Goal: Task Accomplishment & Management: Use online tool/utility

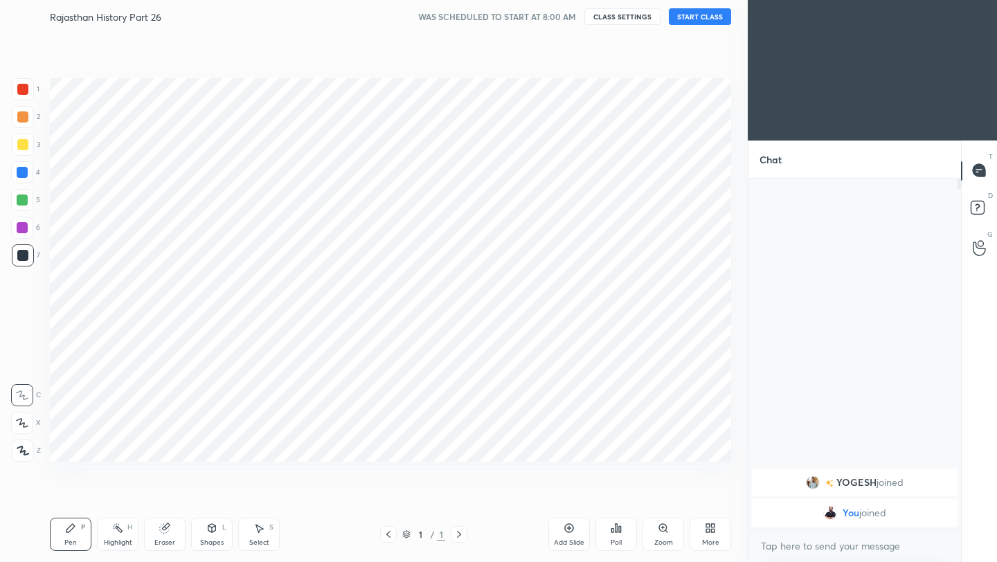
scroll to position [473, 692]
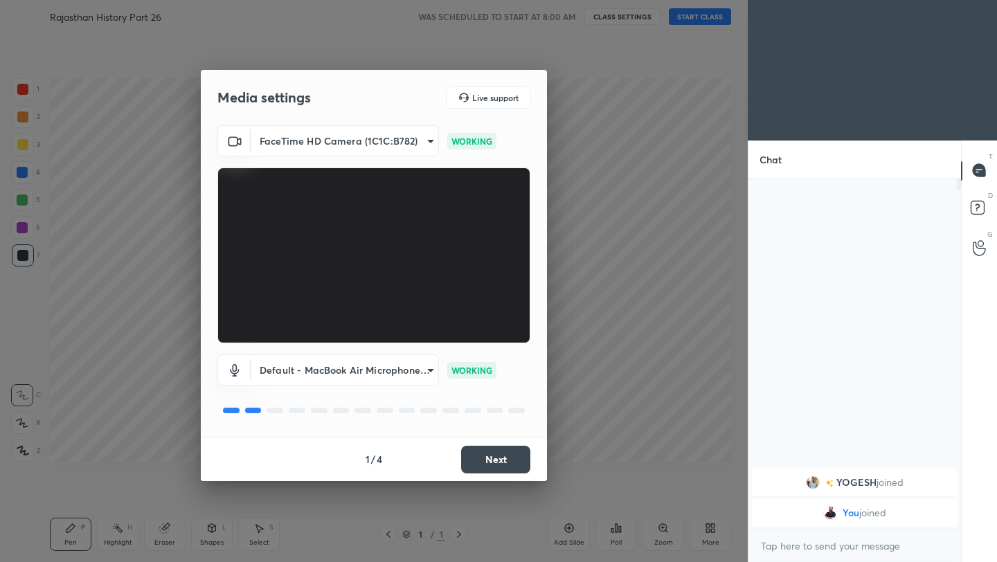
click at [492, 470] on button "Next" at bounding box center [495, 460] width 69 height 28
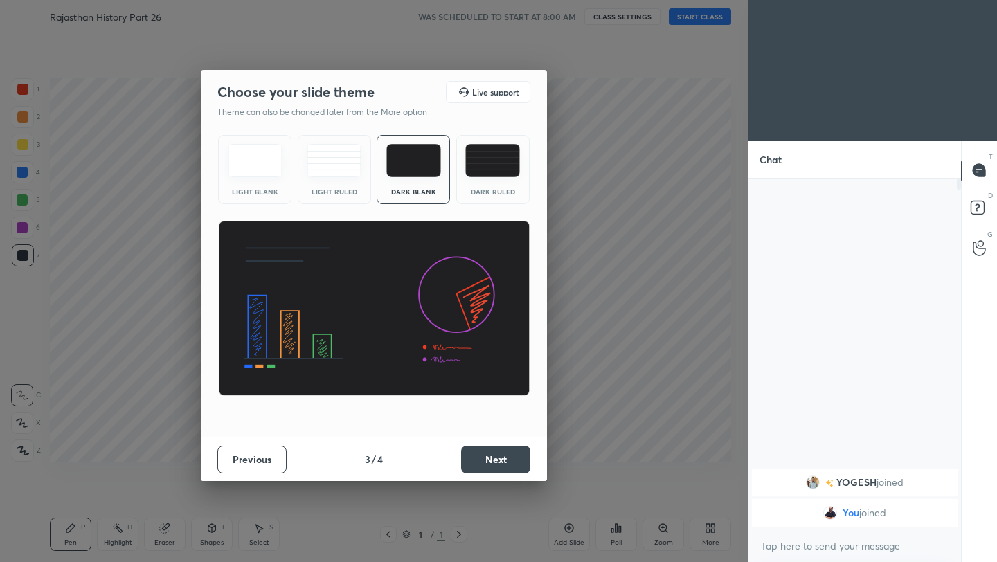
click at [492, 470] on button "Next" at bounding box center [495, 460] width 69 height 28
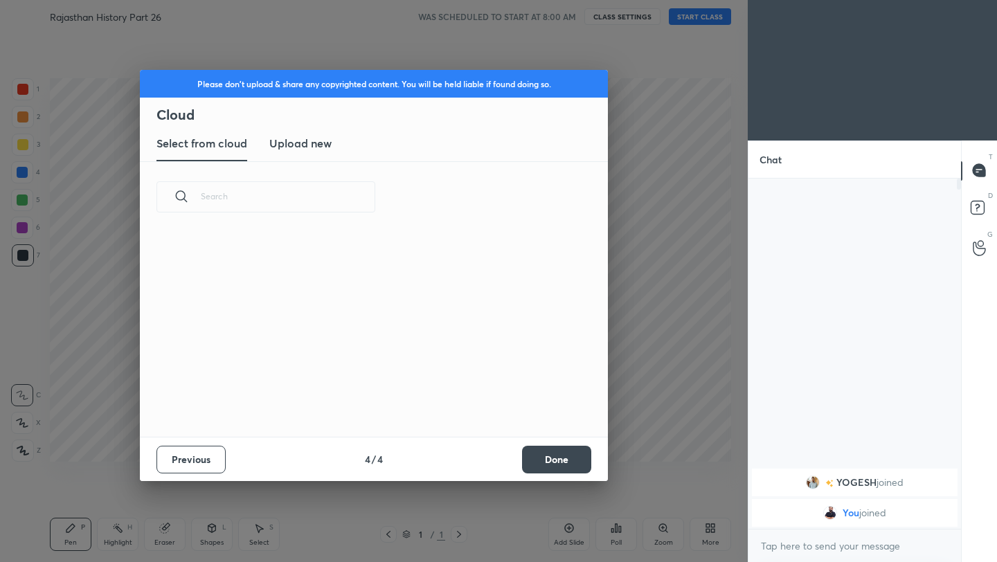
click at [492, 470] on div "Previous 4 / 4 Done" at bounding box center [374, 459] width 468 height 44
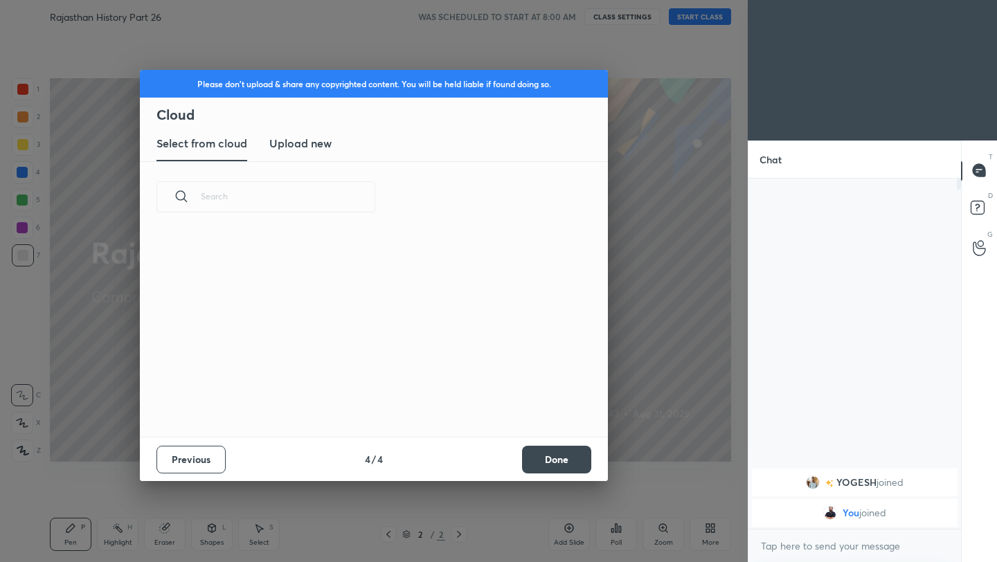
click at [563, 464] on button "Done" at bounding box center [556, 460] width 69 height 28
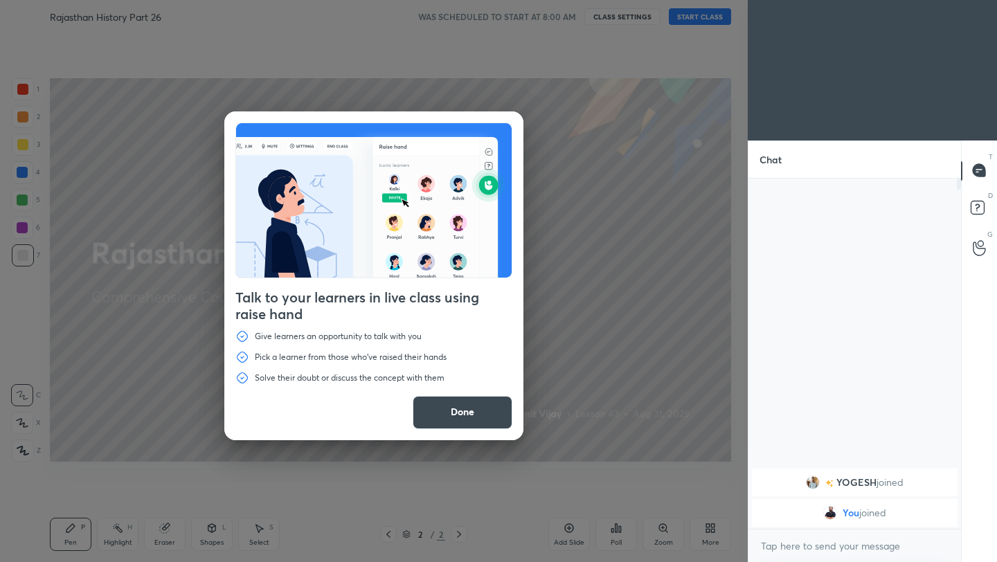
click at [478, 410] on button "Done" at bounding box center [462, 412] width 100 height 33
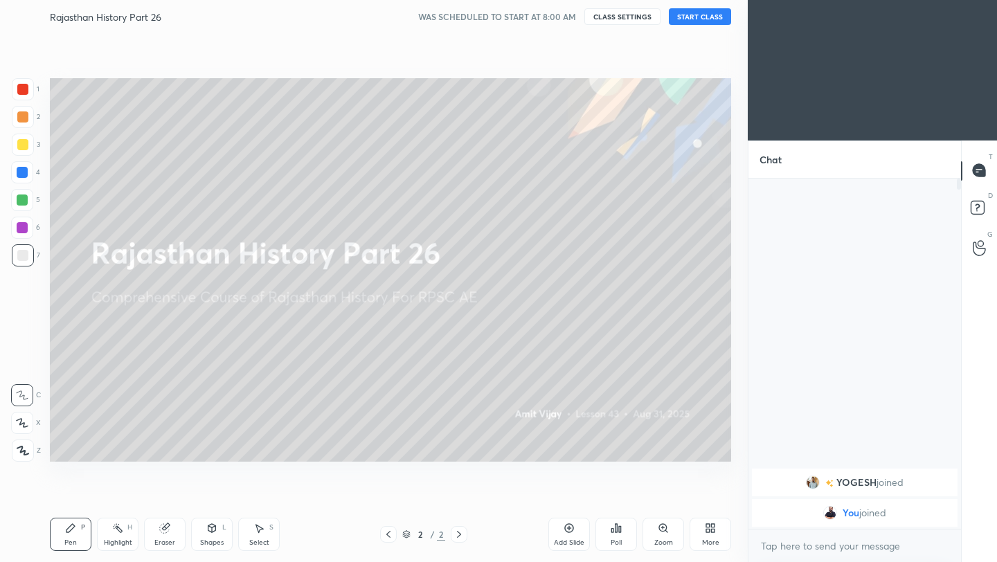
click at [693, 12] on button "START CLASS" at bounding box center [700, 16] width 62 height 17
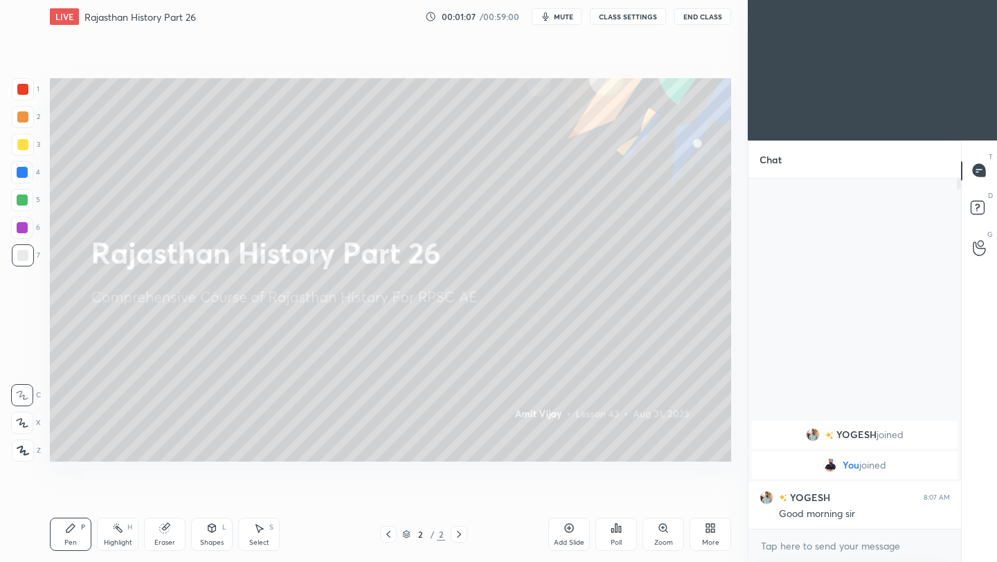
click at [701, 16] on button "End Class" at bounding box center [702, 16] width 57 height 17
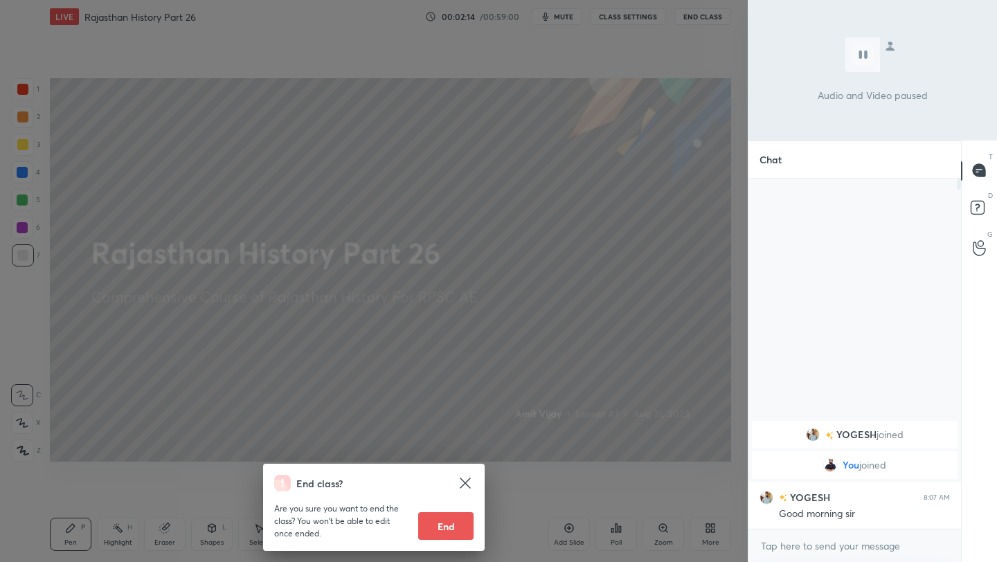
click at [622, 204] on div "End class? Are you sure you want to end the class? You won’t be able to edit on…" at bounding box center [373, 281] width 747 height 562
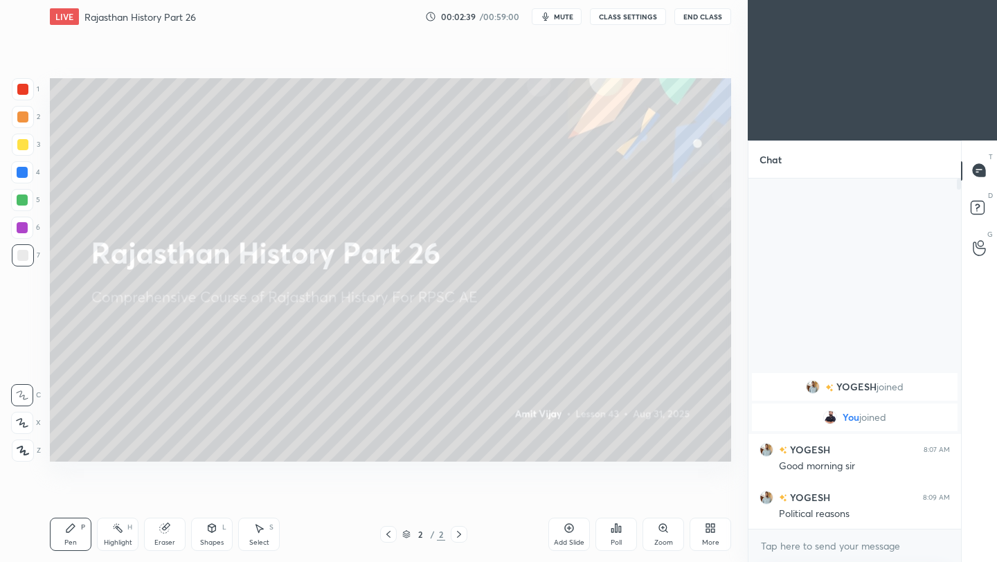
click at [567, 529] on icon at bounding box center [568, 527] width 11 height 11
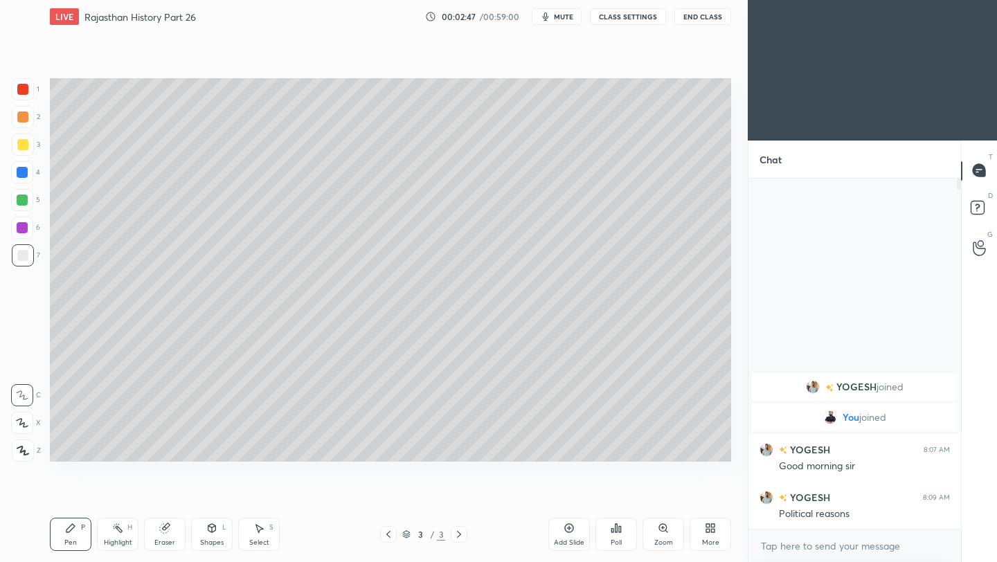
click at [24, 446] on icon at bounding box center [23, 451] width 12 height 10
click at [26, 147] on div at bounding box center [22, 144] width 11 height 11
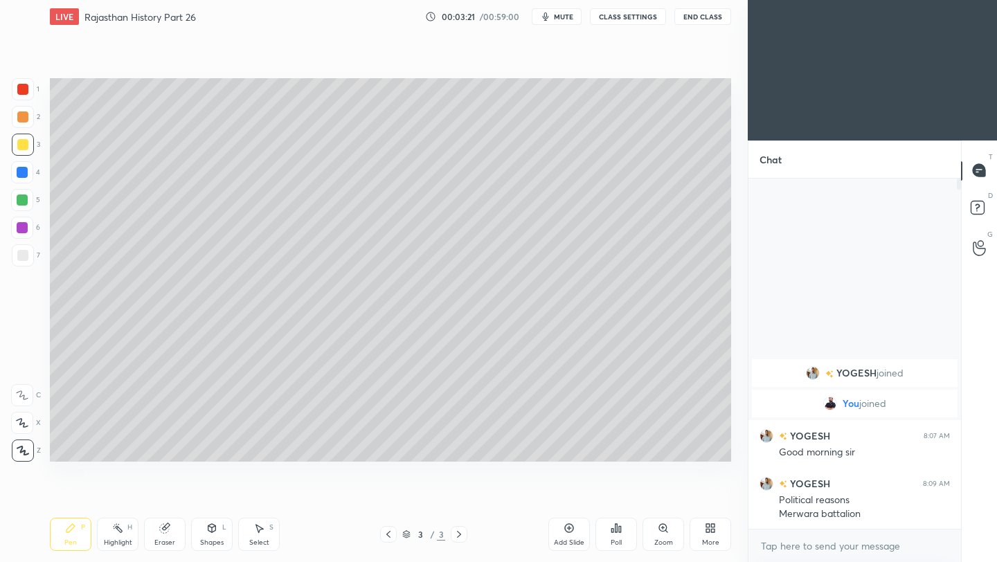
click at [26, 252] on div at bounding box center [22, 255] width 11 height 11
click at [709, 19] on button "End Class" at bounding box center [702, 16] width 57 height 17
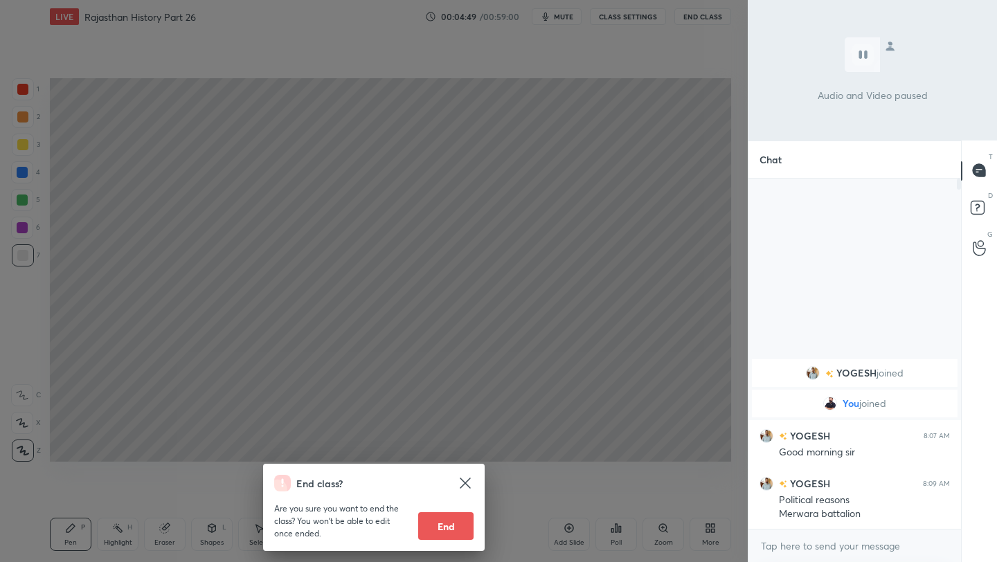
click at [537, 275] on div "End class? Are you sure you want to end the class? You won’t be able to edit on…" at bounding box center [373, 281] width 747 height 562
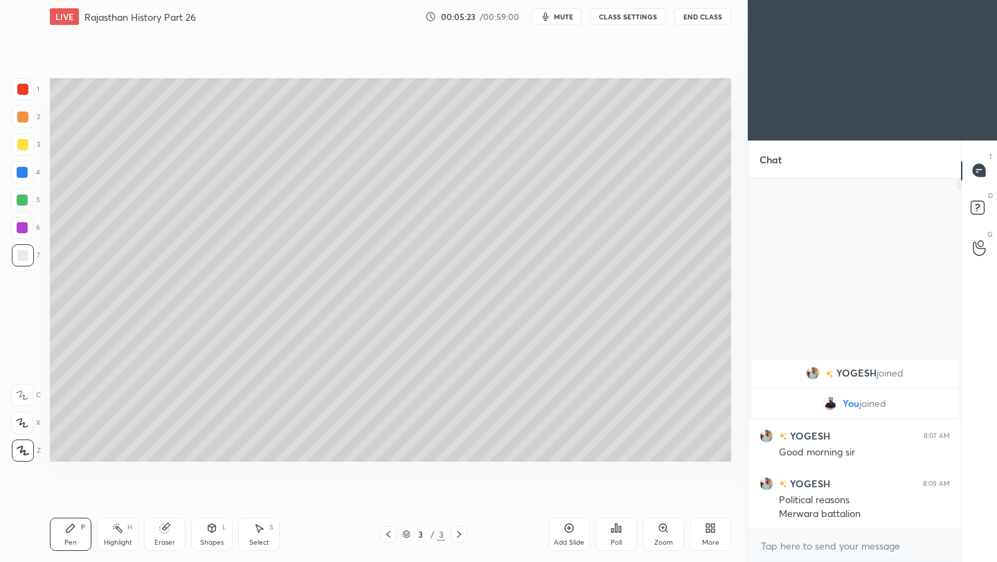
click at [24, 145] on div at bounding box center [22, 144] width 11 height 11
click at [25, 248] on div at bounding box center [23, 255] width 22 height 22
click at [702, 17] on button "End Class" at bounding box center [702, 16] width 57 height 17
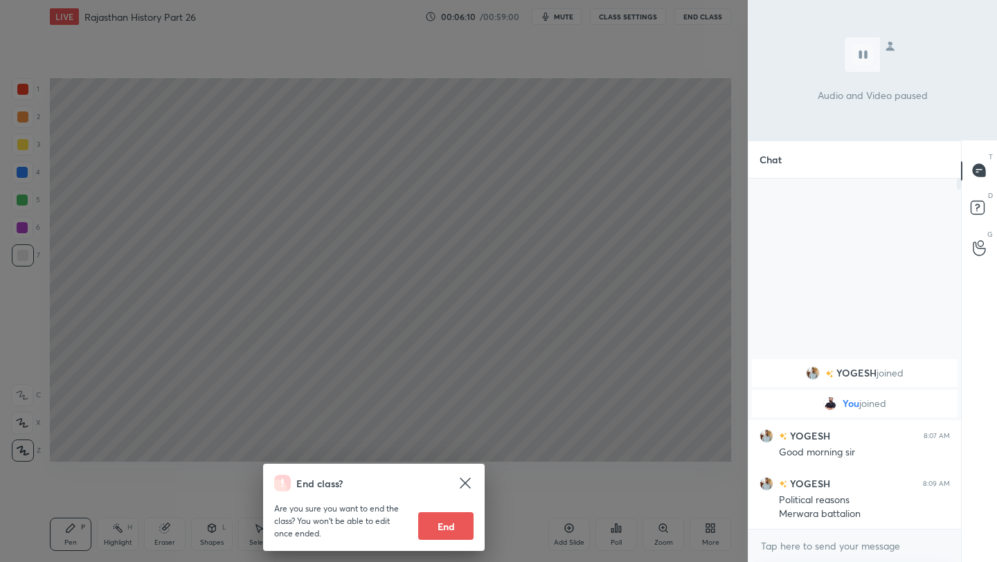
click at [527, 137] on div "End class? Are you sure you want to end the class? You won’t be able to edit on…" at bounding box center [373, 281] width 747 height 562
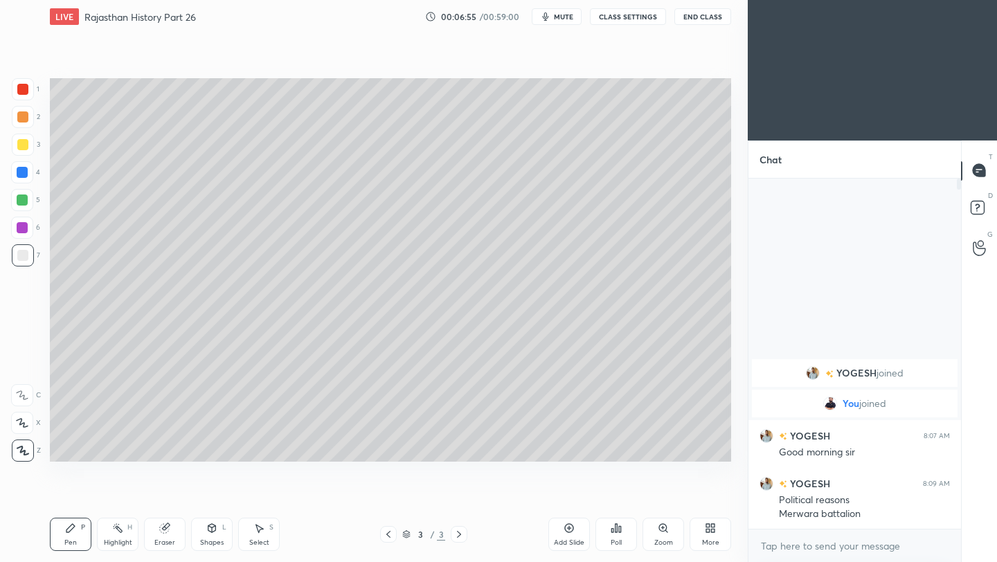
click at [572, 534] on div "Add Slide" at bounding box center [569, 534] width 42 height 33
click at [24, 146] on div at bounding box center [22, 144] width 11 height 11
drag, startPoint x: 26, startPoint y: 259, endPoint x: 44, endPoint y: 274, distance: 23.6
click at [26, 260] on div at bounding box center [22, 255] width 11 height 11
click at [583, 534] on div "Add Slide" at bounding box center [569, 534] width 42 height 33
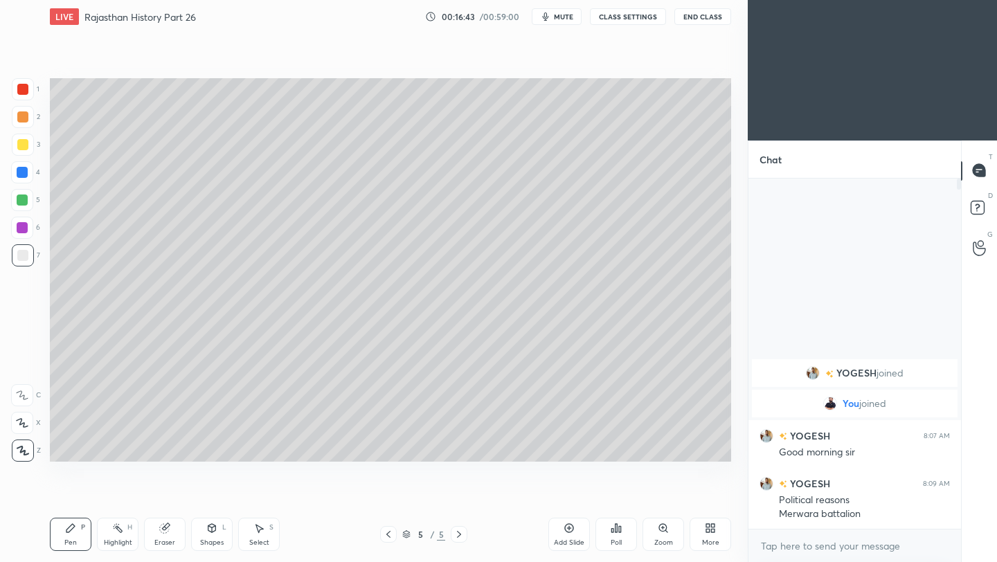
click at [568, 530] on icon at bounding box center [568, 527] width 11 height 11
click at [24, 145] on div at bounding box center [22, 144] width 11 height 11
drag, startPoint x: 18, startPoint y: 257, endPoint x: 42, endPoint y: 248, distance: 25.6
click at [19, 257] on div at bounding box center [22, 255] width 11 height 11
click at [702, 21] on button "End Class" at bounding box center [702, 16] width 57 height 17
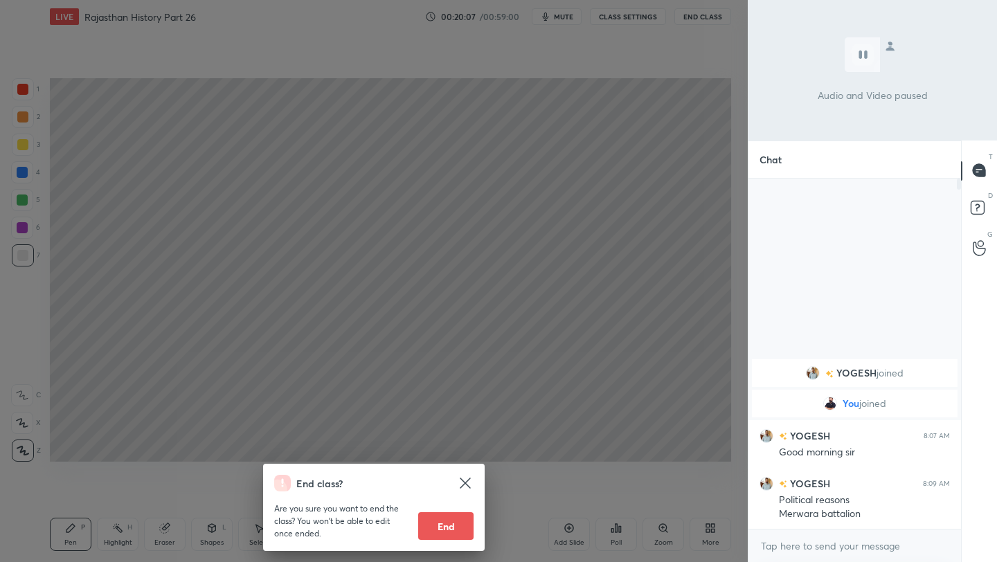
click at [672, 149] on div "End class? Are you sure you want to end the class? You won’t be able to edit on…" at bounding box center [373, 281] width 747 height 562
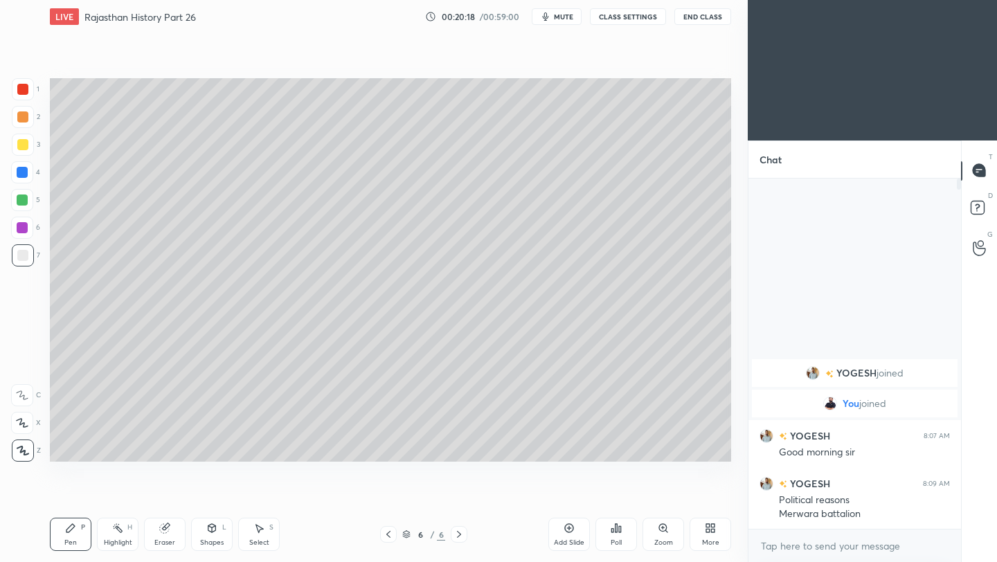
click at [29, 140] on div at bounding box center [23, 145] width 22 height 22
click at [21, 262] on div at bounding box center [23, 255] width 22 height 22
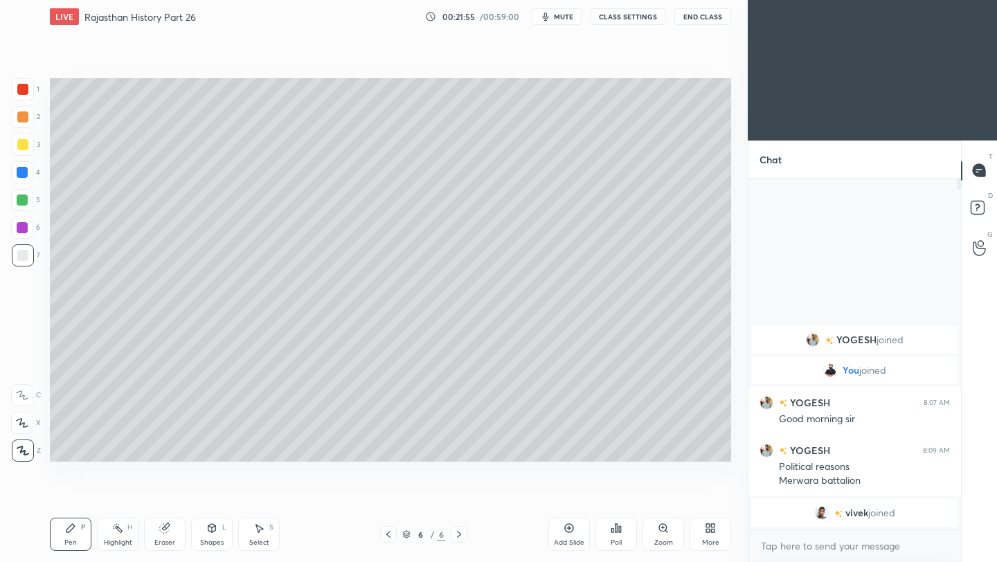
click at [567, 528] on icon at bounding box center [568, 527] width 11 height 11
click at [24, 148] on div at bounding box center [22, 144] width 11 height 11
click at [24, 258] on div at bounding box center [22, 255] width 11 height 11
click at [708, 19] on button "End Class" at bounding box center [702, 16] width 57 height 17
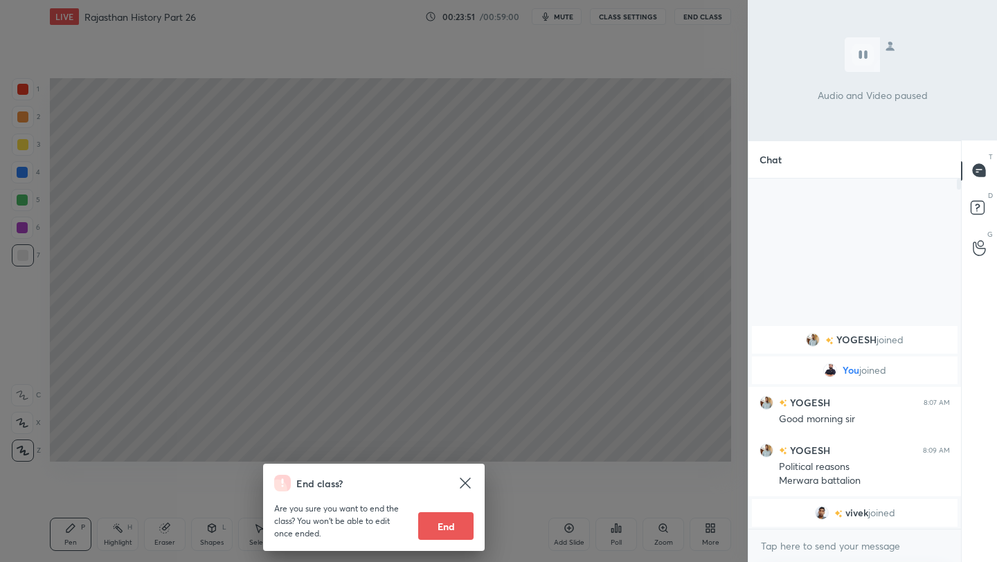
click at [603, 173] on div "End class? Are you sure you want to end the class? You won’t be able to edit on…" at bounding box center [373, 281] width 747 height 562
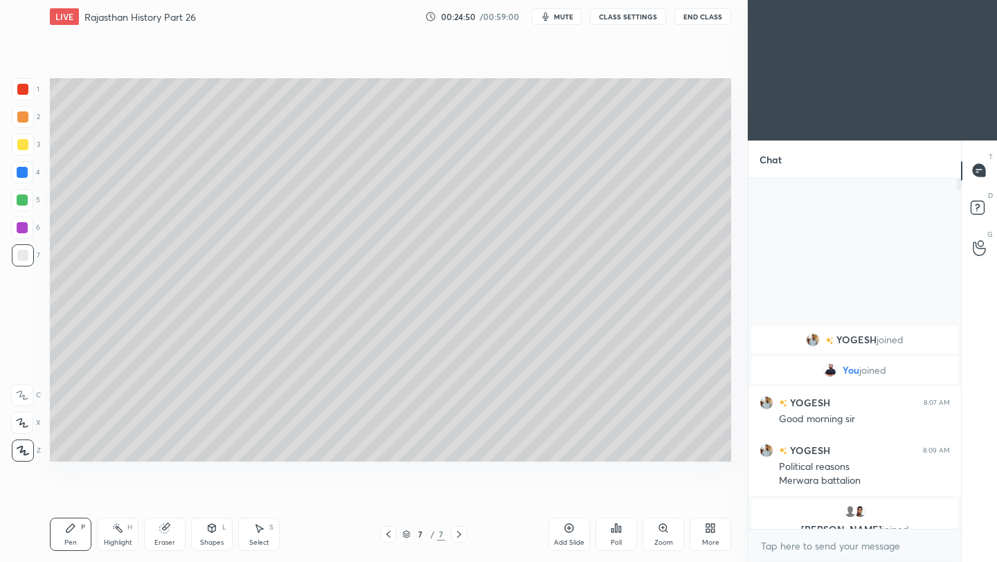
click at [572, 541] on div "Add Slide" at bounding box center [569, 542] width 30 height 7
click at [25, 143] on div at bounding box center [22, 144] width 11 height 11
drag, startPoint x: 19, startPoint y: 259, endPoint x: 26, endPoint y: 253, distance: 9.4
click at [19, 259] on div at bounding box center [22, 255] width 11 height 11
click at [707, 17] on button "End Class" at bounding box center [702, 16] width 57 height 17
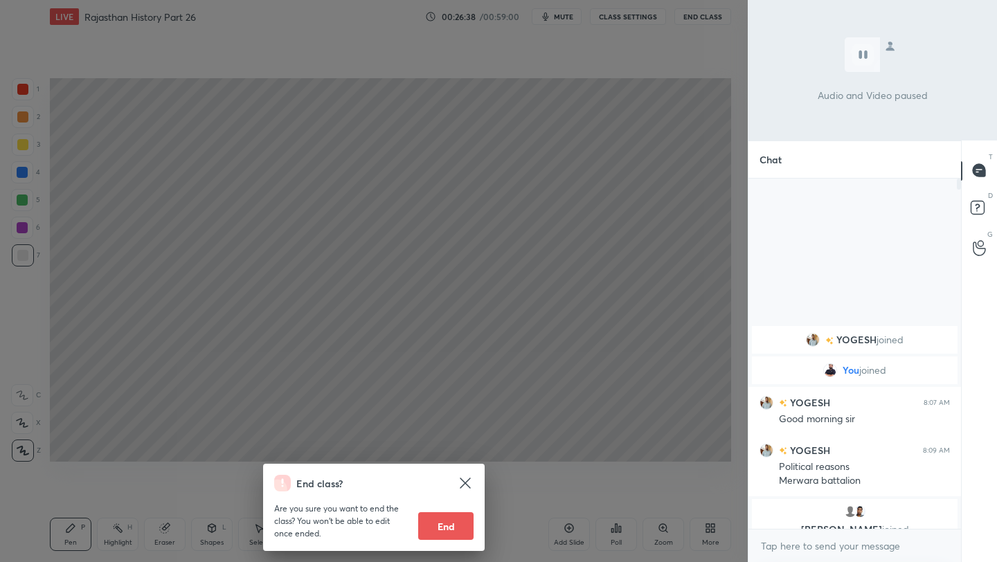
click at [507, 286] on div "End class? Are you sure you want to end the class? You won’t be able to edit on…" at bounding box center [373, 281] width 747 height 562
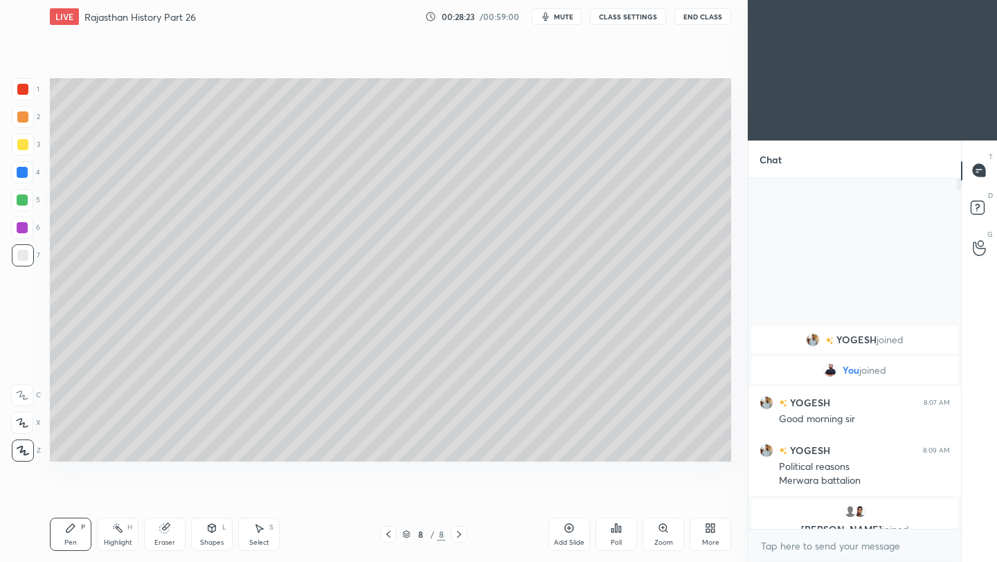
click at [571, 531] on icon at bounding box center [569, 528] width 9 height 9
click at [165, 534] on div "Eraser" at bounding box center [165, 534] width 42 height 33
click at [75, 531] on icon at bounding box center [70, 527] width 11 height 11
click at [574, 530] on div "Add Slide" at bounding box center [569, 534] width 42 height 33
click at [24, 144] on div at bounding box center [22, 144] width 11 height 11
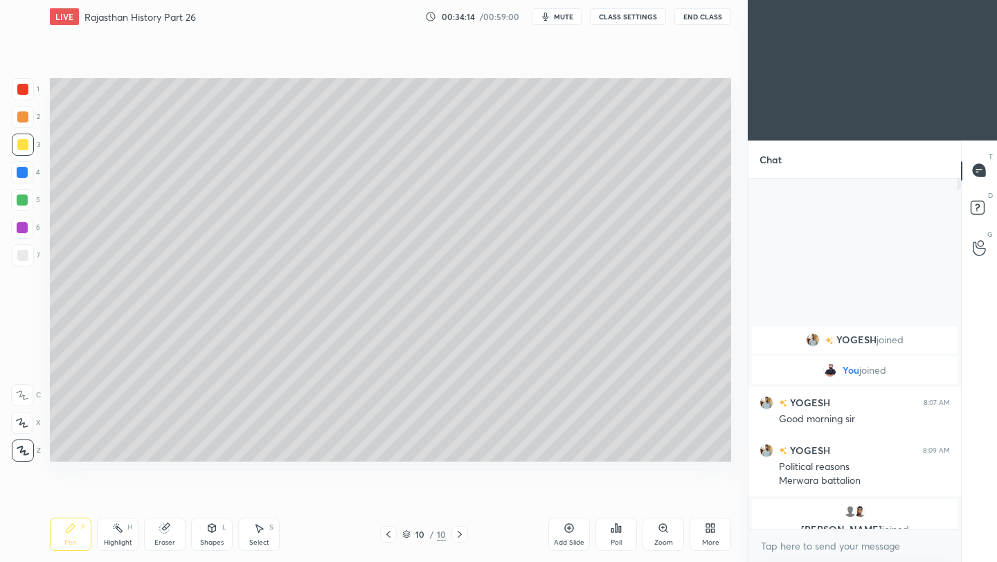
click at [711, 21] on button "End Class" at bounding box center [702, 16] width 57 height 17
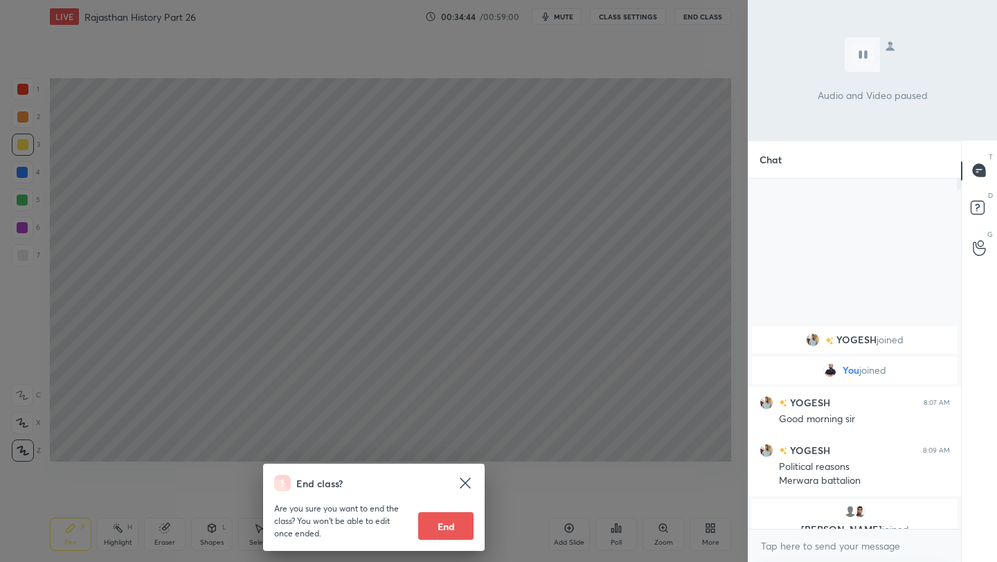
click at [484, 203] on div "End class? Are you sure you want to end the class? You won’t be able to edit on…" at bounding box center [373, 281] width 747 height 562
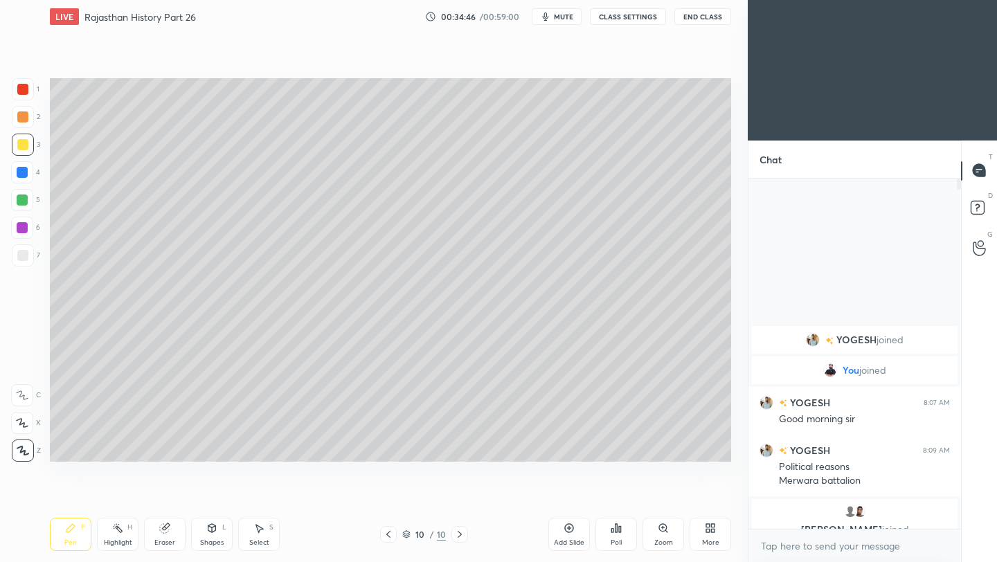
drag, startPoint x: 19, startPoint y: 257, endPoint x: 42, endPoint y: 247, distance: 25.7
click at [19, 259] on div at bounding box center [22, 255] width 11 height 11
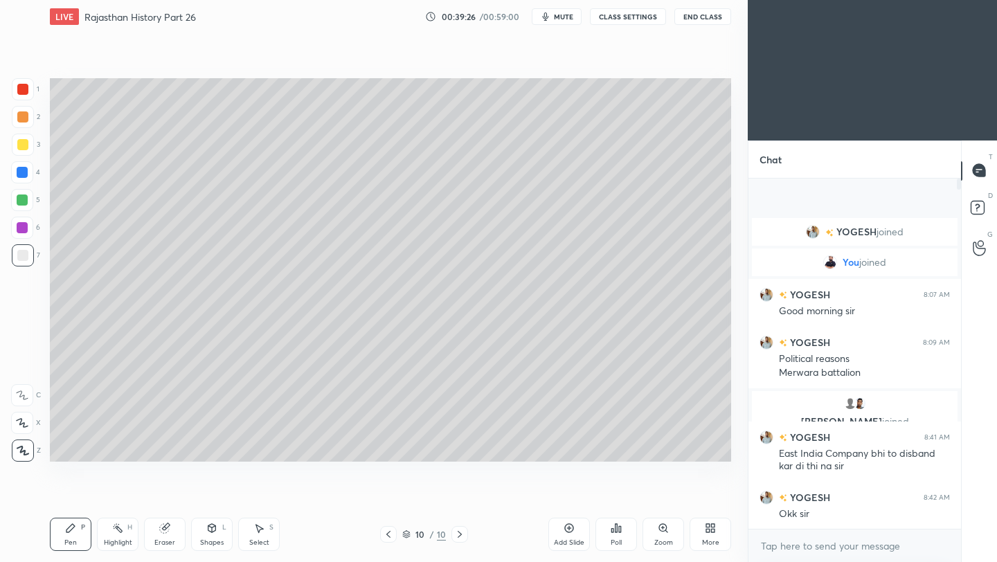
drag, startPoint x: 566, startPoint y: 530, endPoint x: 528, endPoint y: 484, distance: 60.0
click at [566, 531] on icon at bounding box center [568, 527] width 11 height 11
click at [171, 534] on div "Eraser" at bounding box center [165, 534] width 42 height 33
drag, startPoint x: 72, startPoint y: 529, endPoint x: 78, endPoint y: 522, distance: 9.3
click at [74, 528] on icon at bounding box center [70, 527] width 11 height 11
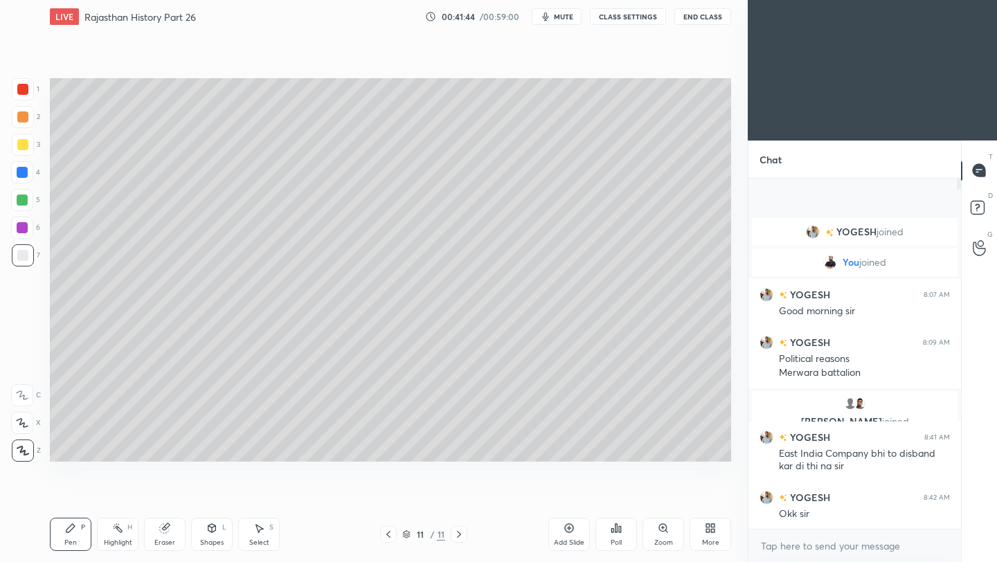
click at [707, 15] on button "End Class" at bounding box center [702, 16] width 57 height 17
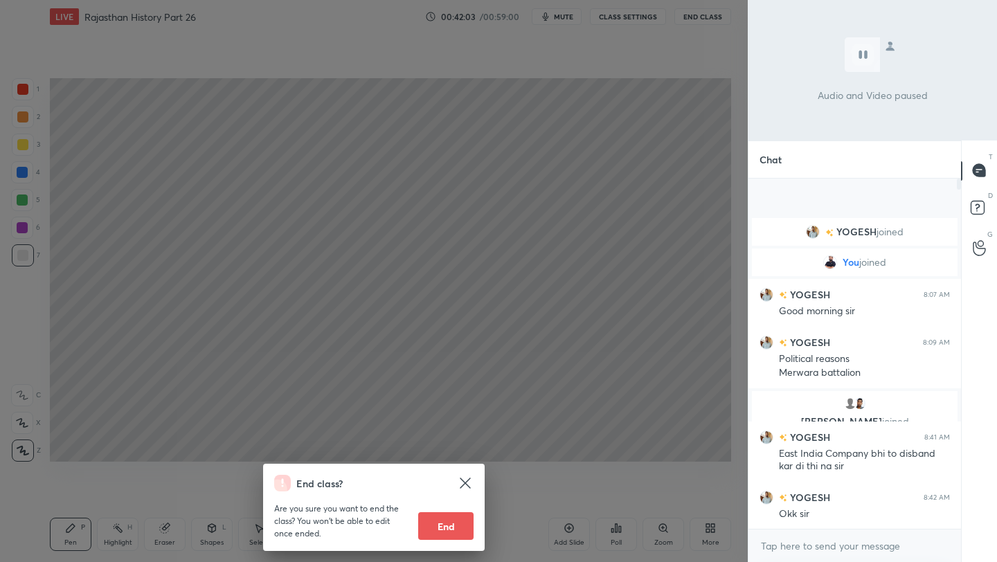
click at [673, 280] on div "End class? Are you sure you want to end the class? You won’t be able to edit on…" at bounding box center [373, 281] width 747 height 562
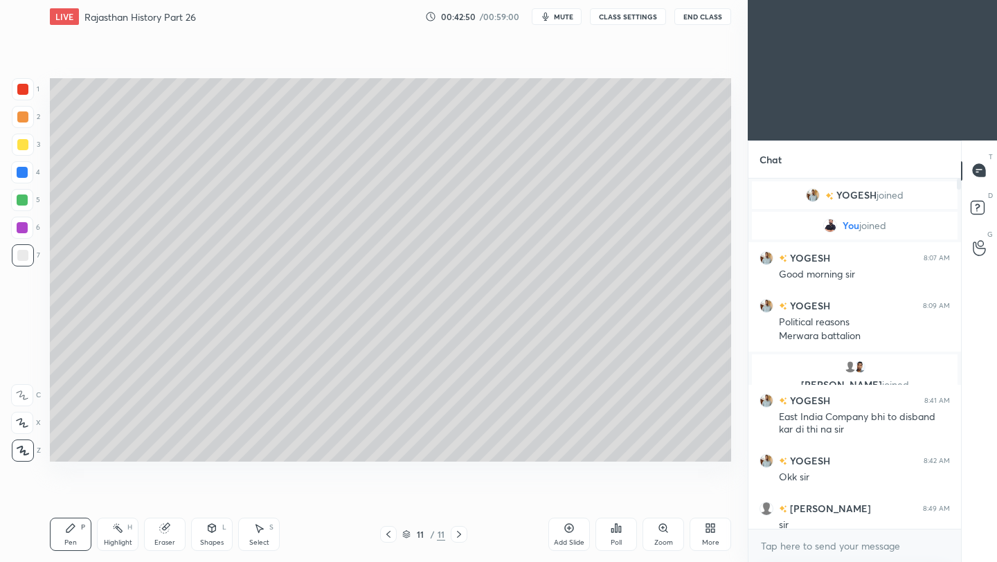
click at [704, 20] on button "End Class" at bounding box center [702, 16] width 57 height 17
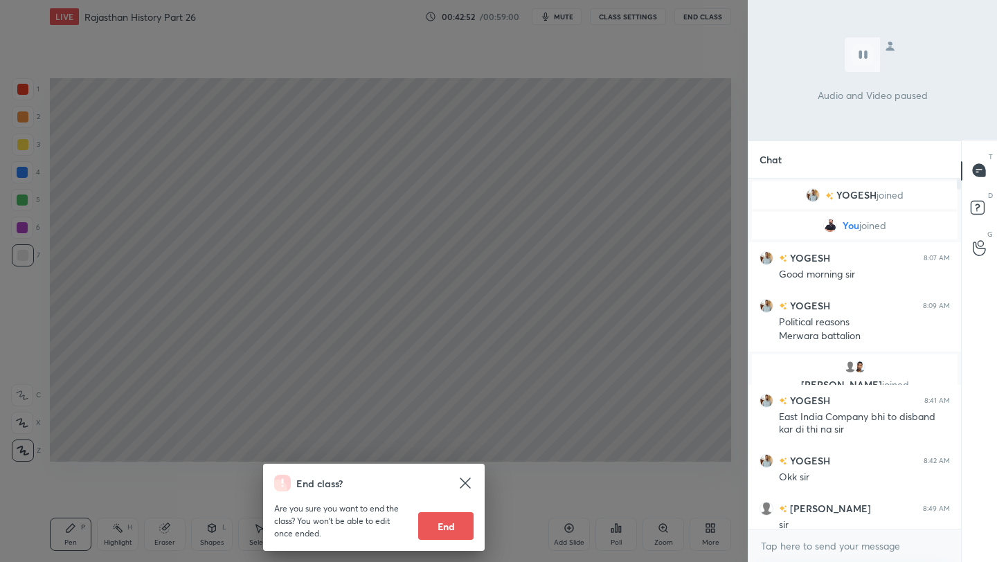
click at [457, 531] on button "End" at bounding box center [445, 526] width 55 height 28
type textarea "x"
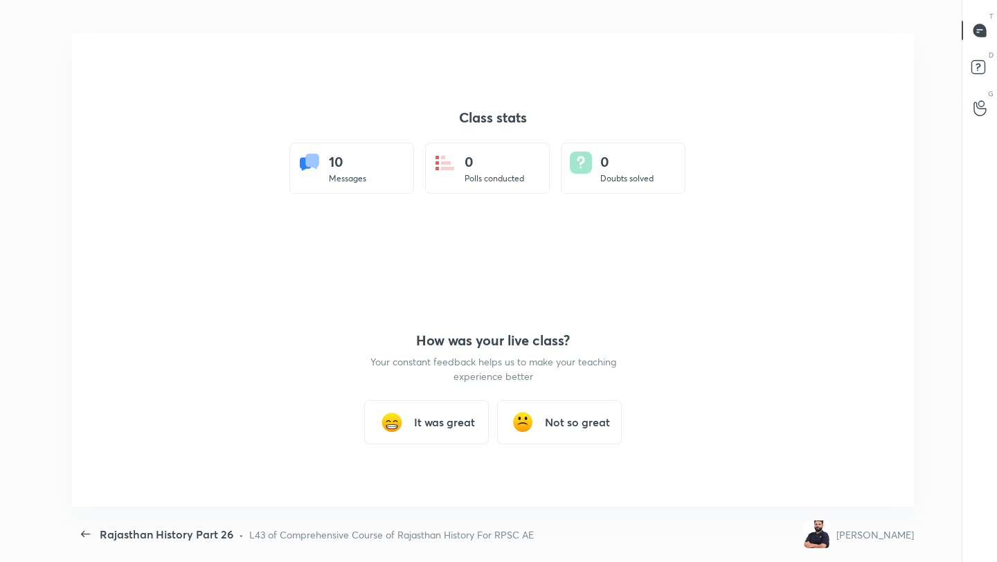
scroll to position [473, 985]
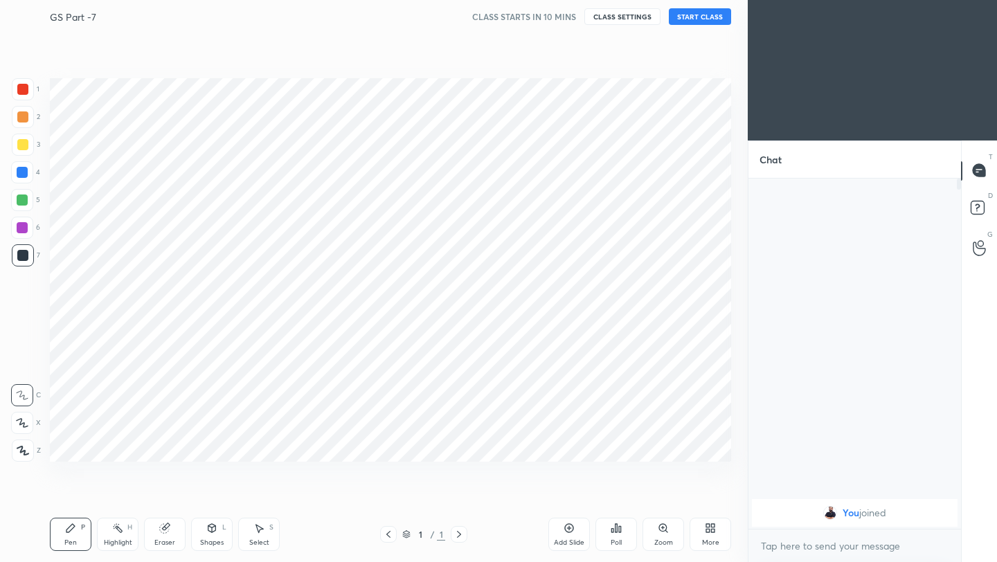
scroll to position [473, 692]
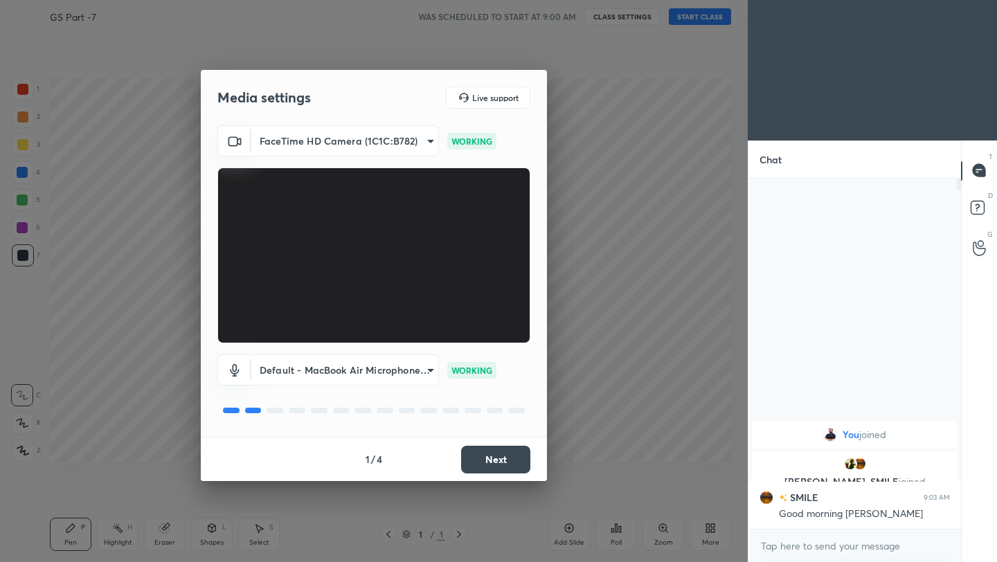
click at [486, 466] on button "Next" at bounding box center [495, 460] width 69 height 28
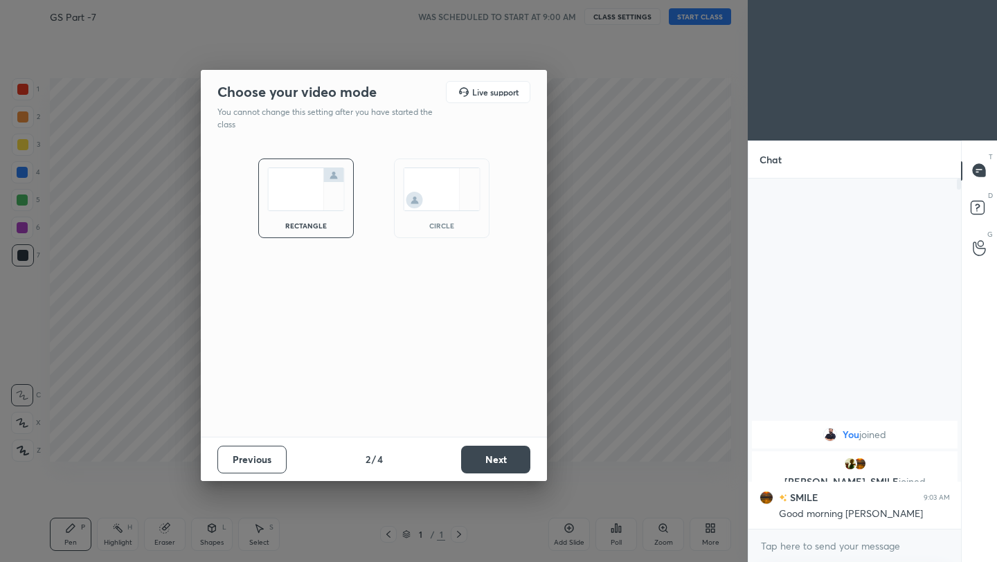
click at [486, 466] on button "Next" at bounding box center [495, 460] width 69 height 28
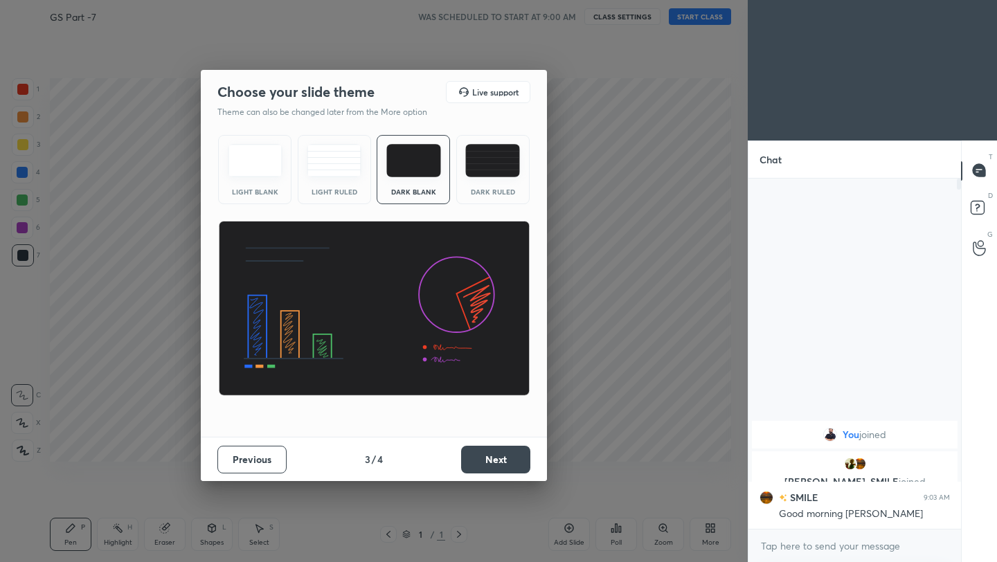
click at [485, 466] on button "Next" at bounding box center [495, 460] width 69 height 28
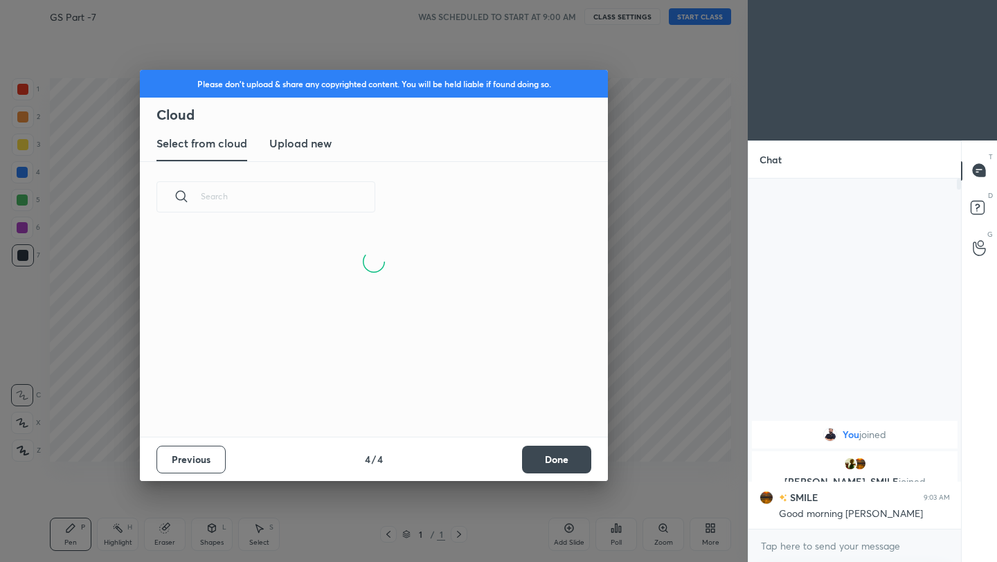
click at [543, 466] on button "Done" at bounding box center [556, 460] width 69 height 28
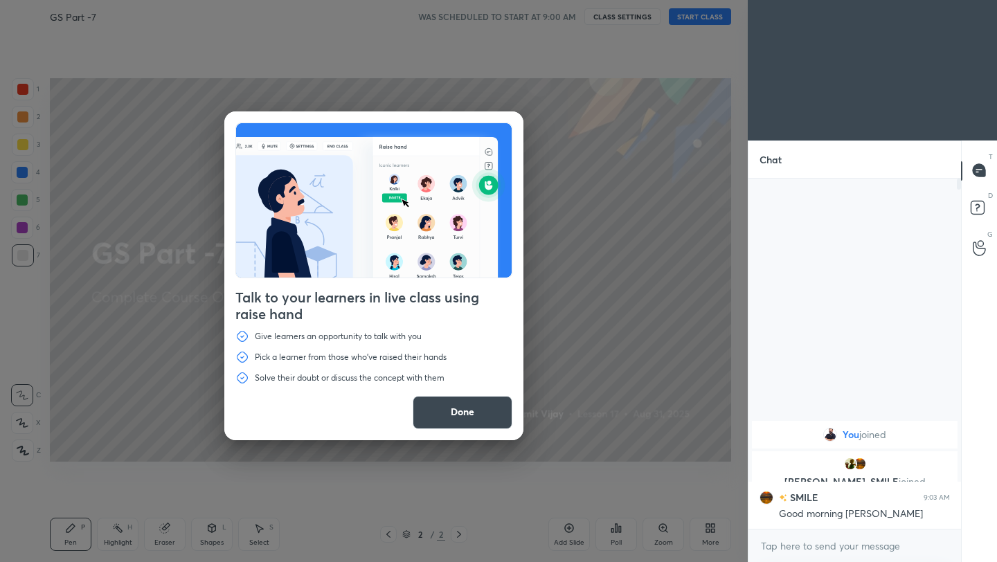
click at [472, 418] on button "Done" at bounding box center [462, 412] width 100 height 33
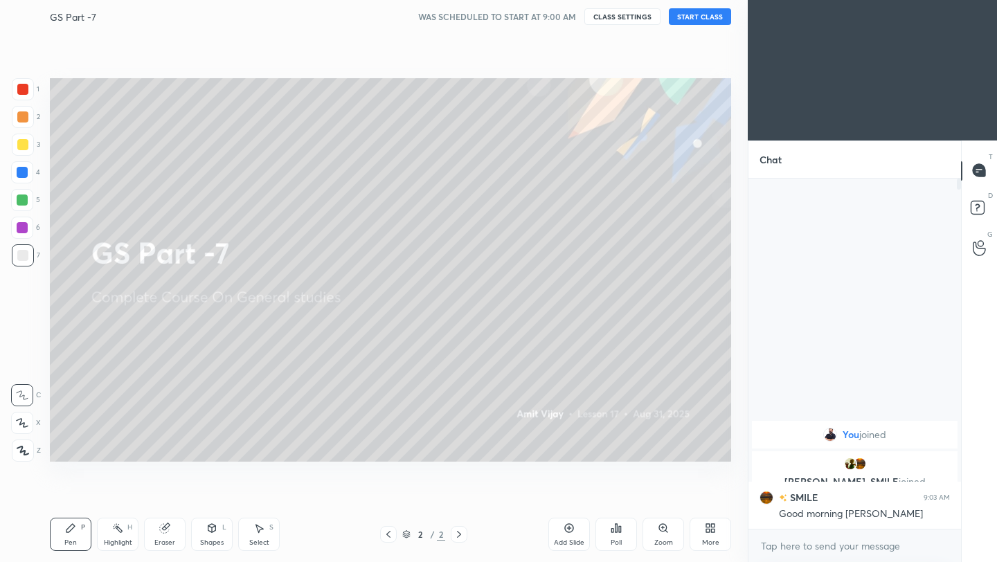
click at [713, 24] on button "START CLASS" at bounding box center [700, 16] width 62 height 17
click at [712, 528] on icon at bounding box center [709, 527] width 11 height 11
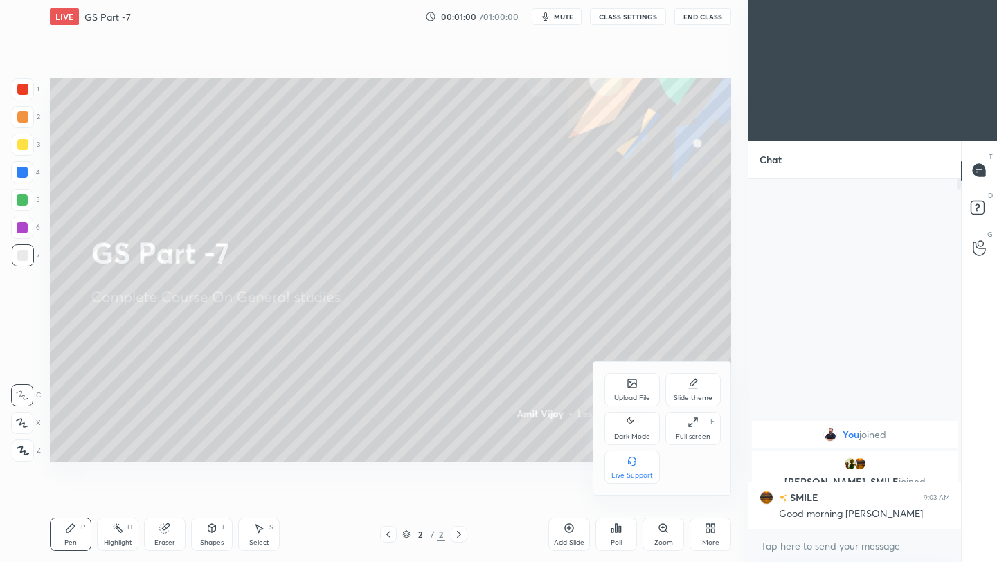
click at [641, 394] on div "Upload File" at bounding box center [632, 397] width 36 height 7
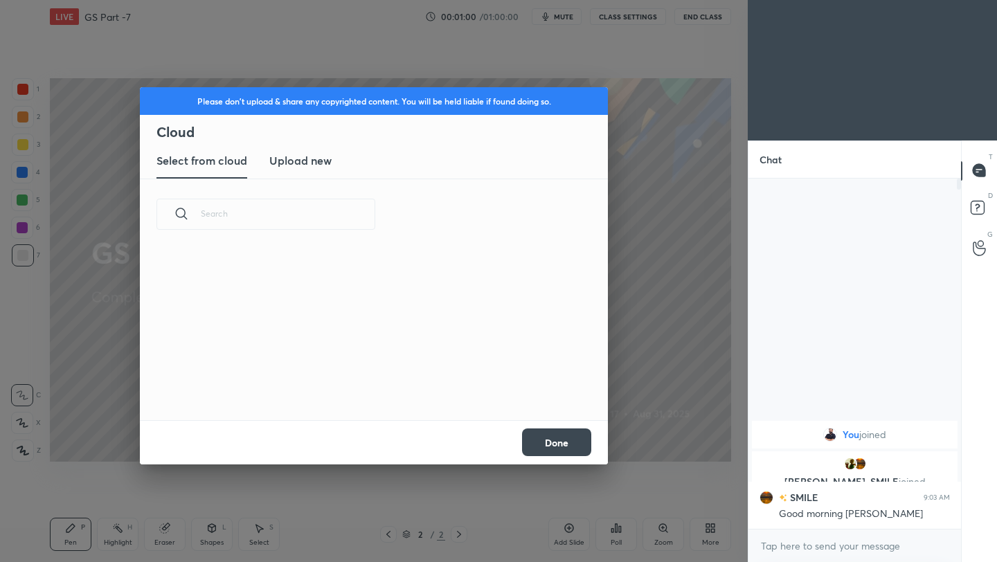
scroll to position [170, 444]
click at [319, 163] on h3 "Upload new" at bounding box center [300, 160] width 62 height 17
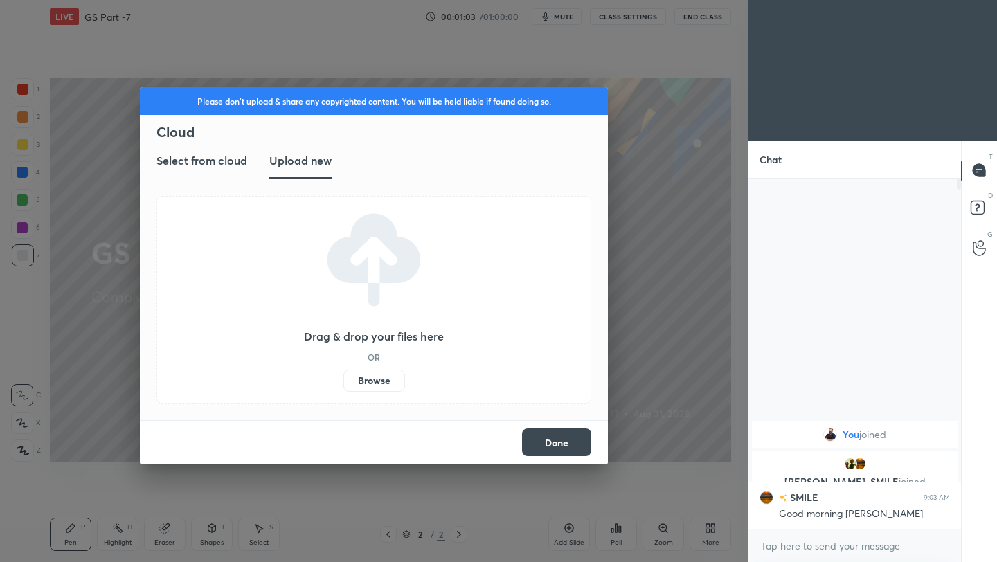
click at [385, 376] on label "Browse" at bounding box center [374, 381] width 62 height 22
click at [343, 376] on input "Browse" at bounding box center [343, 381] width 0 height 22
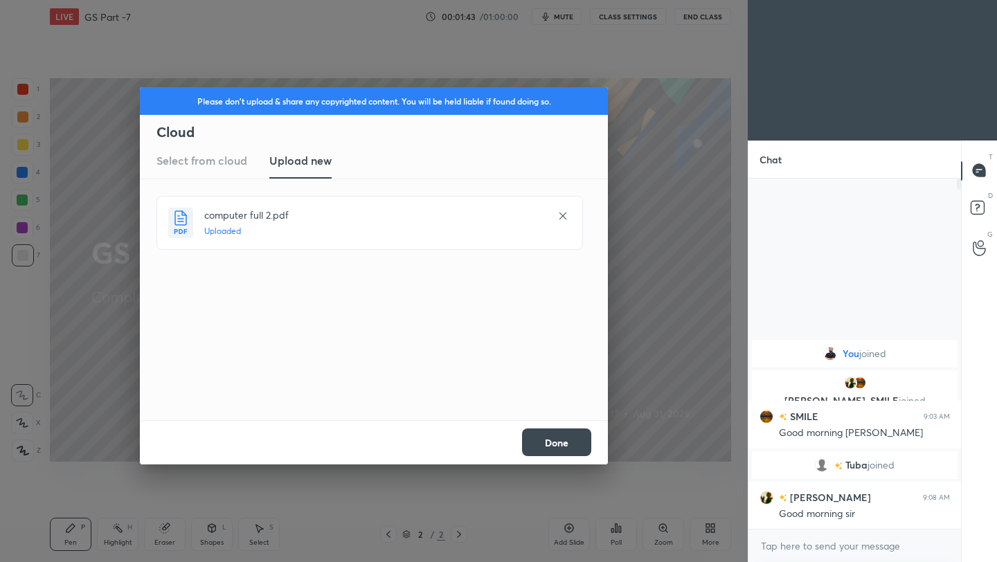
click at [581, 446] on button "Done" at bounding box center [556, 442] width 69 height 28
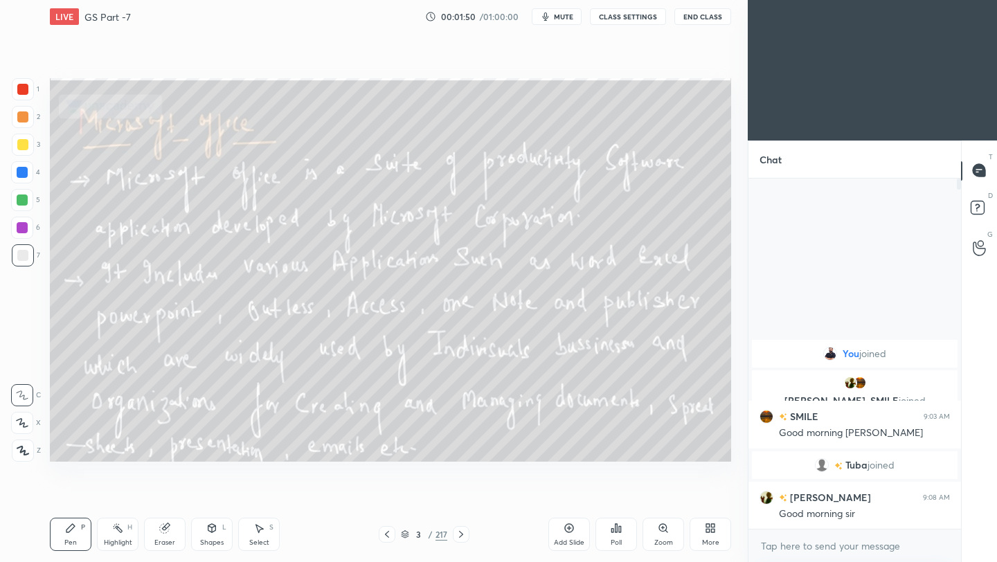
click at [716, 15] on button "End Class" at bounding box center [702, 16] width 57 height 17
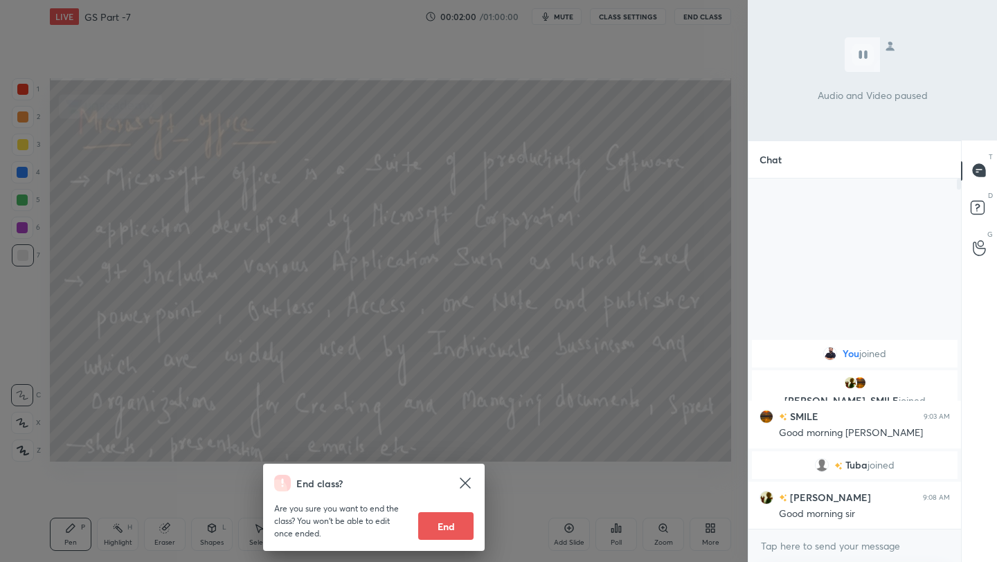
click at [615, 199] on div "End class? Are you sure you want to end the class? You won’t be able to edit on…" at bounding box center [373, 281] width 747 height 562
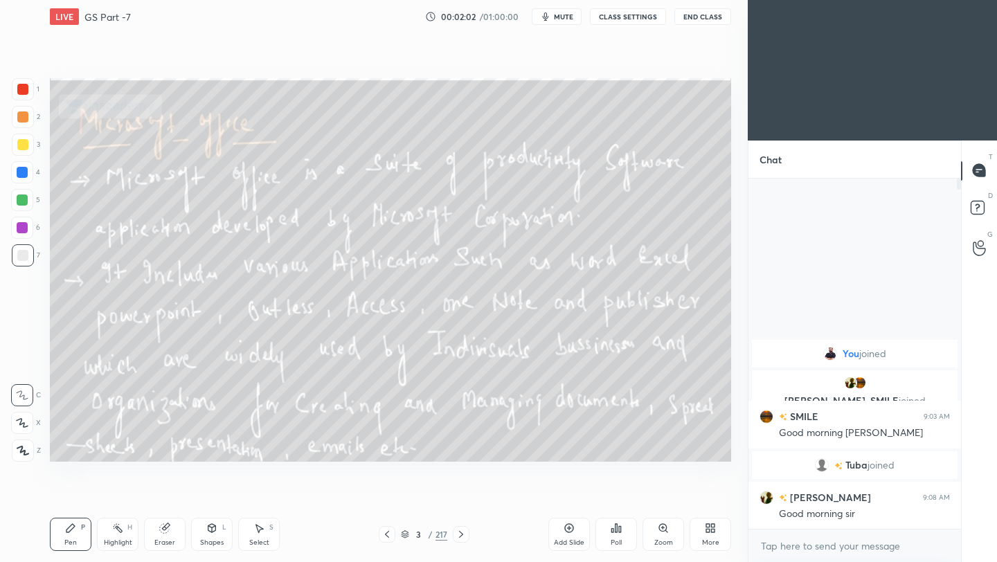
click at [460, 536] on icon at bounding box center [460, 534] width 11 height 11
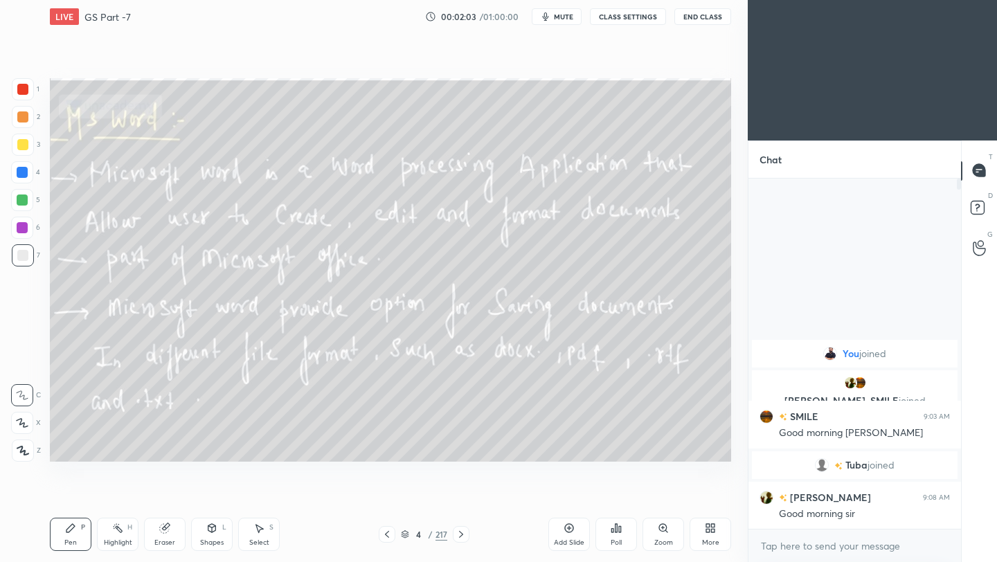
click at [460, 536] on icon at bounding box center [460, 534] width 11 height 11
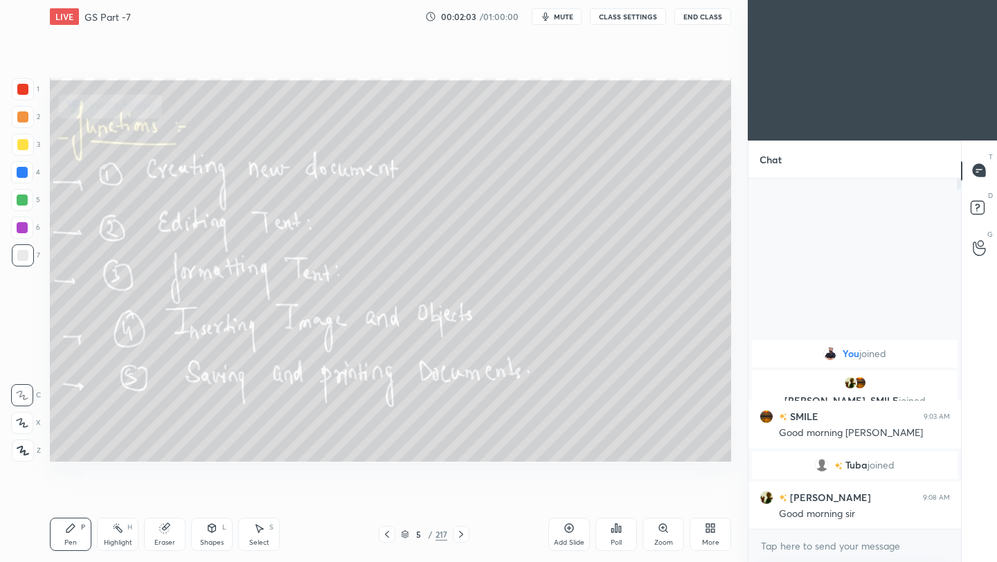
click at [460, 536] on icon at bounding box center [460, 534] width 11 height 11
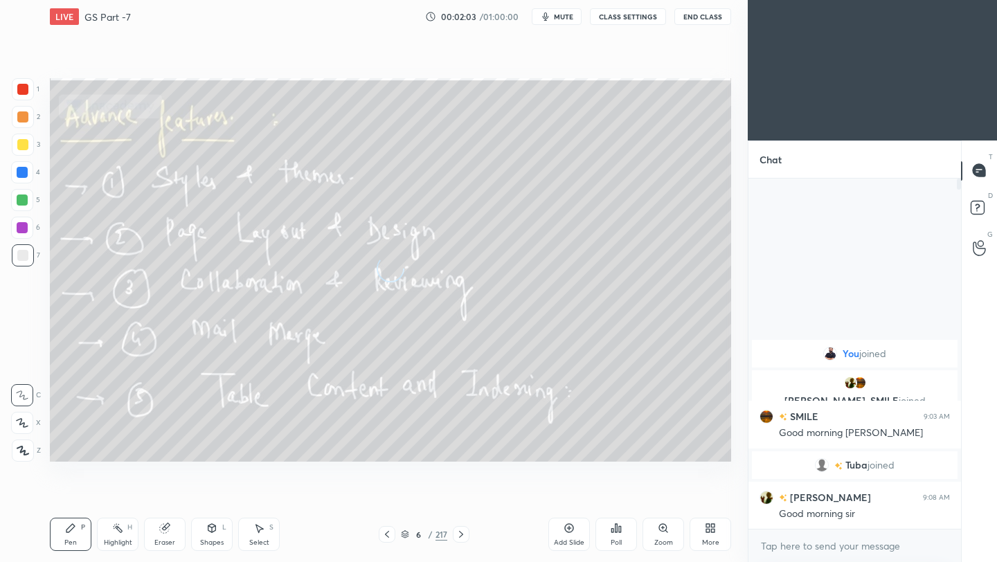
click at [460, 536] on icon at bounding box center [460, 534] width 11 height 11
click at [460, 536] on icon at bounding box center [461, 534] width 4 height 7
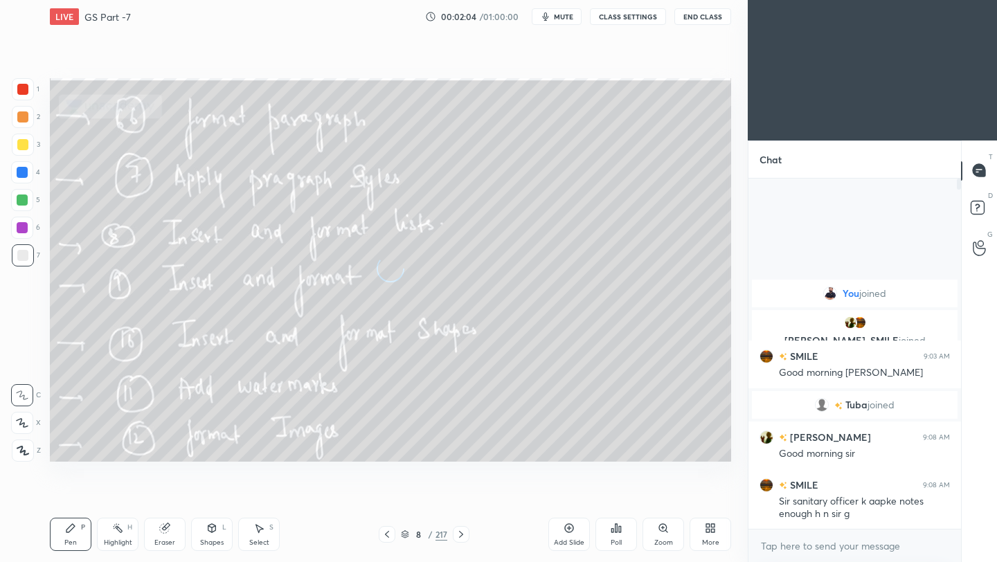
click at [460, 536] on icon at bounding box center [461, 534] width 4 height 7
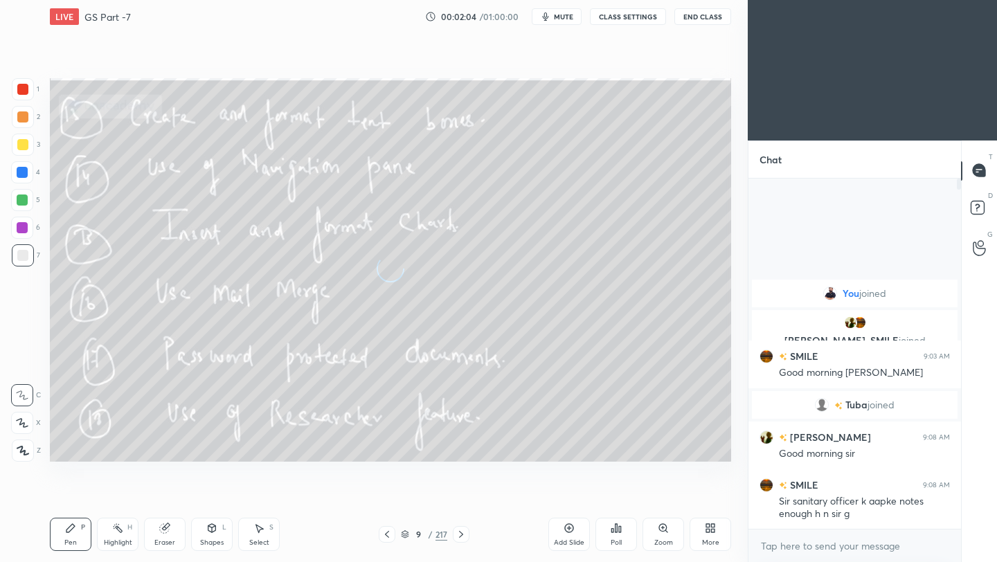
click at [460, 536] on icon at bounding box center [461, 534] width 4 height 7
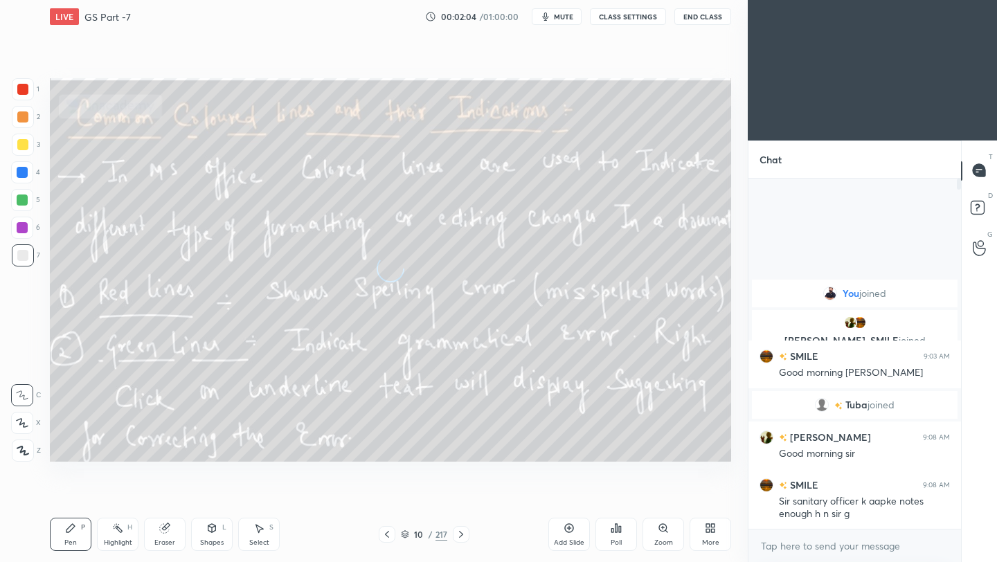
click at [460, 536] on icon at bounding box center [461, 534] width 4 height 7
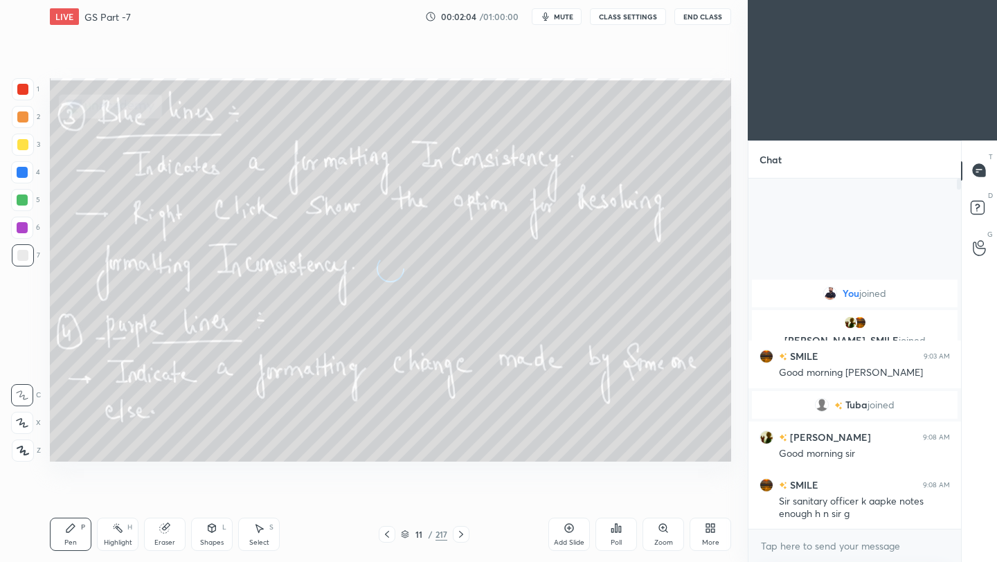
click at [460, 536] on icon at bounding box center [461, 534] width 4 height 7
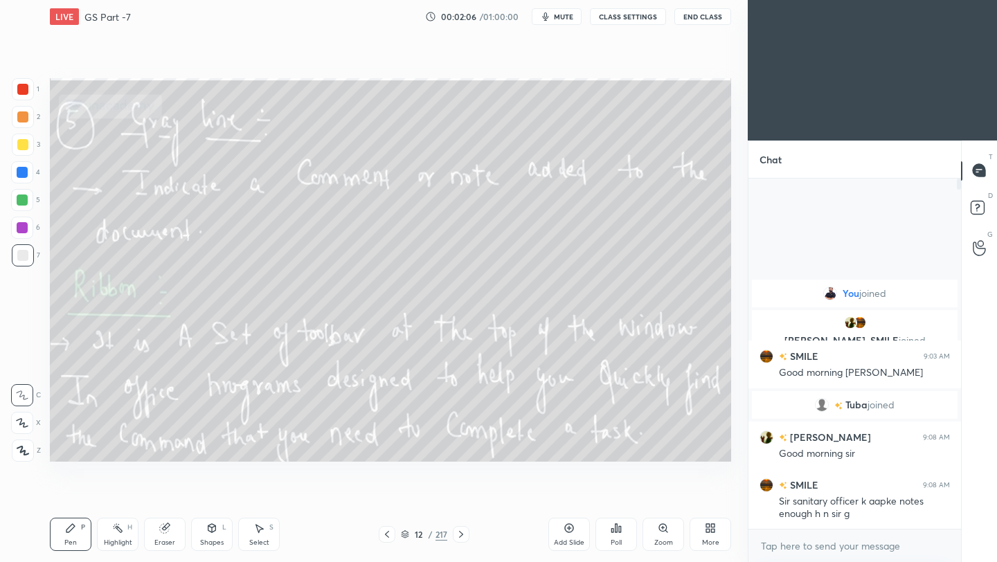
click at [460, 536] on icon at bounding box center [461, 534] width 4 height 7
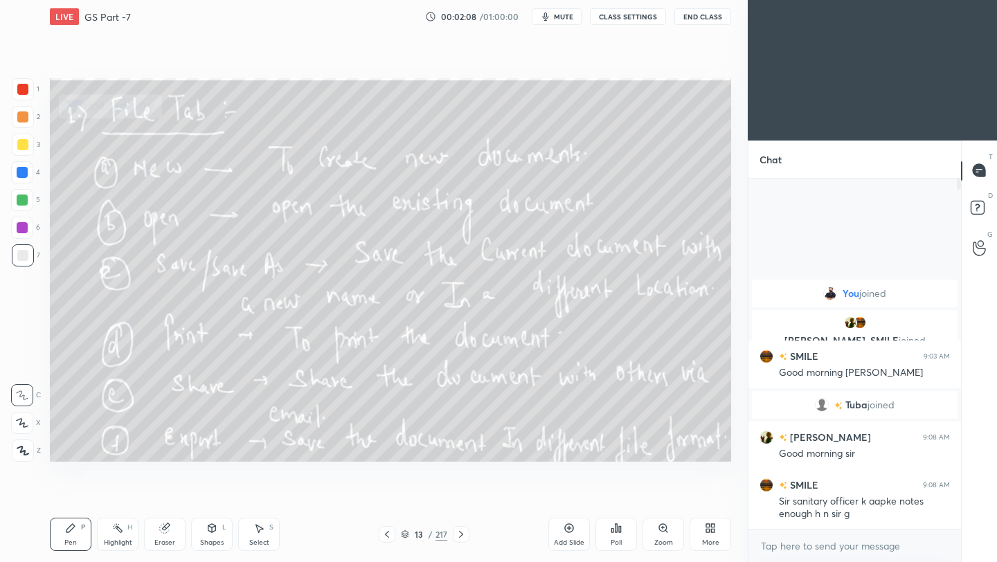
click at [460, 535] on icon at bounding box center [461, 534] width 4 height 7
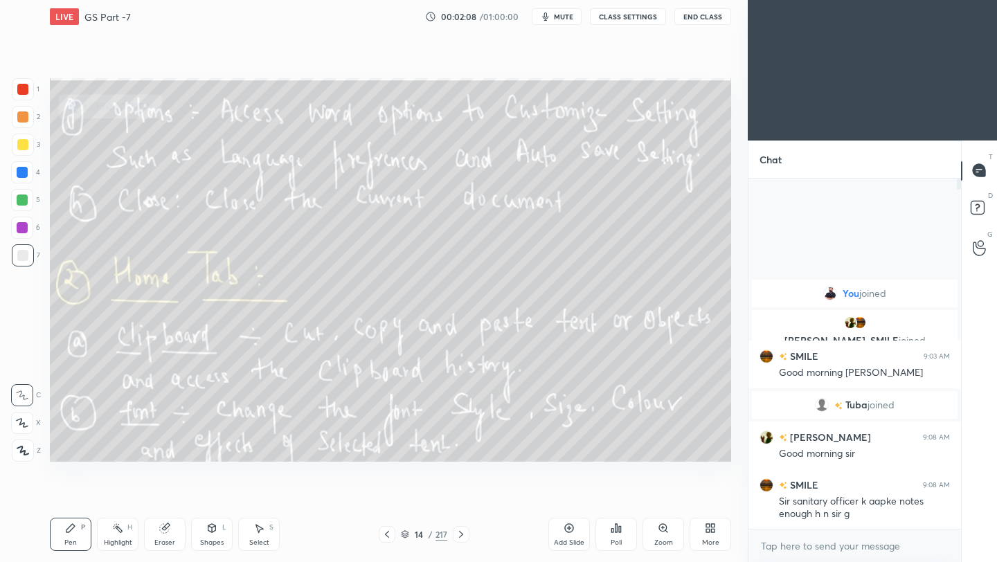
click at [460, 535] on icon at bounding box center [461, 534] width 4 height 7
click at [460, 534] on icon at bounding box center [460, 534] width 11 height 11
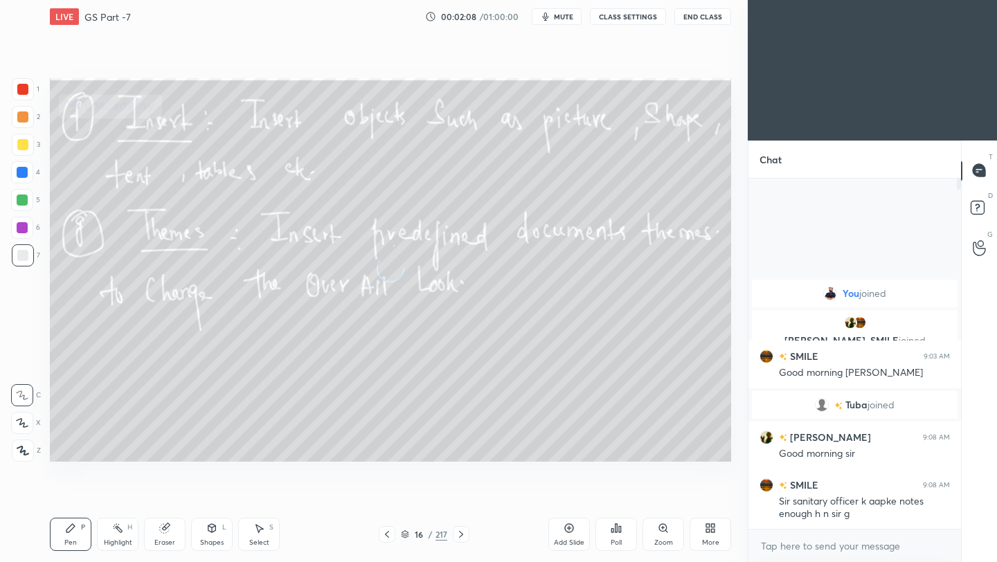
click at [459, 534] on icon at bounding box center [460, 534] width 11 height 11
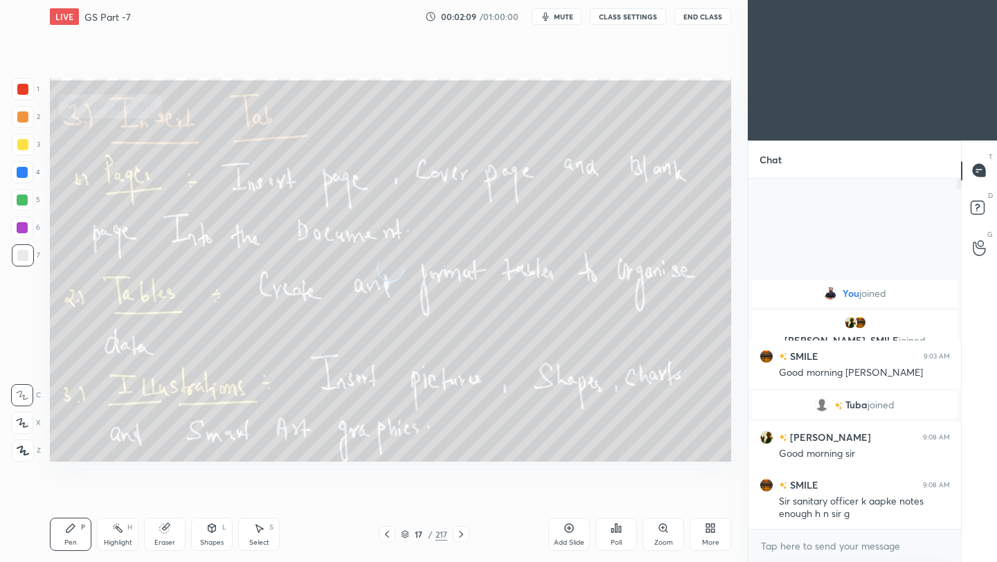
click at [459, 534] on icon at bounding box center [460, 534] width 11 height 11
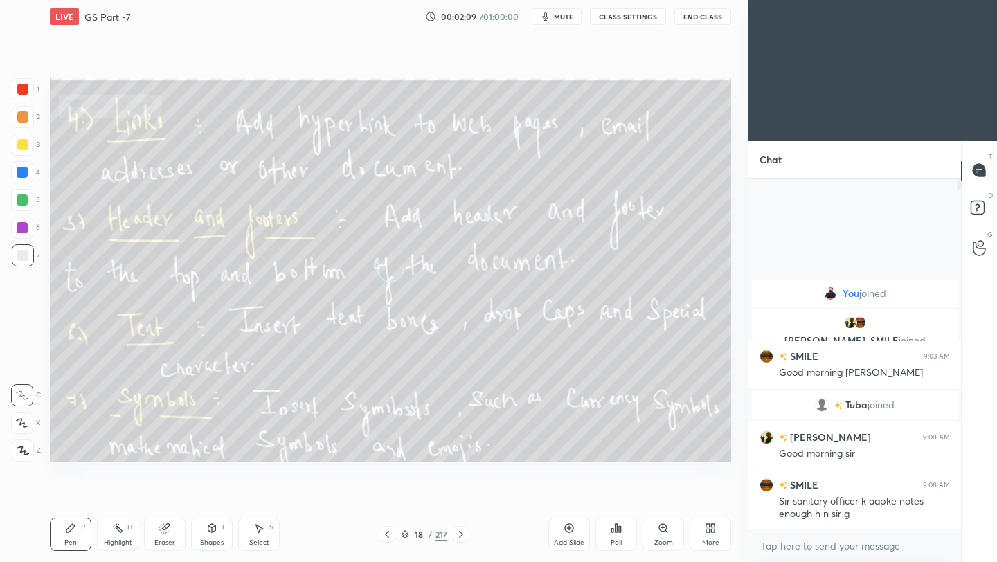
click at [459, 534] on icon at bounding box center [460, 534] width 11 height 11
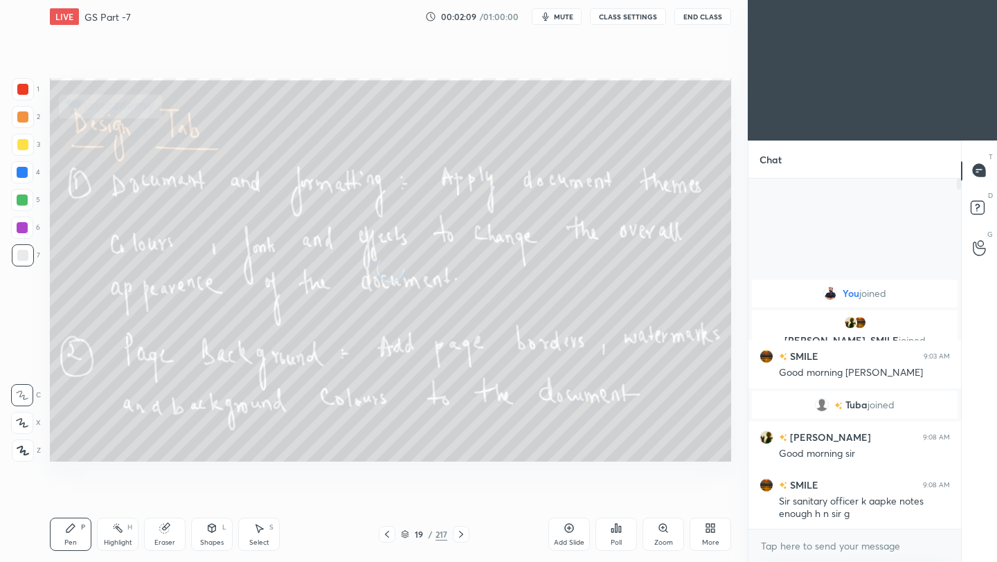
click at [459, 534] on icon at bounding box center [460, 534] width 11 height 11
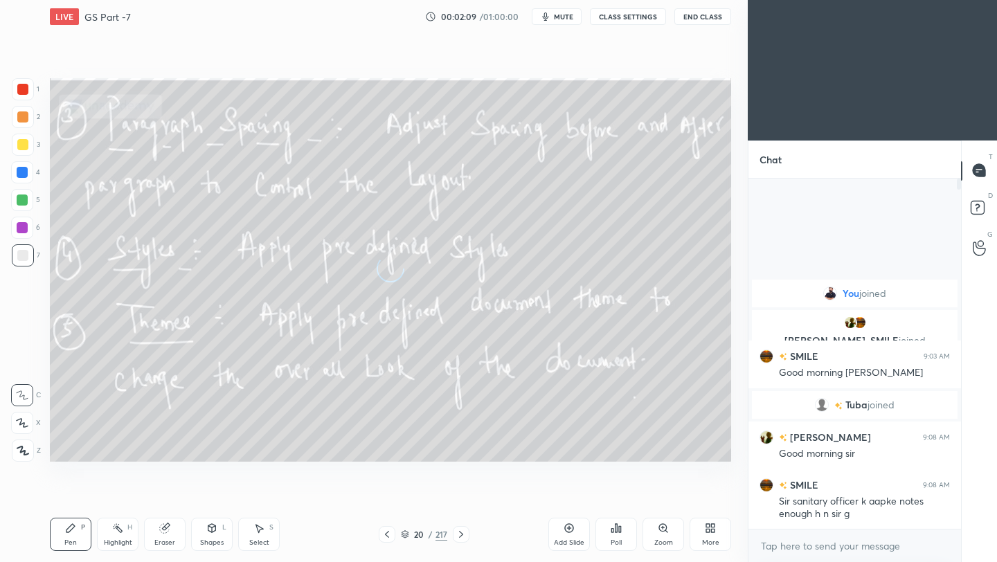
click at [459, 534] on icon at bounding box center [460, 534] width 11 height 11
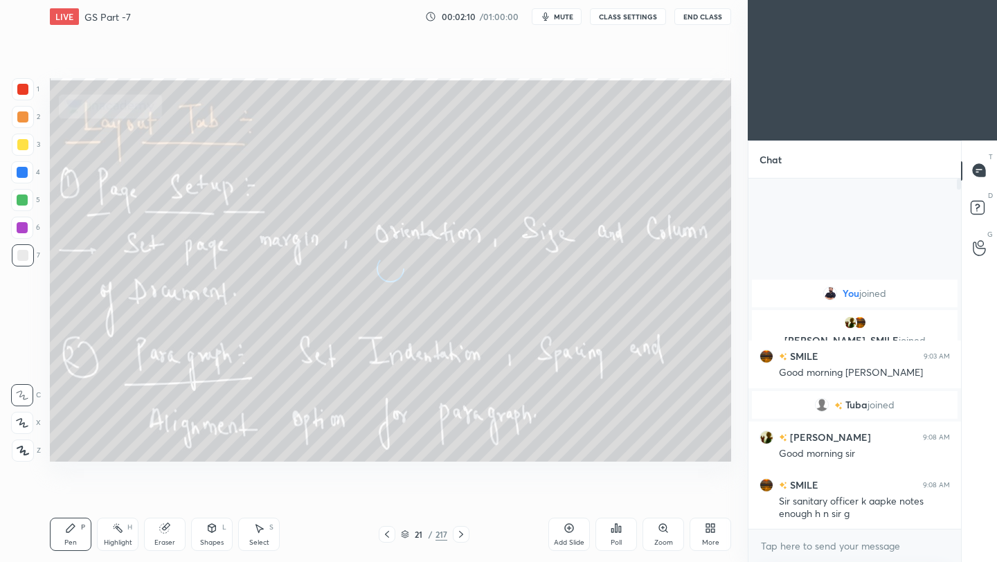
click at [459, 534] on icon at bounding box center [460, 534] width 11 height 11
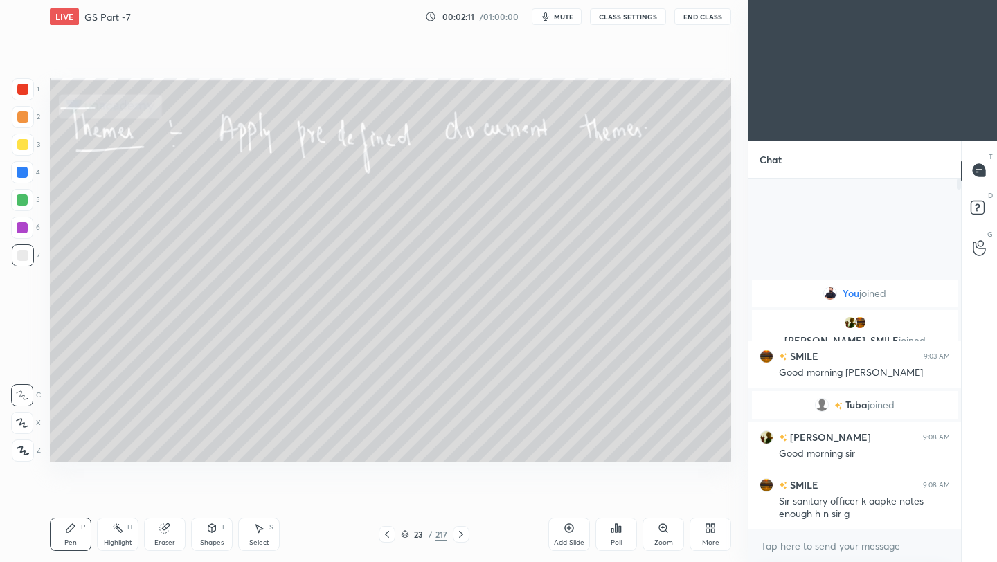
click at [459, 534] on icon at bounding box center [460, 534] width 11 height 11
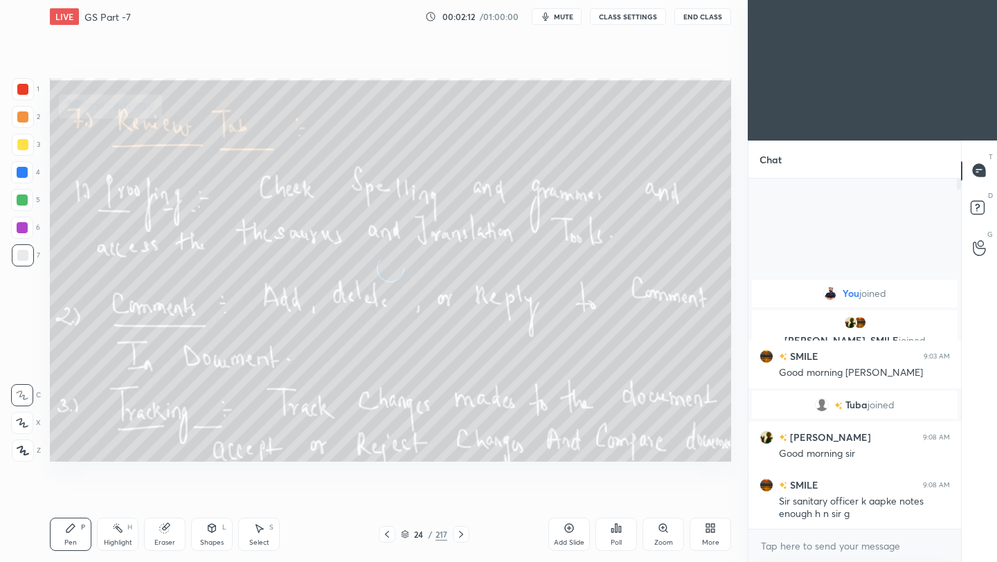
click at [459, 532] on icon at bounding box center [460, 534] width 11 height 11
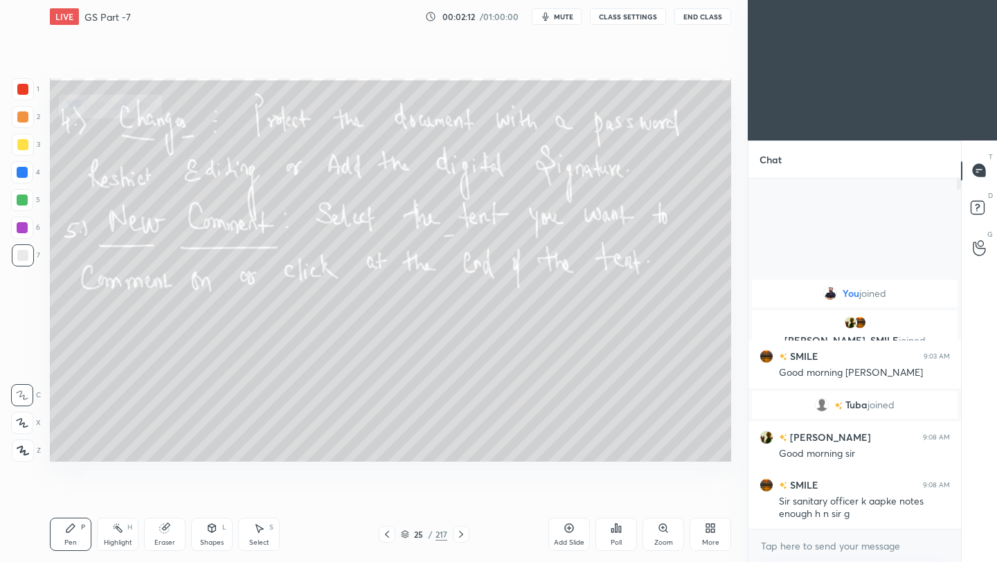
click at [458, 531] on icon at bounding box center [460, 534] width 11 height 11
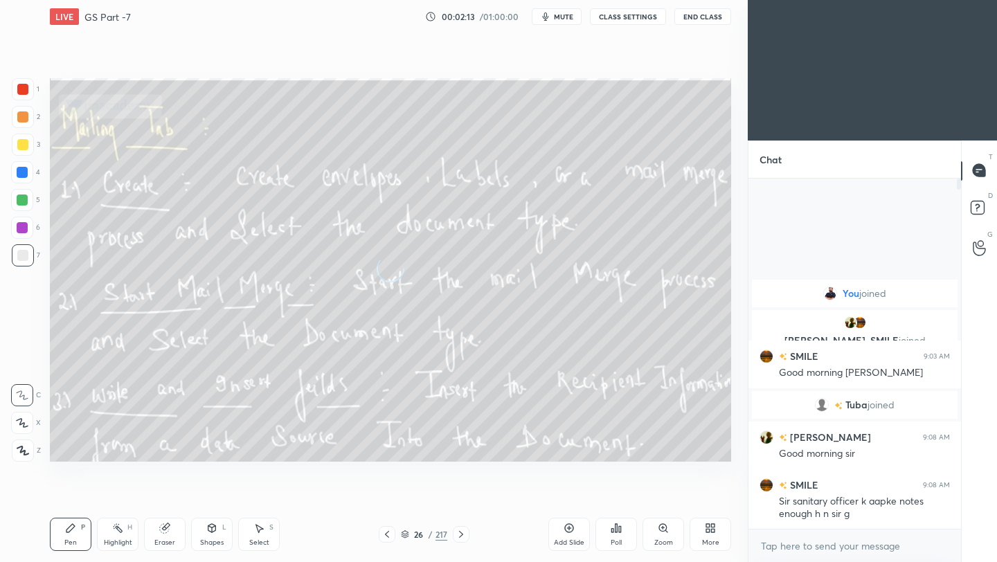
click at [458, 531] on icon at bounding box center [460, 534] width 11 height 11
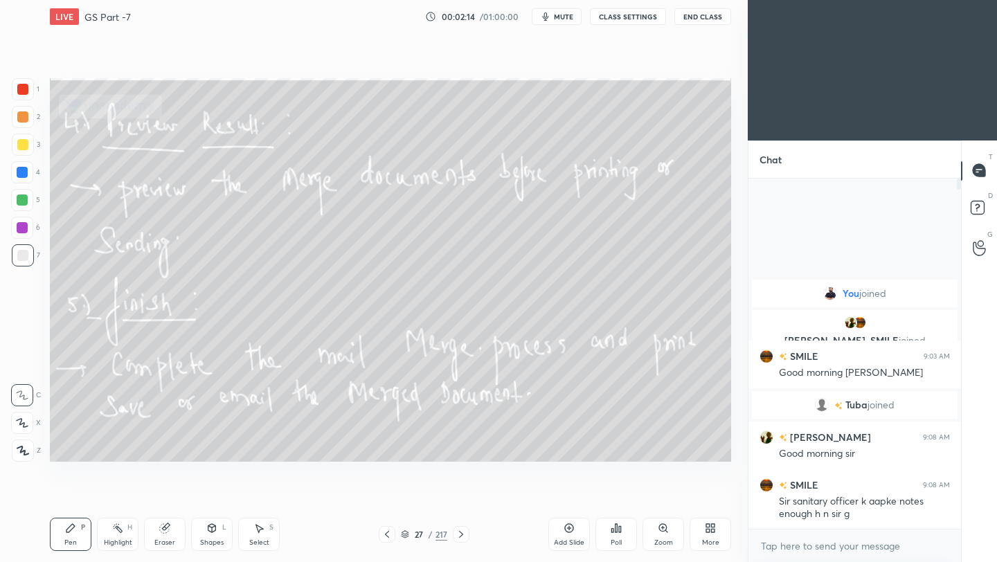
click at [458, 531] on icon at bounding box center [460, 534] width 11 height 11
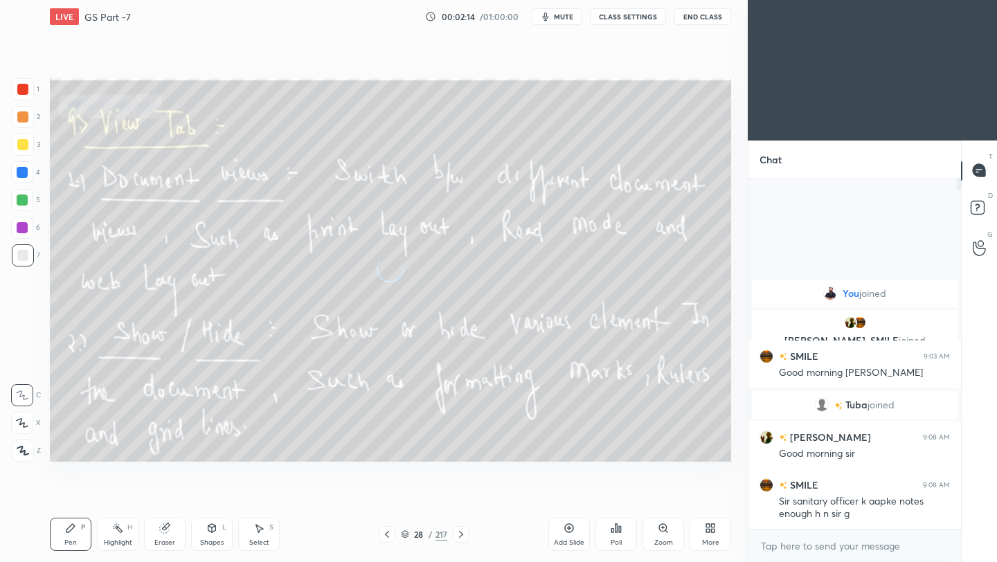
click at [458, 531] on icon at bounding box center [460, 534] width 11 height 11
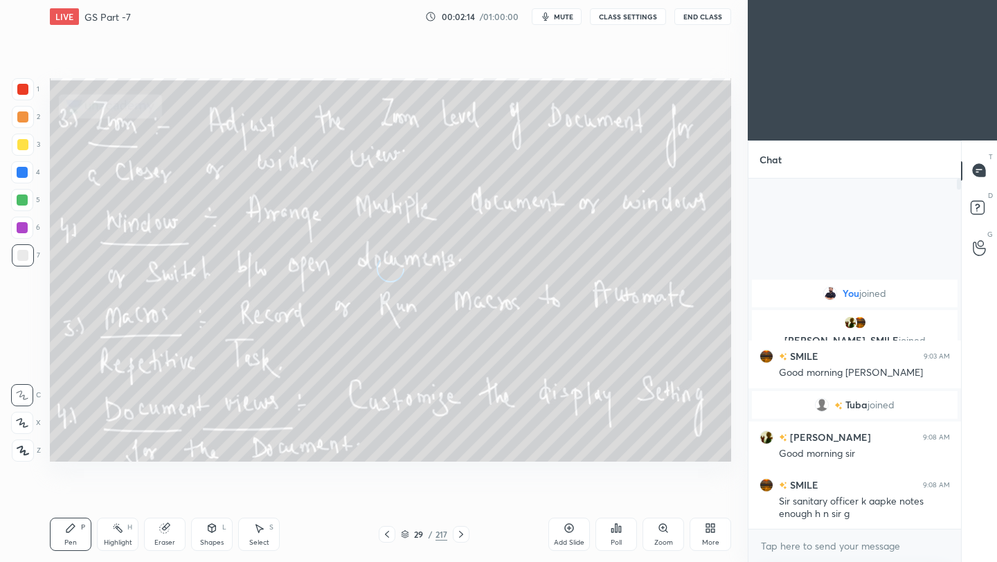
click at [458, 531] on icon at bounding box center [460, 534] width 11 height 11
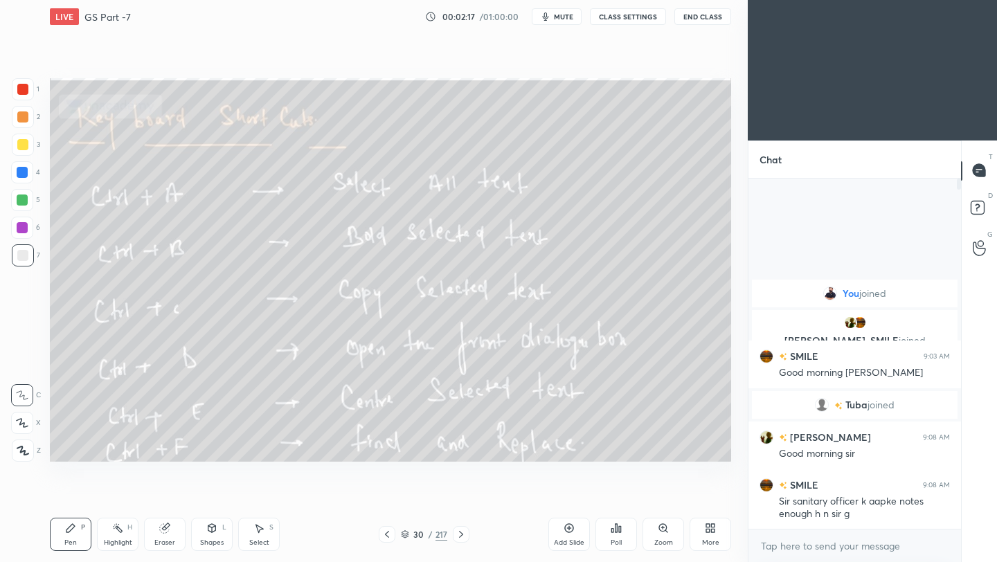
click at [458, 531] on icon at bounding box center [460, 534] width 11 height 11
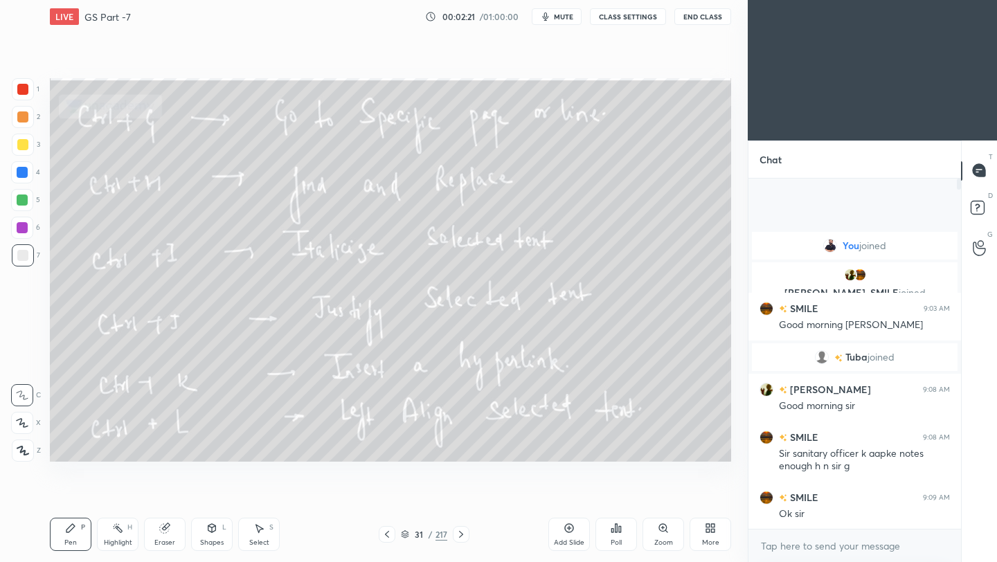
click at [461, 534] on icon at bounding box center [460, 534] width 11 height 11
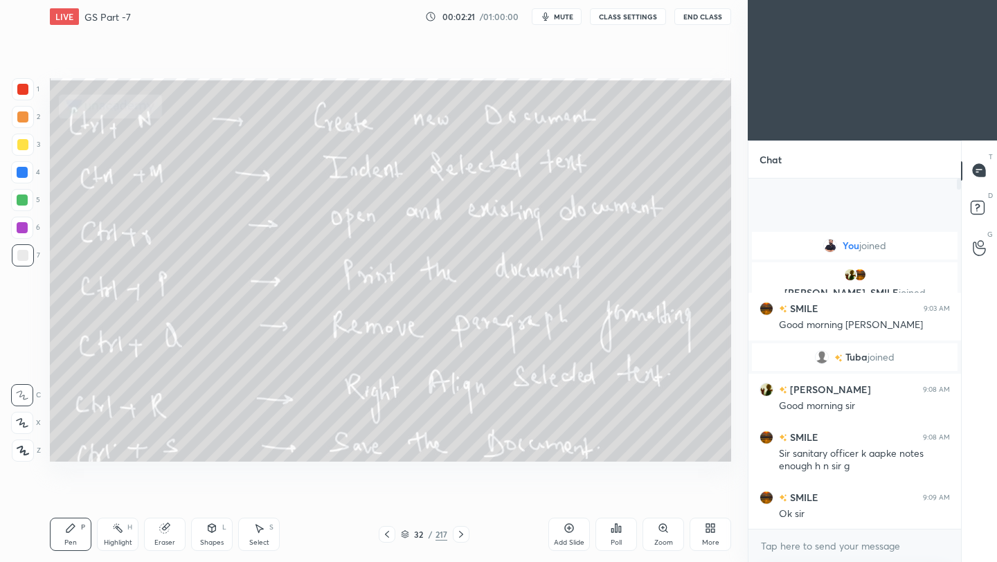
click at [461, 534] on icon at bounding box center [460, 534] width 11 height 11
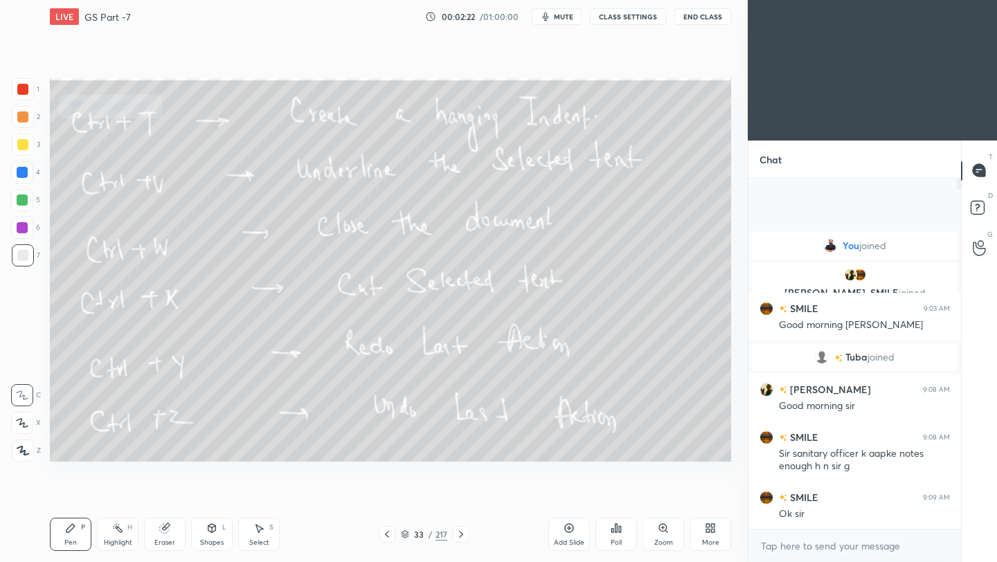
click at [461, 534] on icon at bounding box center [460, 534] width 11 height 11
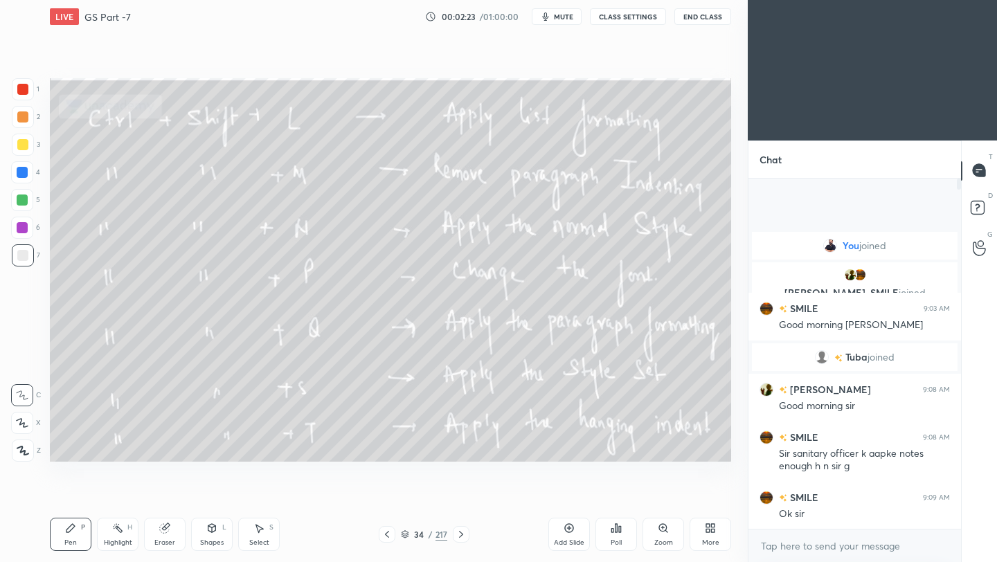
click at [461, 534] on icon at bounding box center [461, 534] width 4 height 7
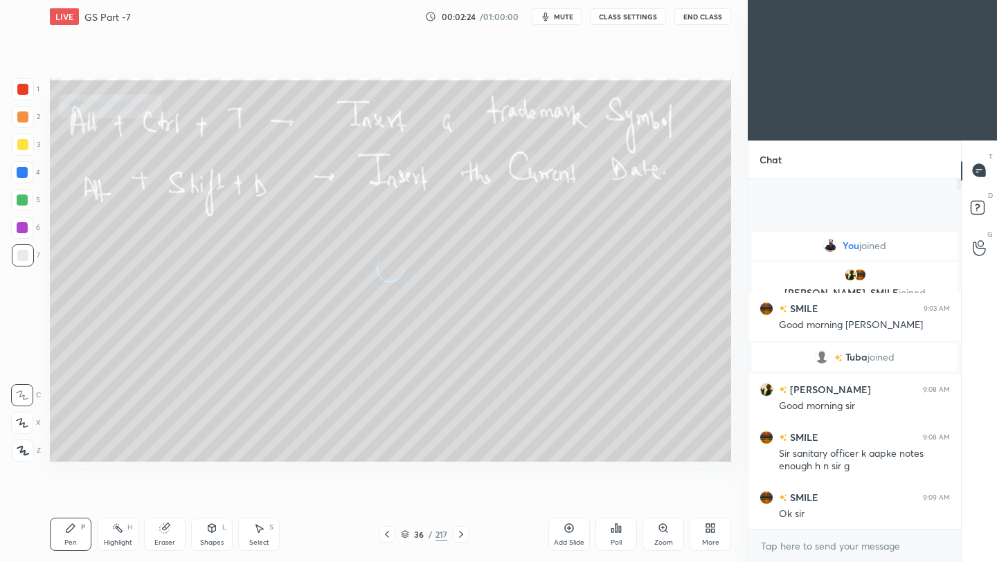
click at [461, 534] on icon at bounding box center [461, 534] width 4 height 7
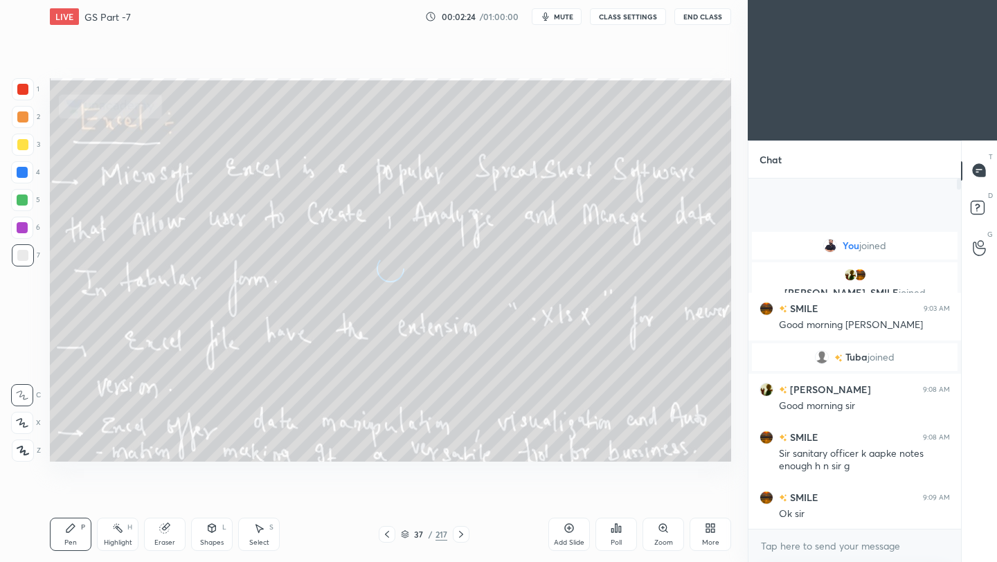
click at [461, 534] on icon at bounding box center [461, 534] width 4 height 7
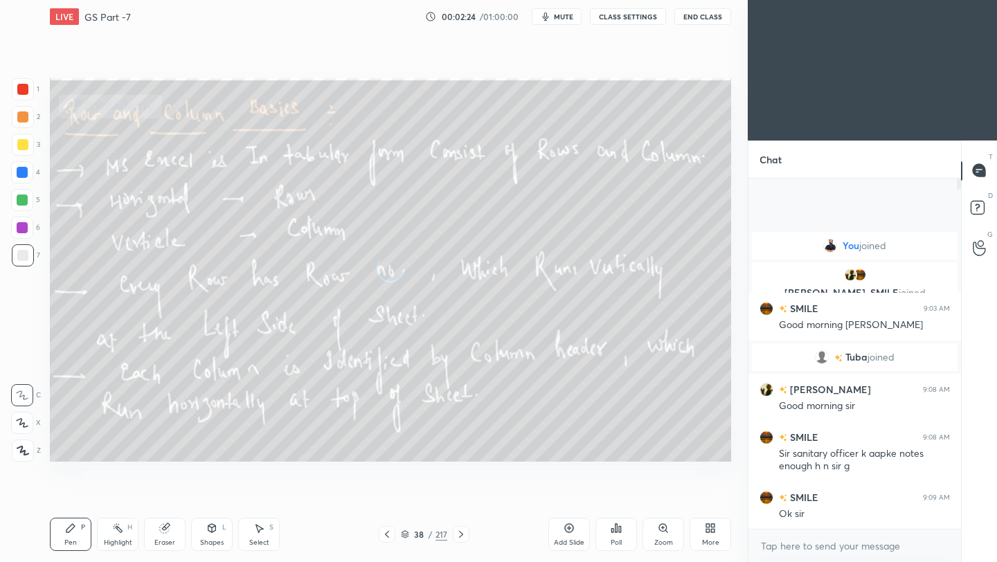
click at [461, 534] on icon at bounding box center [461, 534] width 4 height 7
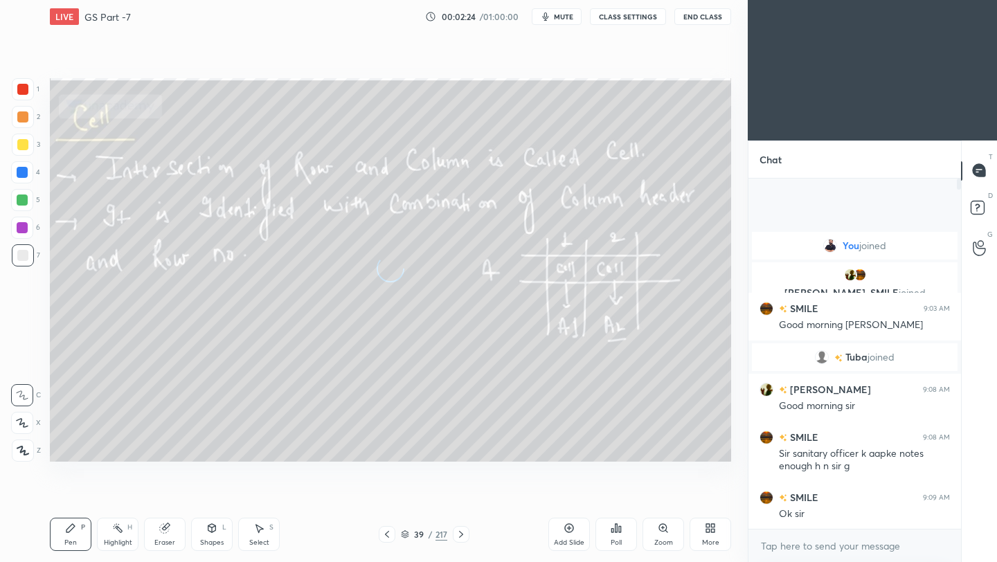
click at [461, 534] on icon at bounding box center [461, 534] width 4 height 7
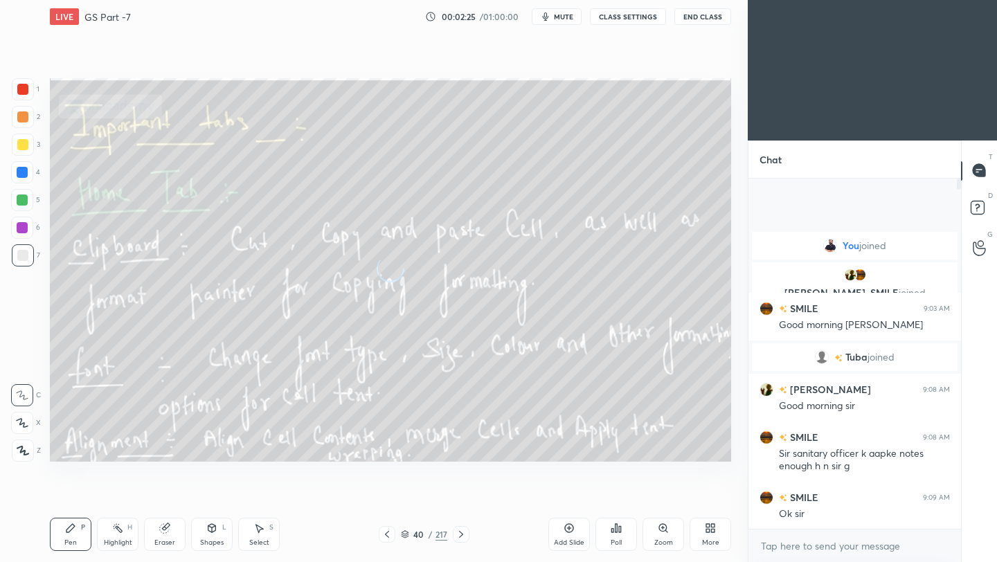
click at [461, 534] on icon at bounding box center [461, 534] width 4 height 7
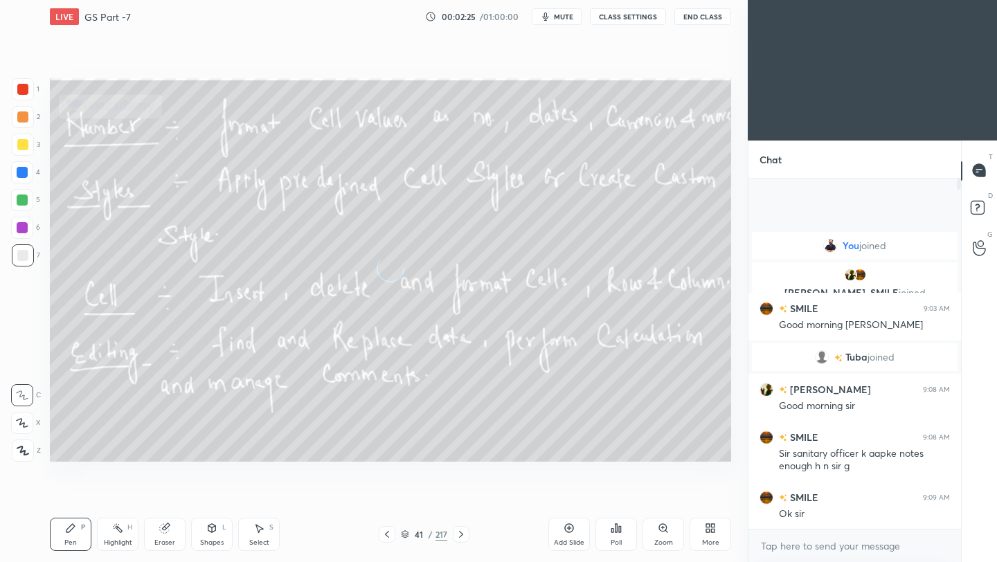
click at [461, 534] on icon at bounding box center [461, 534] width 4 height 7
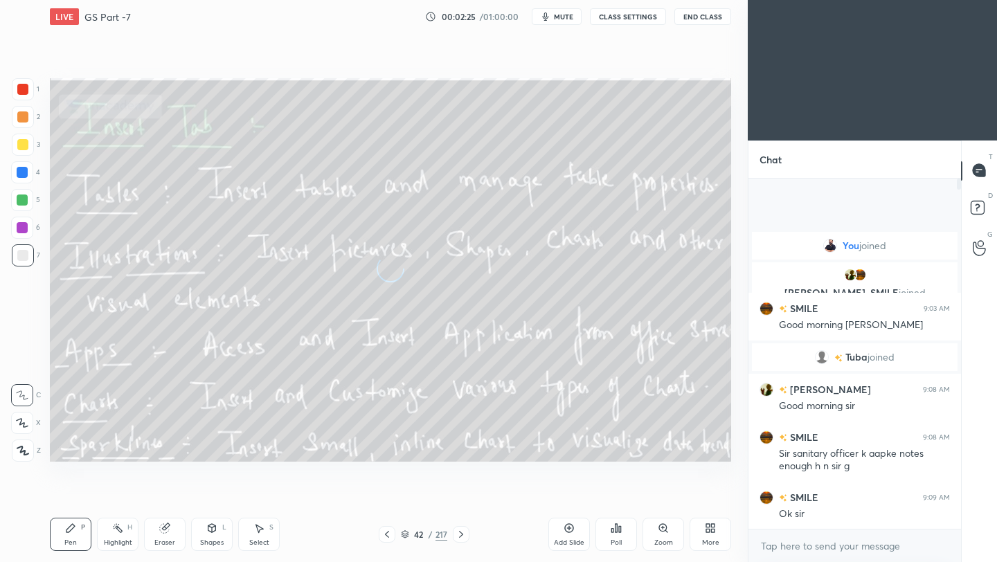
click at [461, 534] on icon at bounding box center [461, 534] width 4 height 7
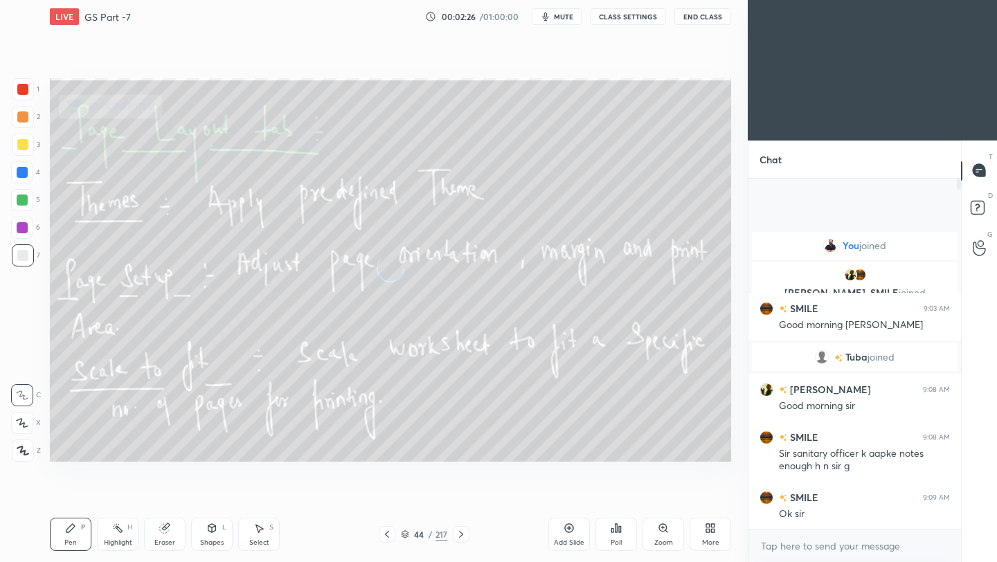
click at [460, 535] on icon at bounding box center [461, 534] width 4 height 7
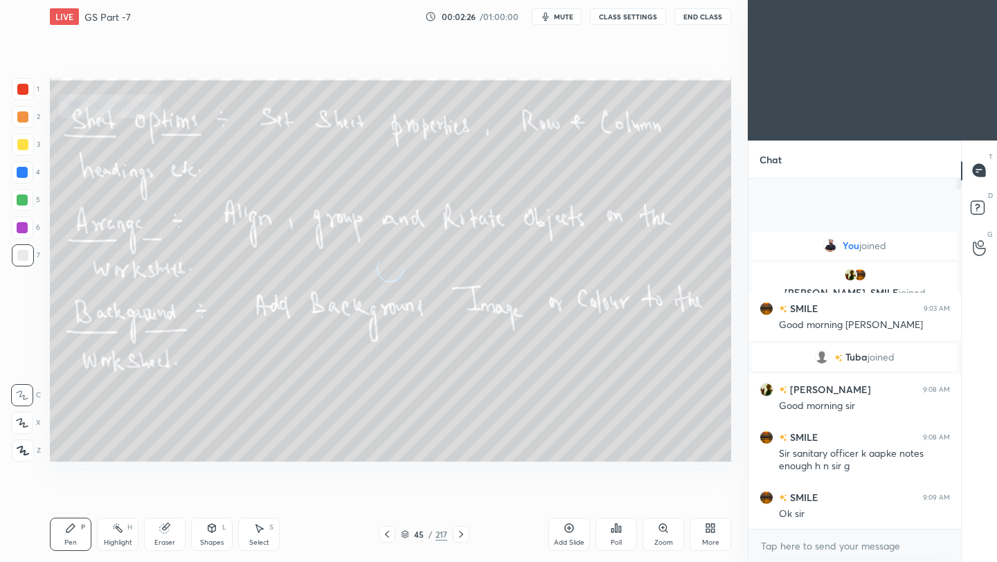
click at [460, 535] on icon at bounding box center [461, 534] width 4 height 7
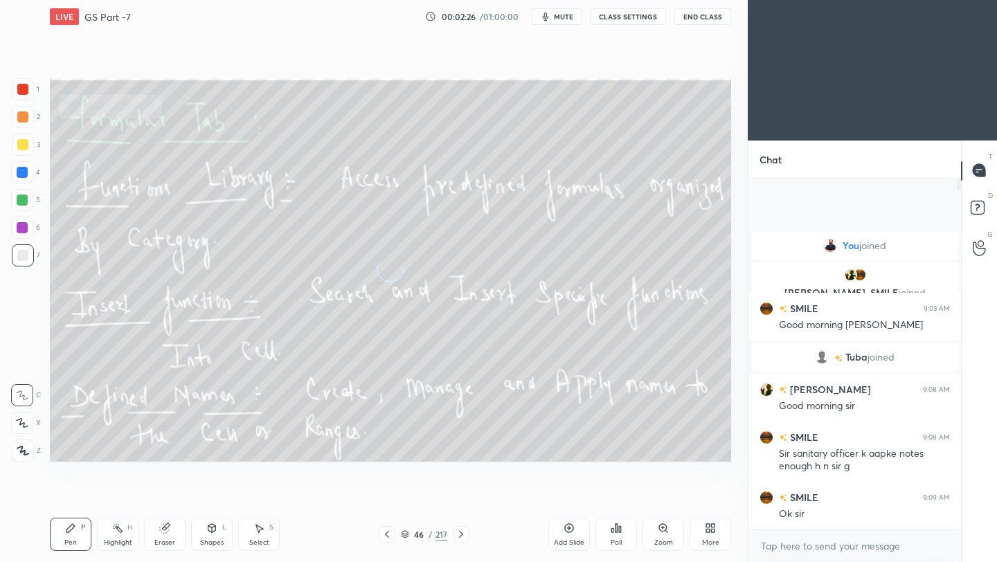
click at [460, 535] on icon at bounding box center [461, 534] width 4 height 7
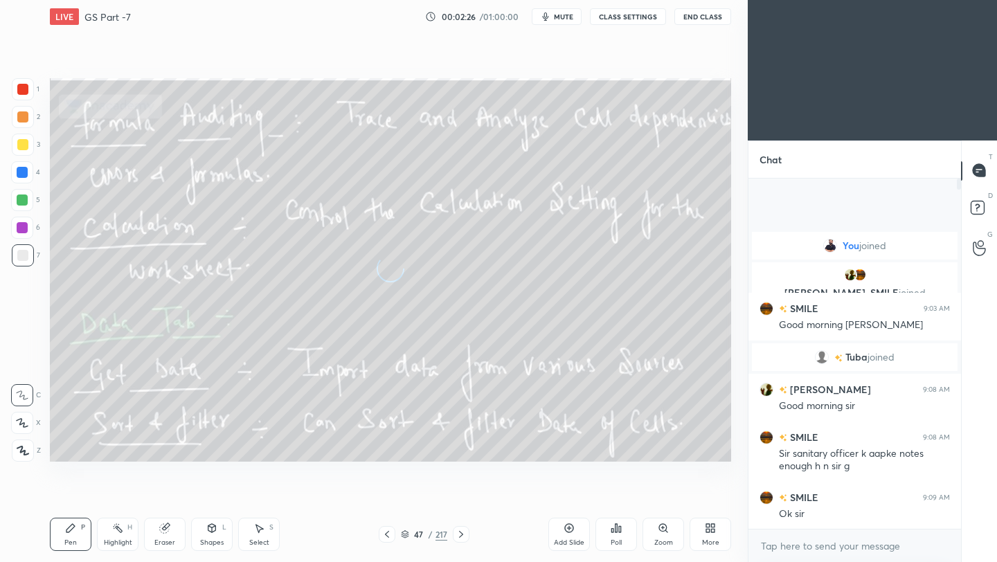
click at [460, 535] on icon at bounding box center [461, 534] width 4 height 7
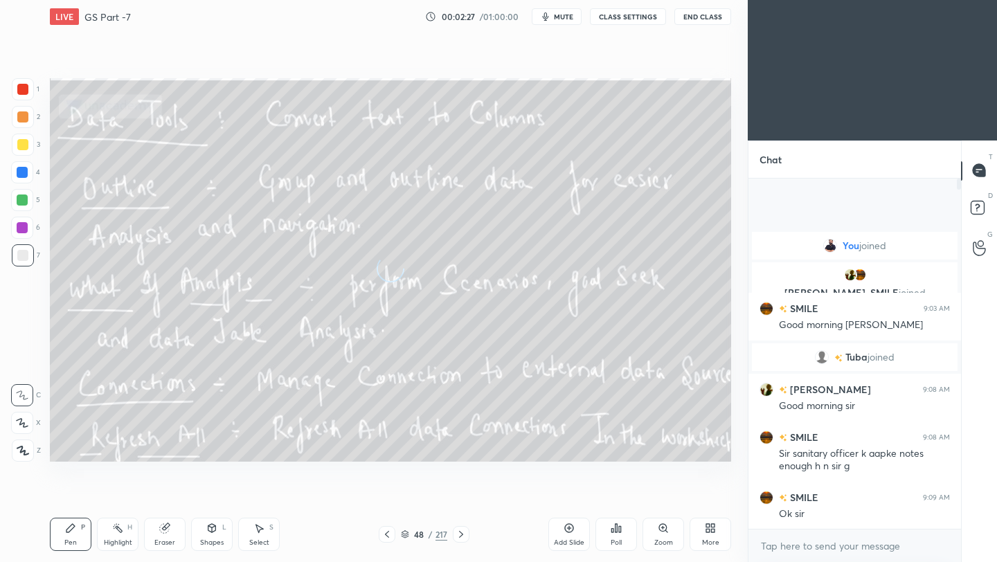
click at [460, 535] on icon at bounding box center [461, 534] width 4 height 7
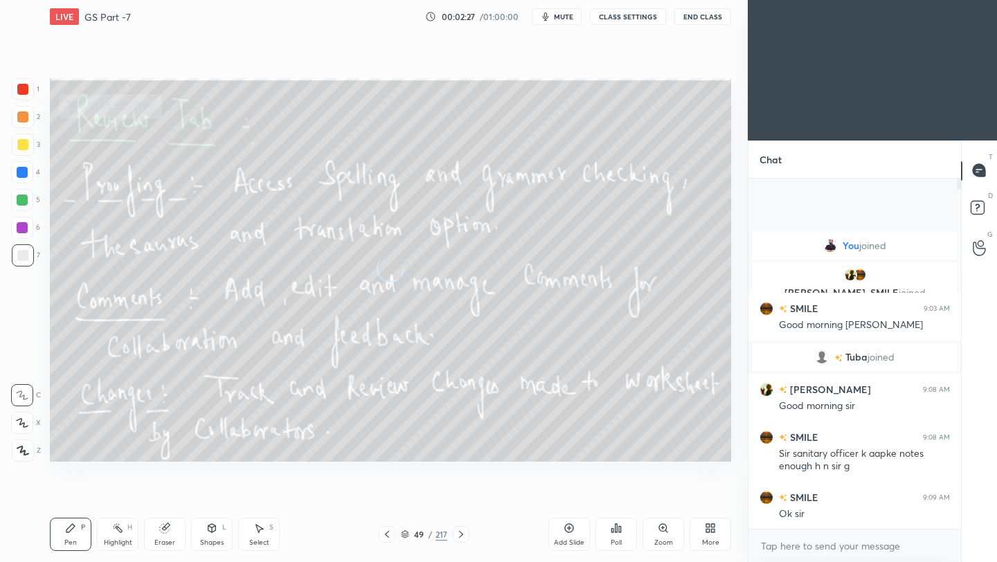
click at [460, 535] on icon at bounding box center [461, 534] width 4 height 7
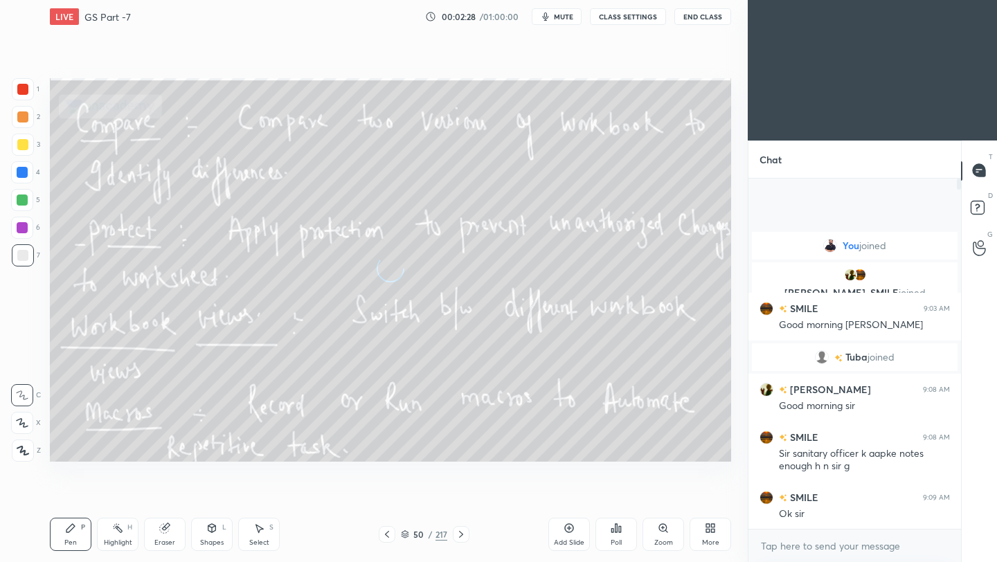
click at [461, 535] on icon at bounding box center [461, 534] width 4 height 7
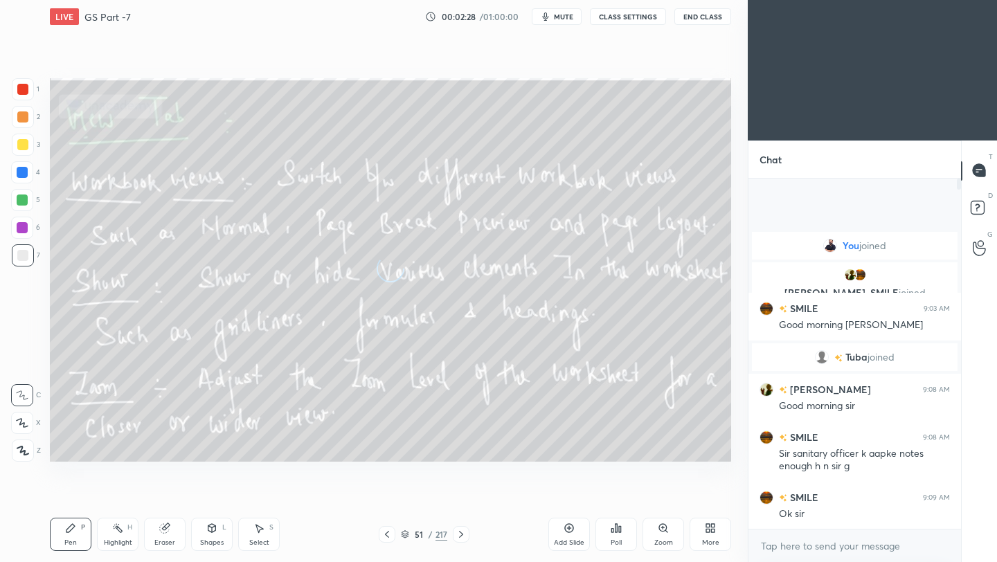
click at [461, 535] on icon at bounding box center [461, 534] width 4 height 7
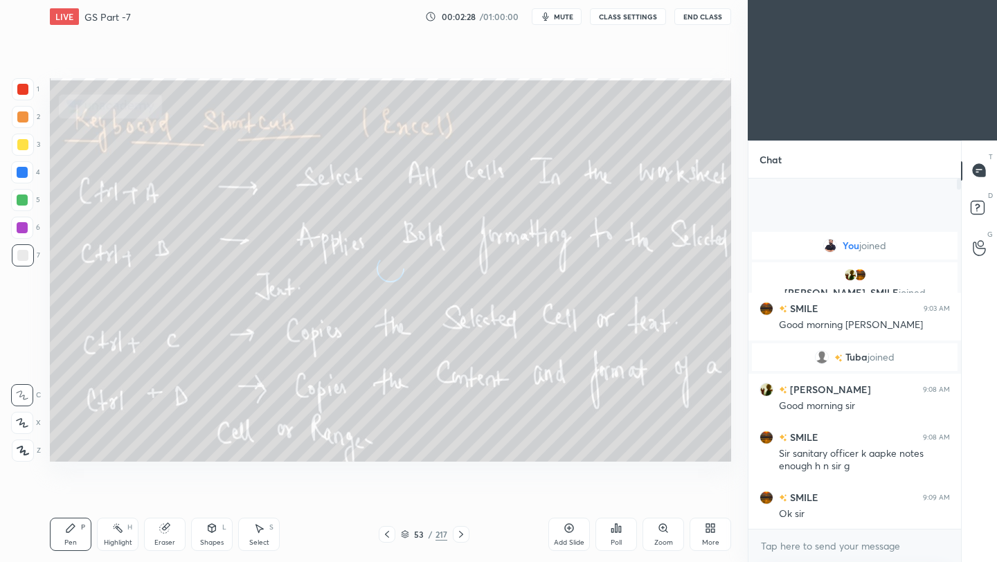
click at [461, 535] on icon at bounding box center [461, 534] width 4 height 7
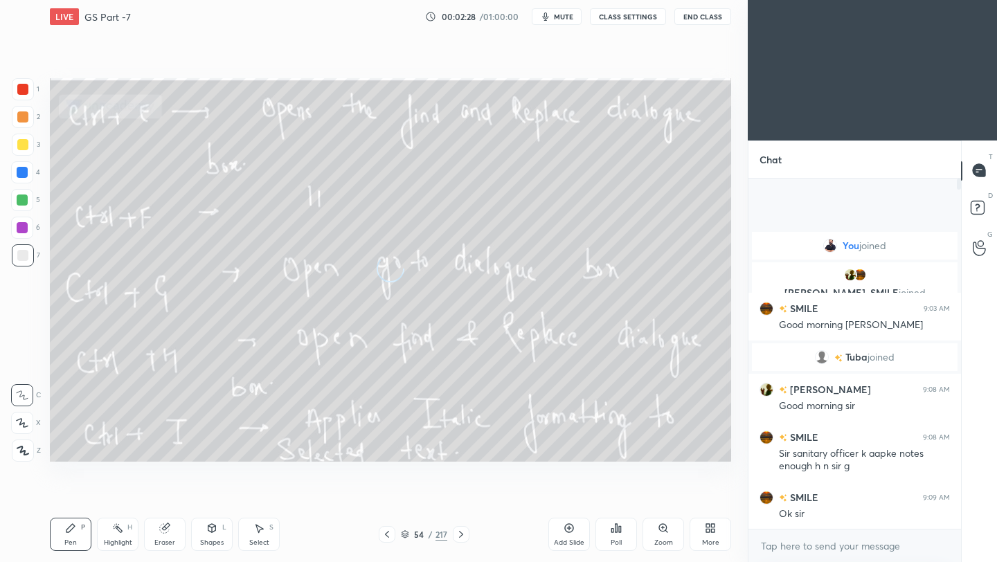
click at [461, 535] on icon at bounding box center [461, 534] width 4 height 7
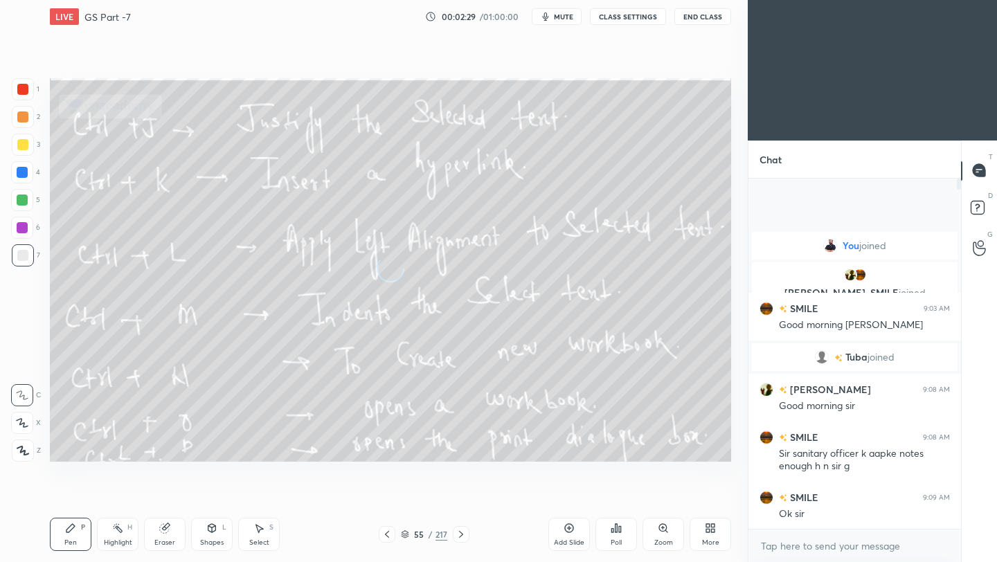
click at [461, 535] on icon at bounding box center [461, 534] width 4 height 7
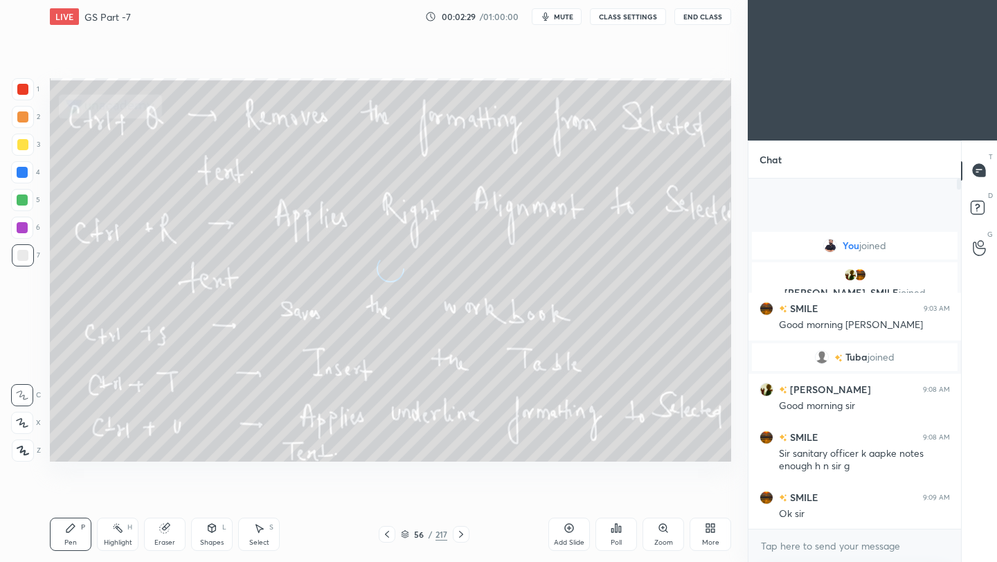
click at [461, 535] on icon at bounding box center [461, 534] width 4 height 7
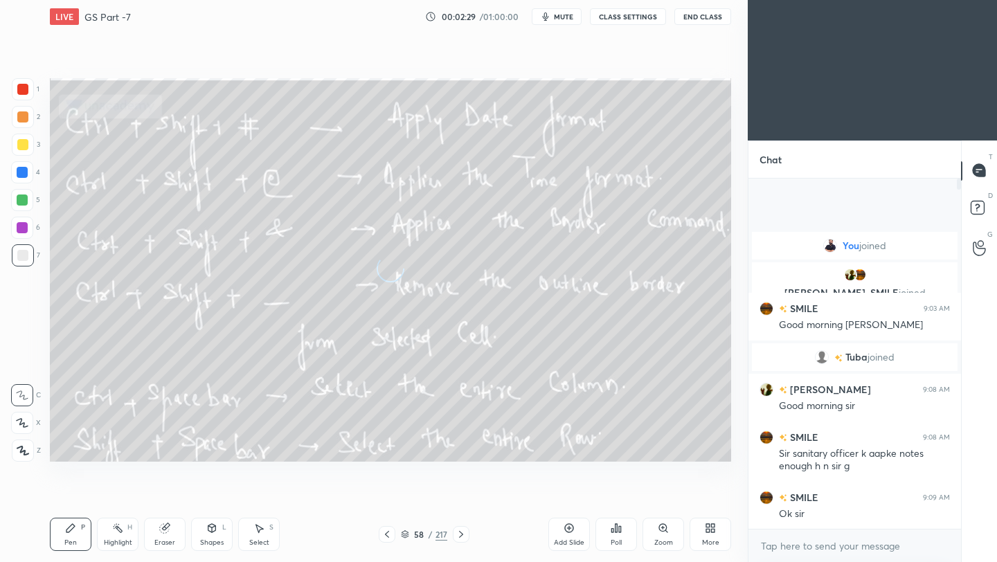
click at [461, 535] on icon at bounding box center [461, 534] width 4 height 7
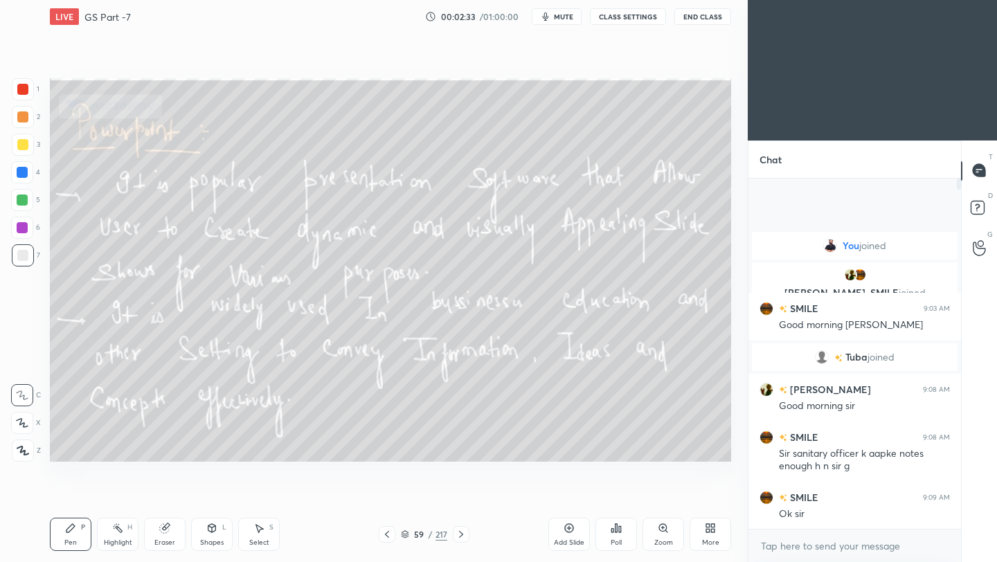
click at [463, 531] on icon at bounding box center [460, 534] width 11 height 11
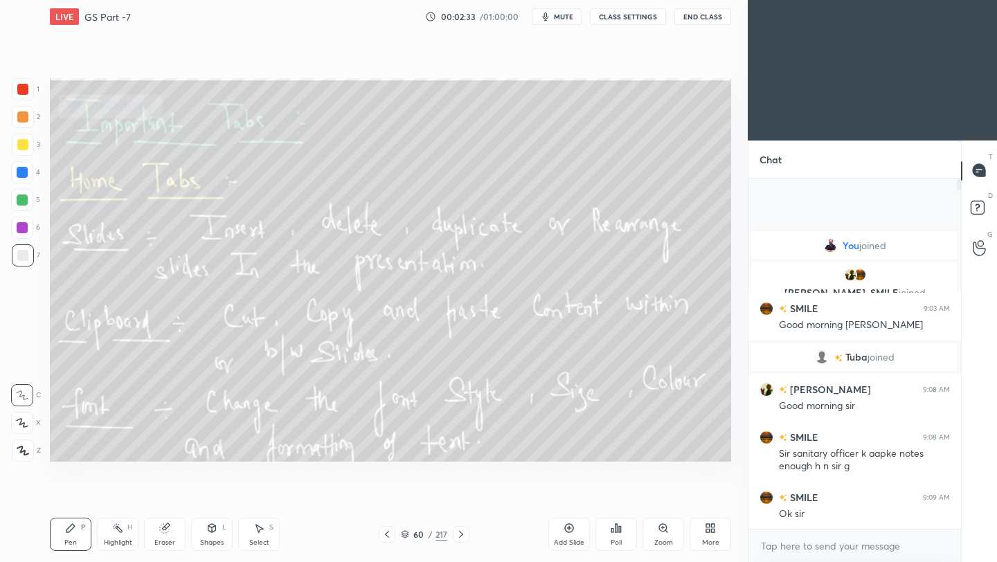
click at [463, 531] on icon at bounding box center [460, 534] width 11 height 11
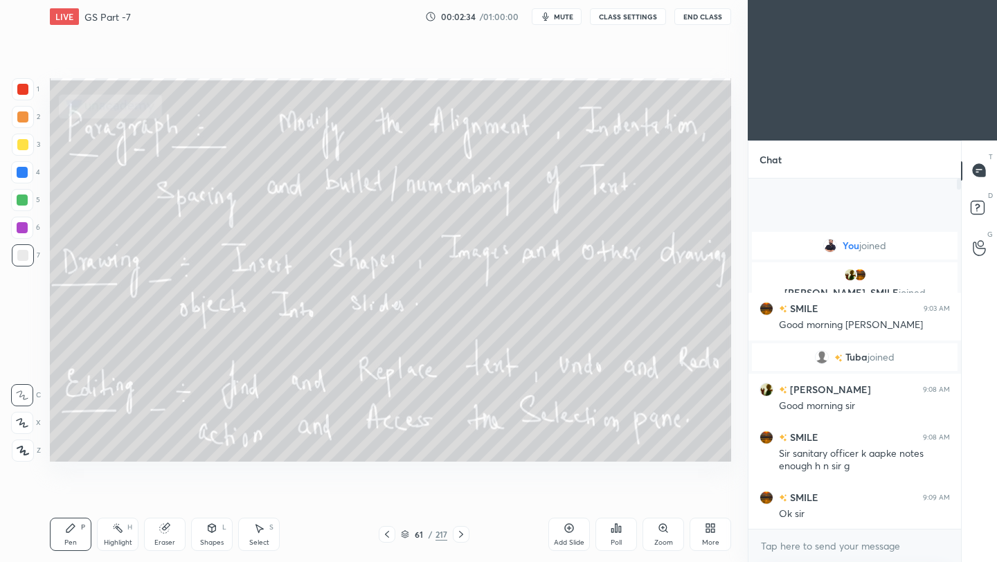
click at [463, 531] on icon at bounding box center [460, 534] width 11 height 11
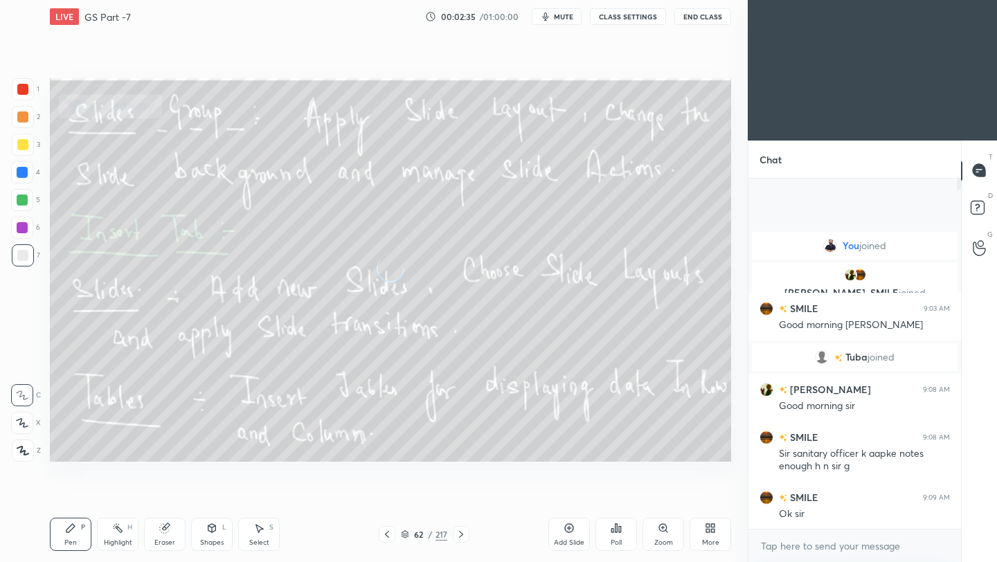
click at [463, 531] on icon at bounding box center [460, 534] width 11 height 11
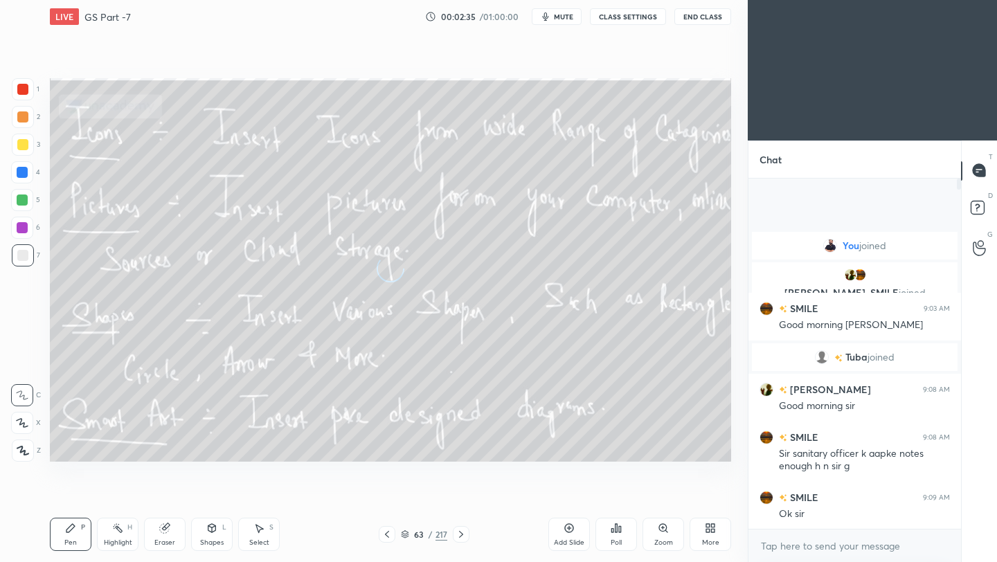
click at [463, 531] on icon at bounding box center [460, 534] width 11 height 11
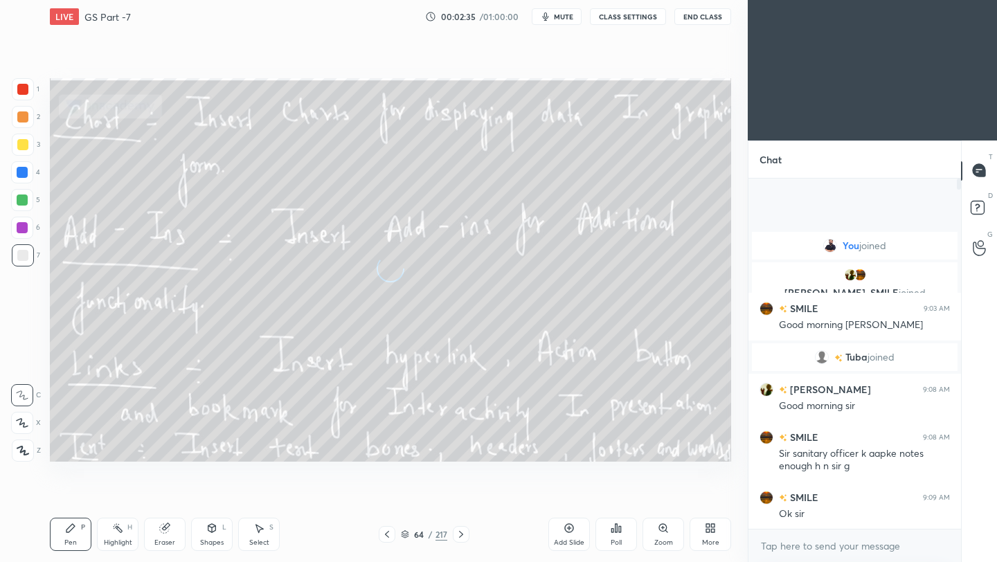
click at [463, 531] on icon at bounding box center [460, 534] width 11 height 11
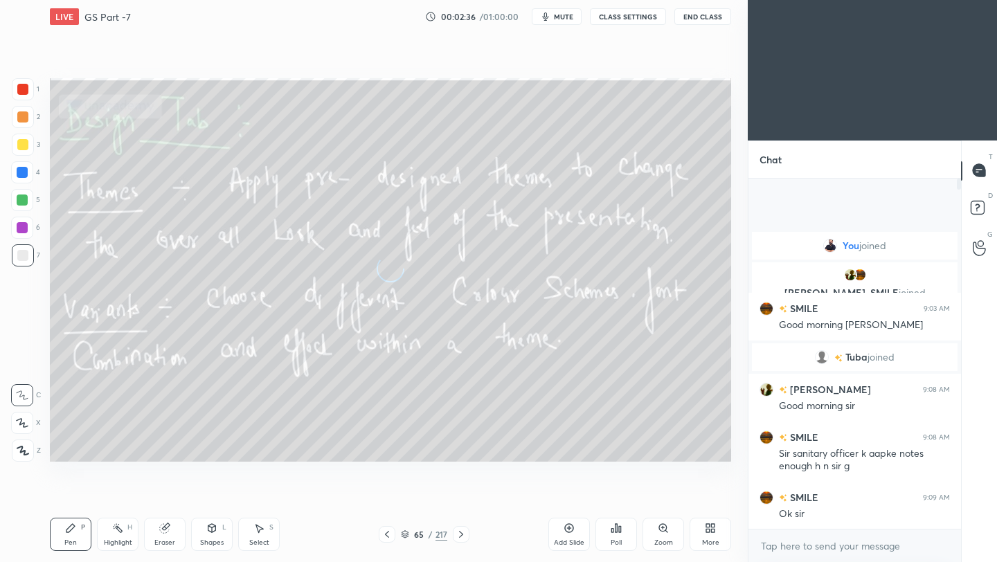
click at [463, 531] on icon at bounding box center [460, 534] width 11 height 11
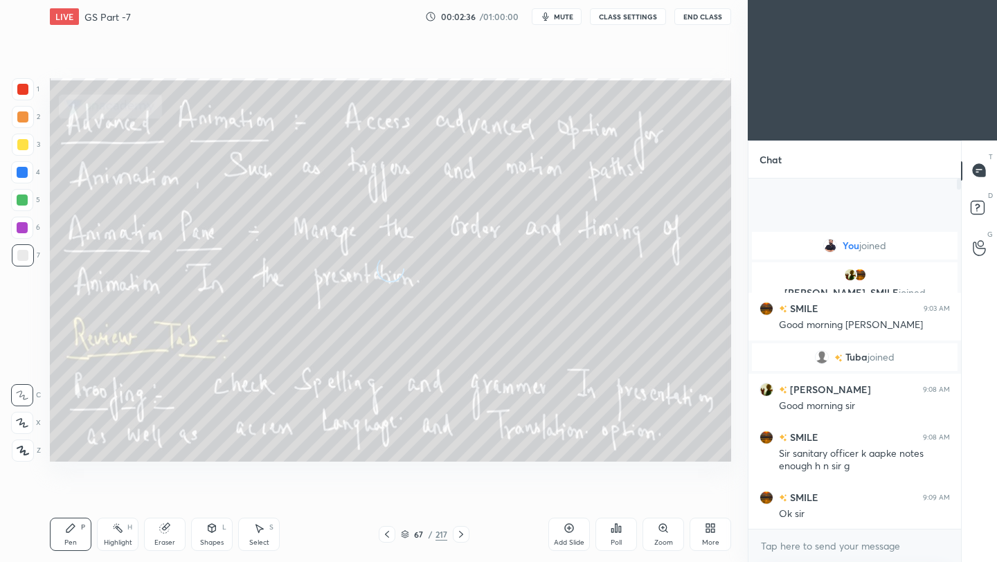
click at [463, 531] on icon at bounding box center [460, 534] width 11 height 11
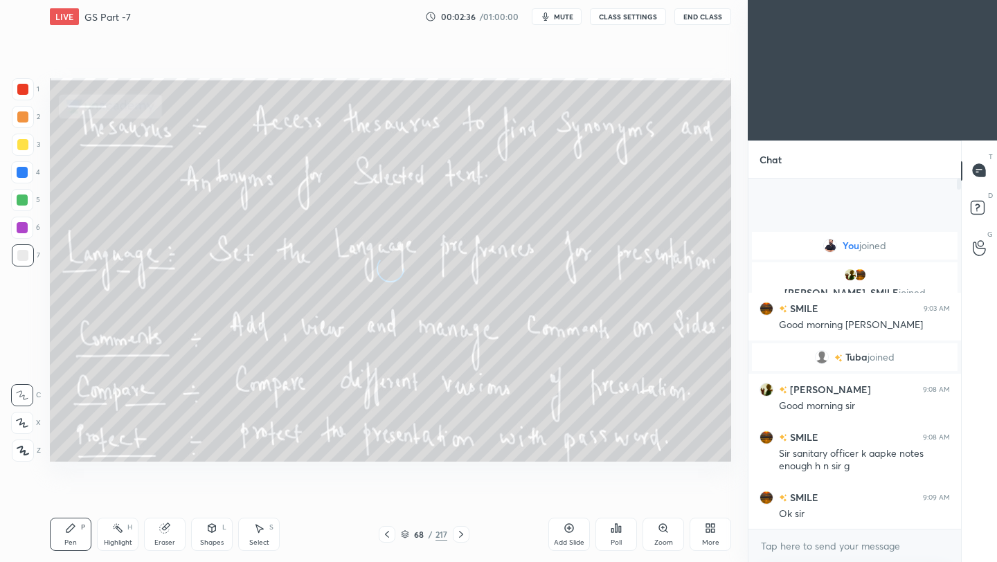
click at [463, 531] on icon at bounding box center [460, 534] width 11 height 11
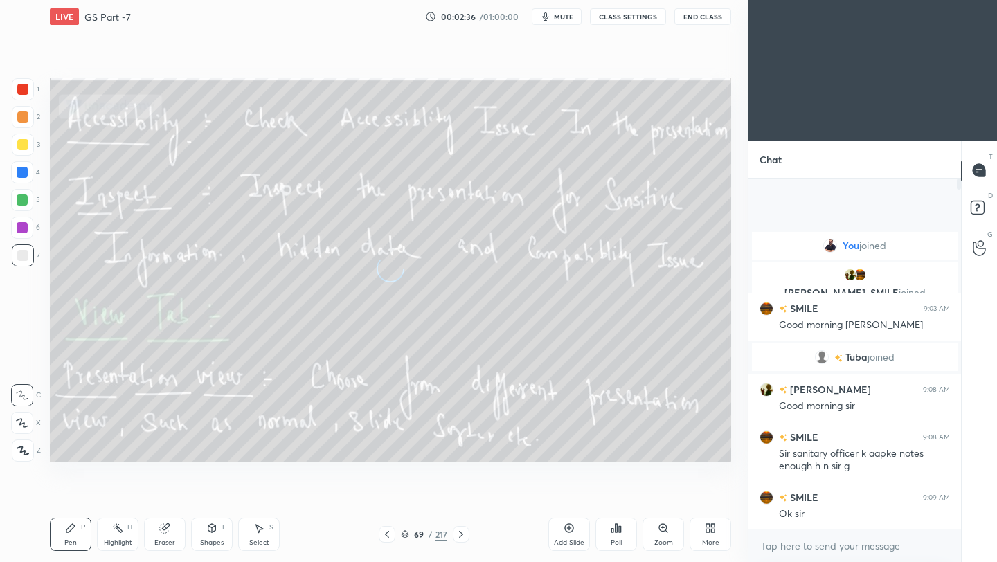
click at [463, 531] on icon at bounding box center [460, 534] width 11 height 11
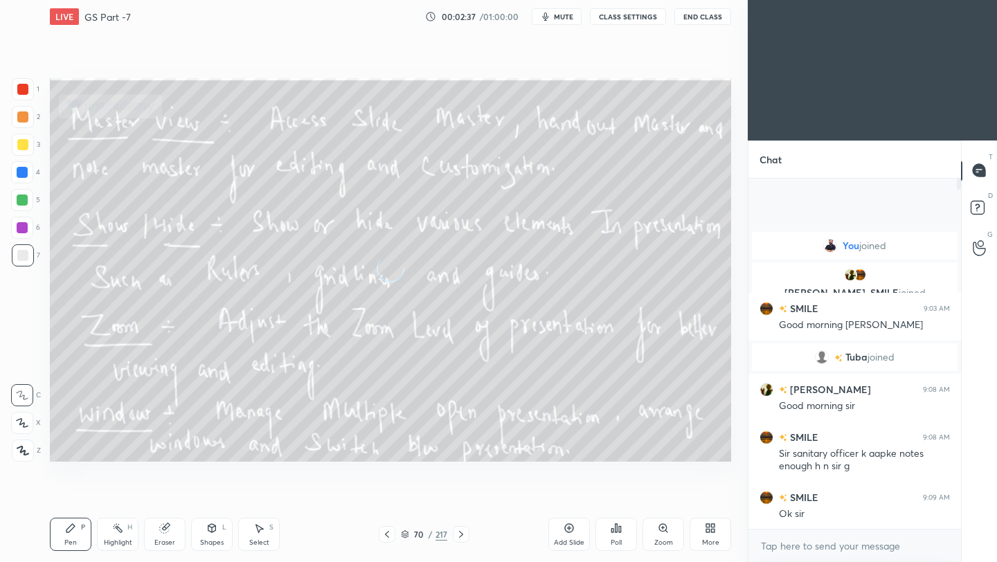
click at [463, 531] on icon at bounding box center [460, 534] width 11 height 11
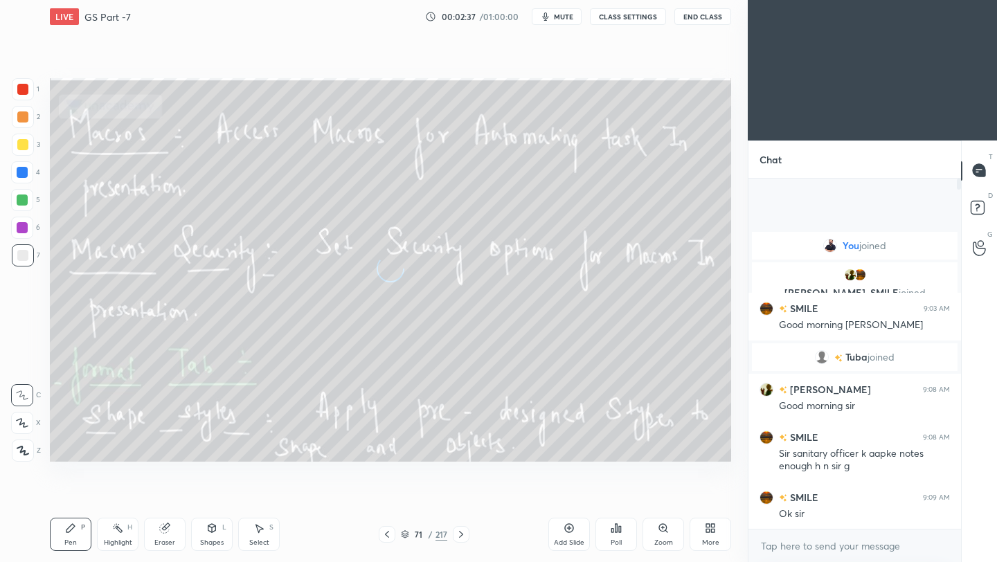
click at [463, 531] on icon at bounding box center [460, 534] width 11 height 11
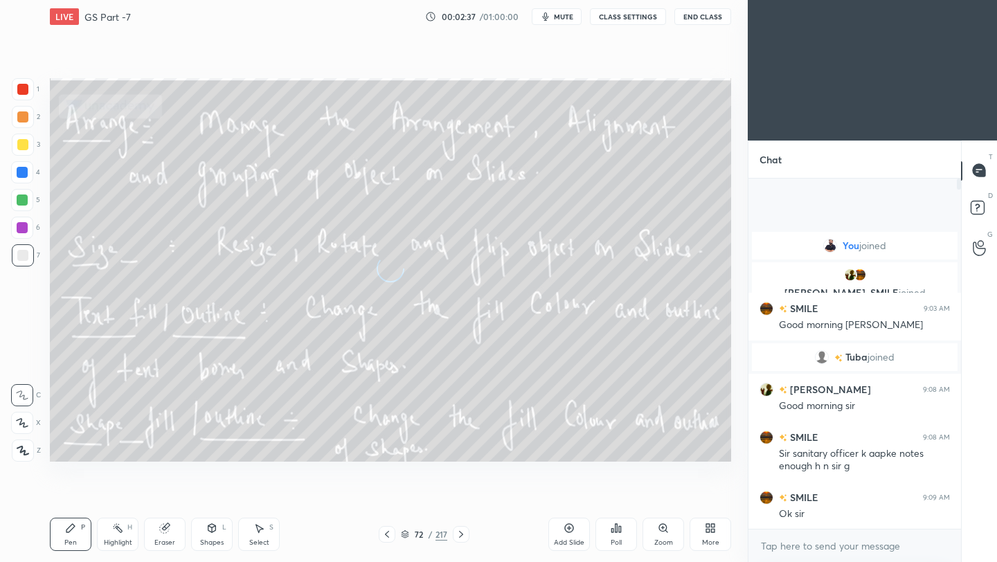
click at [463, 531] on icon at bounding box center [460, 534] width 11 height 11
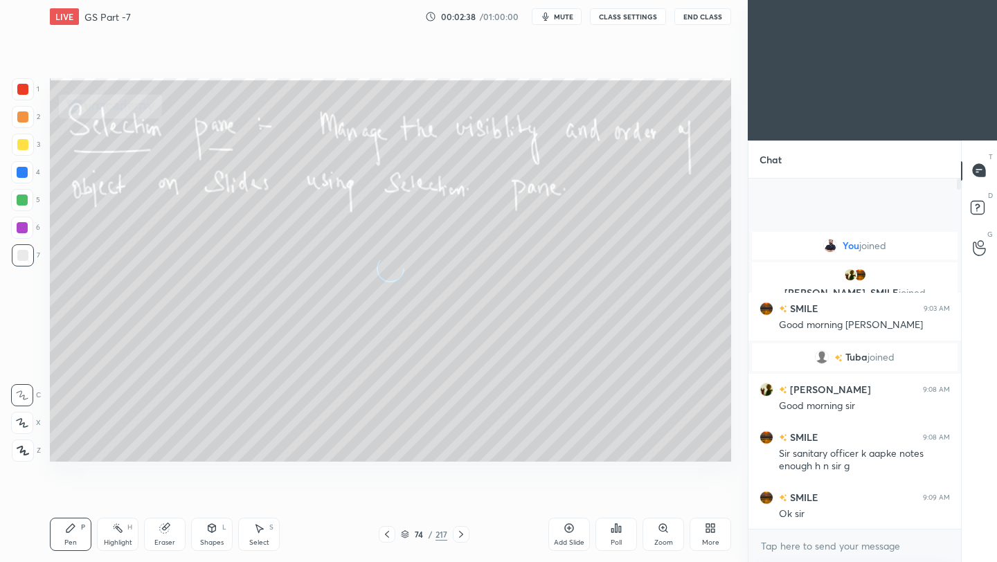
click at [463, 531] on icon at bounding box center [460, 534] width 11 height 11
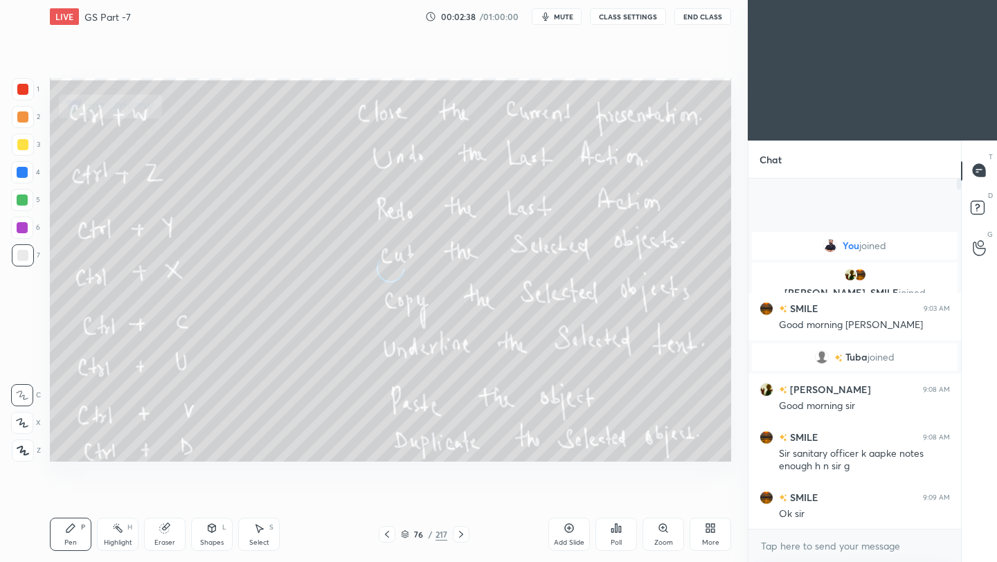
click at [463, 531] on icon at bounding box center [460, 534] width 11 height 11
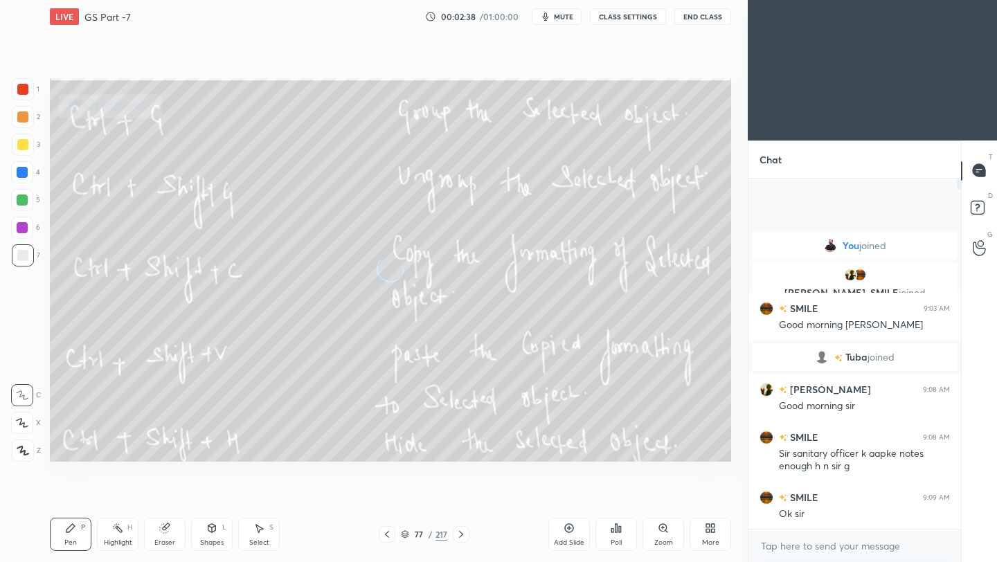
click at [463, 531] on icon at bounding box center [460, 534] width 11 height 11
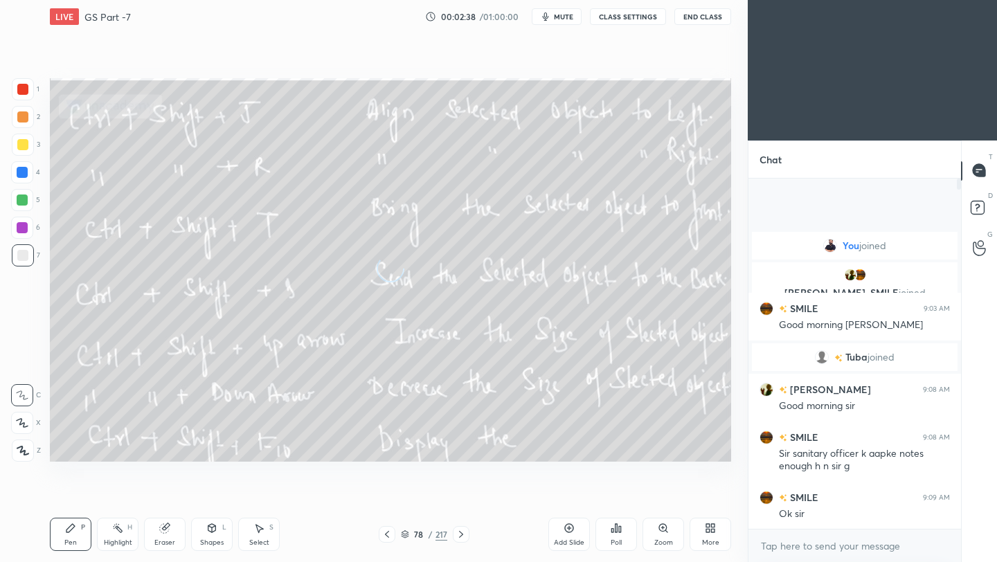
click at [463, 531] on icon at bounding box center [460, 534] width 11 height 11
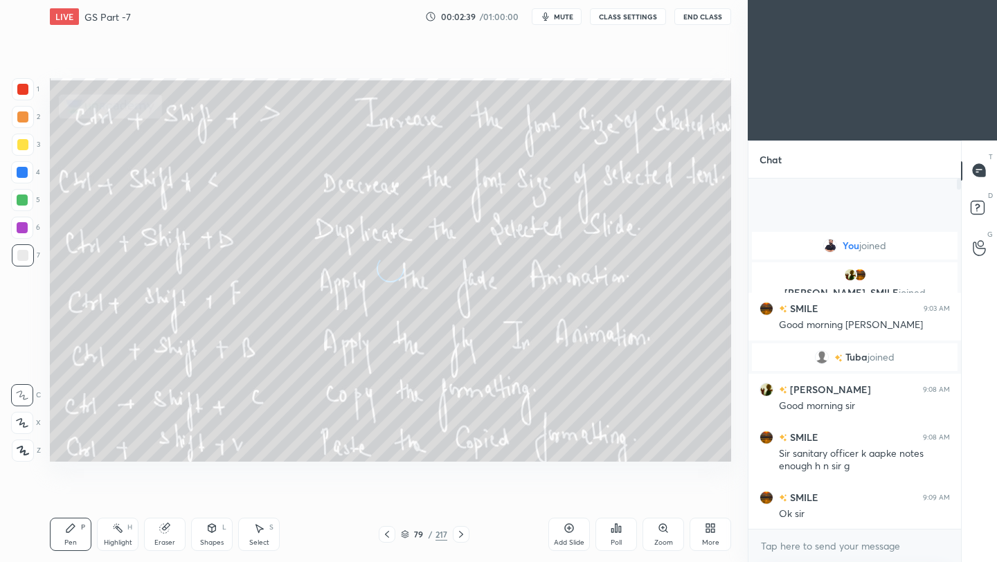
click at [463, 531] on icon at bounding box center [460, 534] width 11 height 11
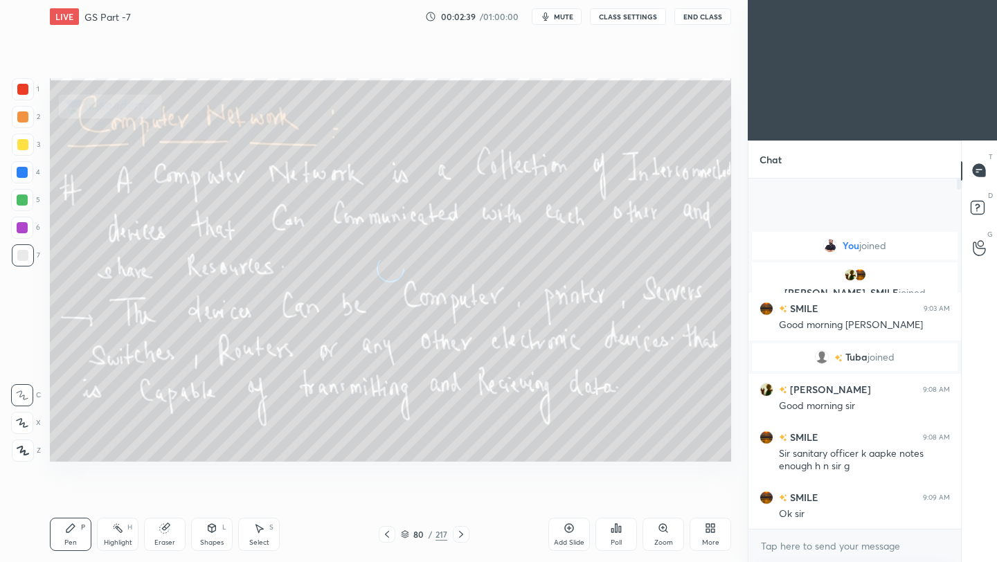
click at [463, 531] on icon at bounding box center [460, 534] width 11 height 11
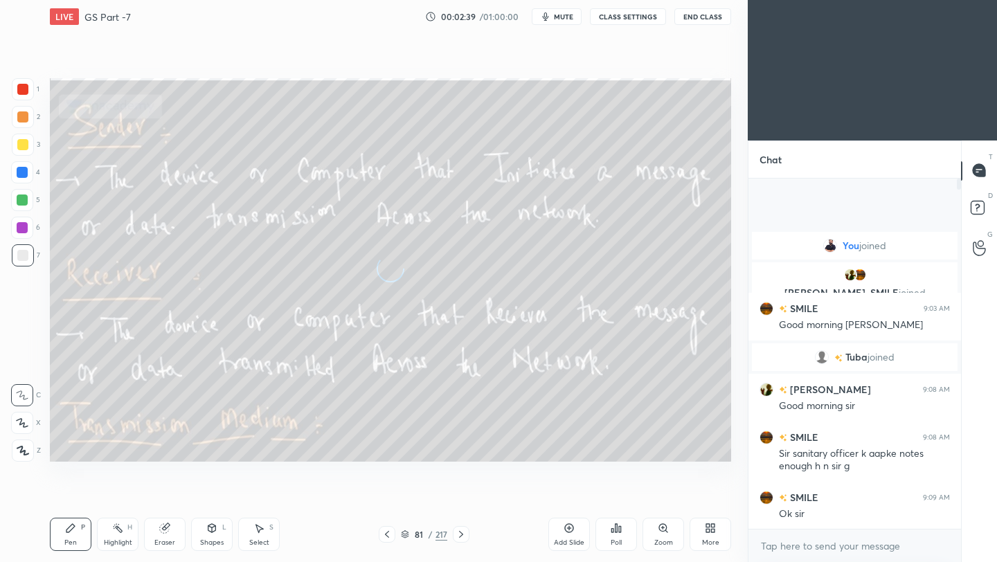
click at [463, 531] on icon at bounding box center [460, 534] width 11 height 11
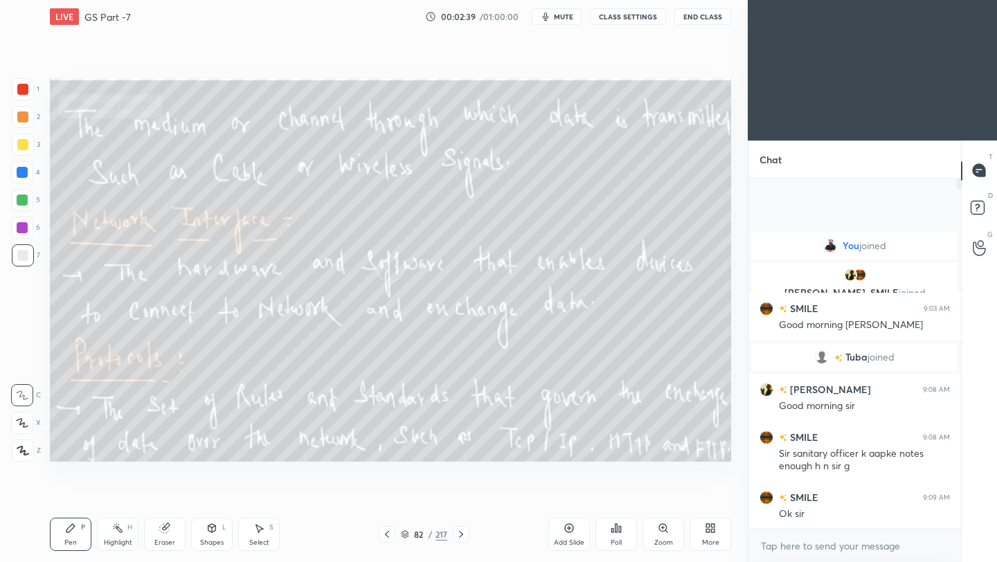
click at [463, 531] on icon at bounding box center [460, 534] width 11 height 11
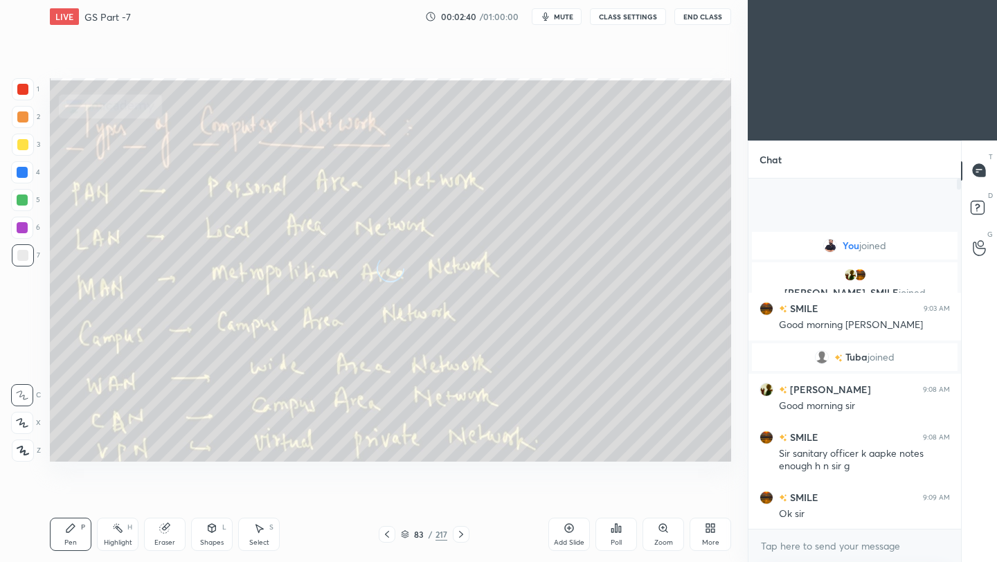
click at [463, 531] on icon at bounding box center [460, 534] width 11 height 11
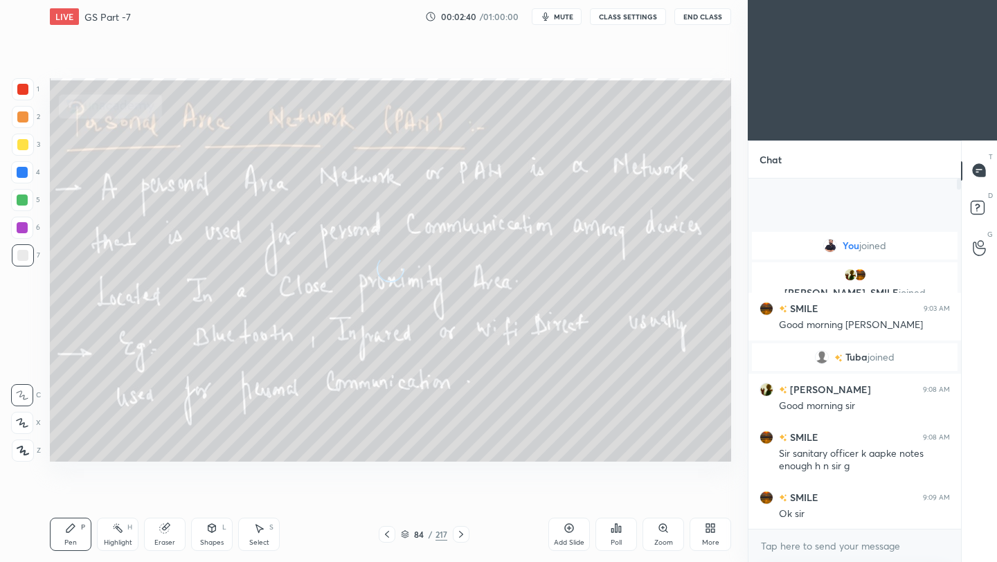
click at [463, 531] on icon at bounding box center [460, 534] width 11 height 11
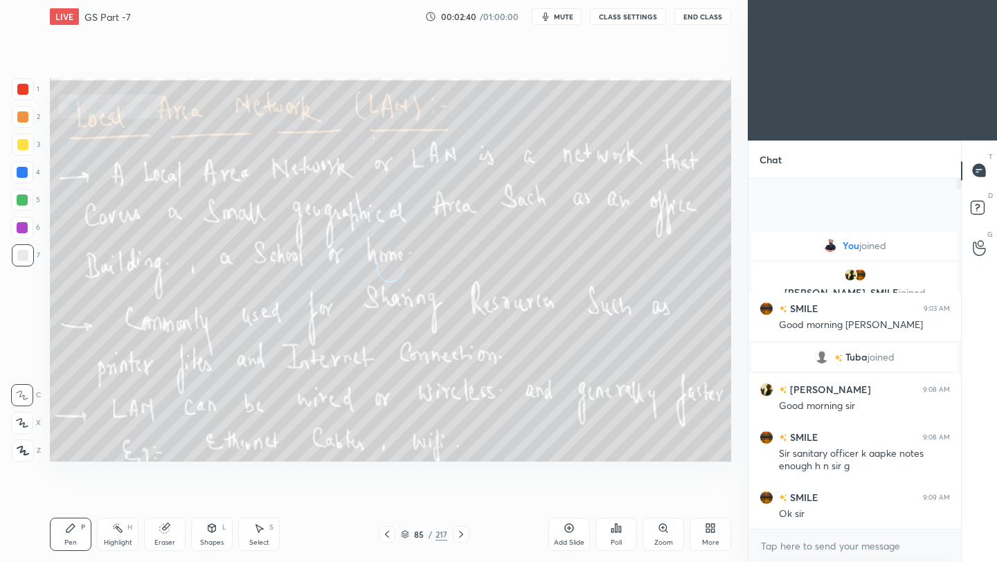
click at [463, 531] on icon at bounding box center [460, 534] width 11 height 11
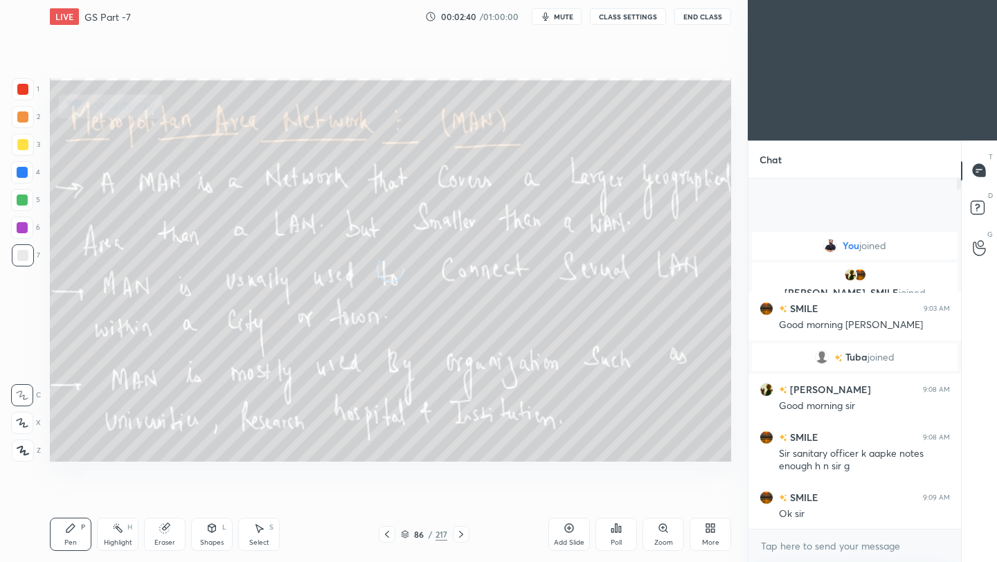
click at [463, 531] on icon at bounding box center [460, 534] width 11 height 11
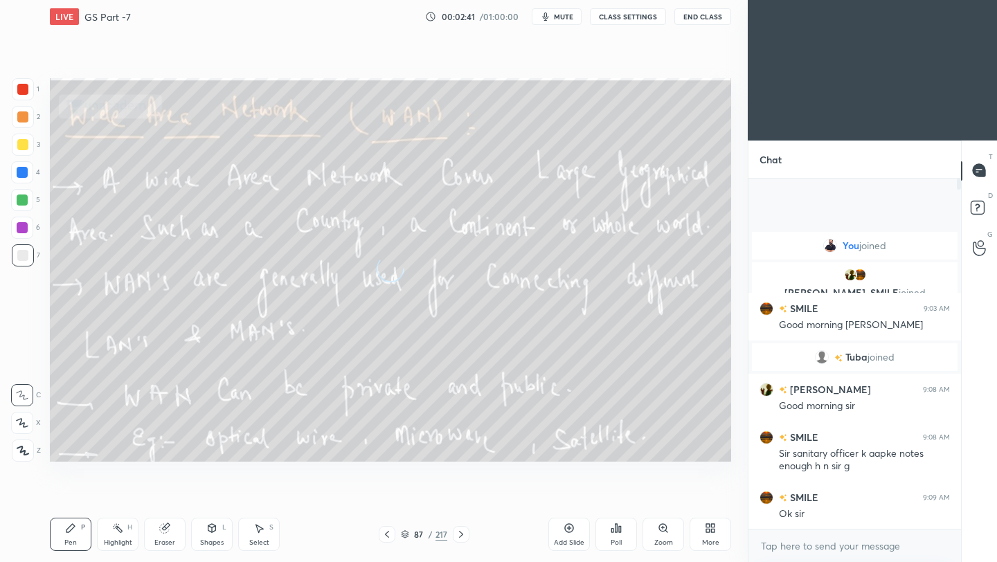
click at [463, 531] on icon at bounding box center [460, 534] width 11 height 11
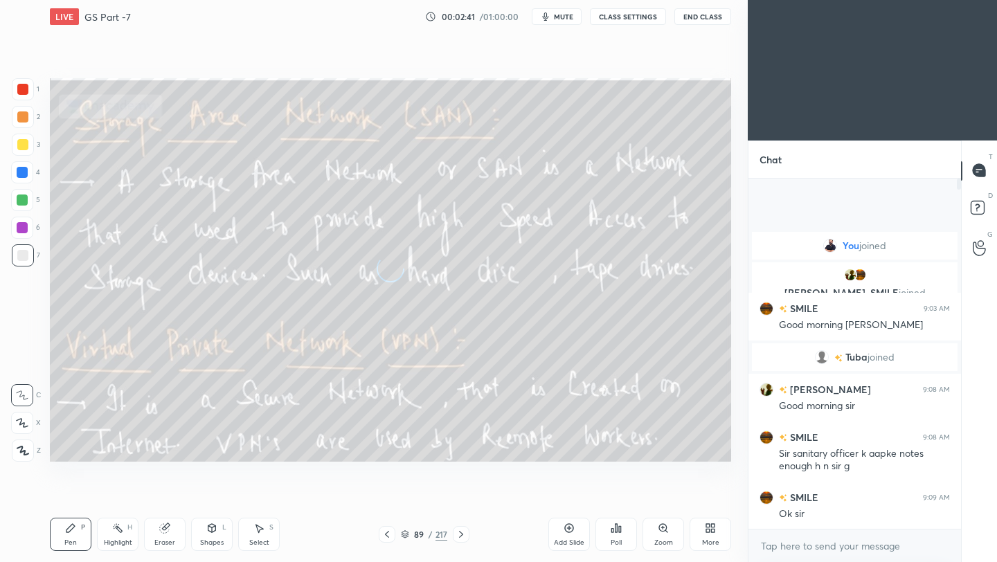
click at [463, 531] on icon at bounding box center [460, 534] width 11 height 11
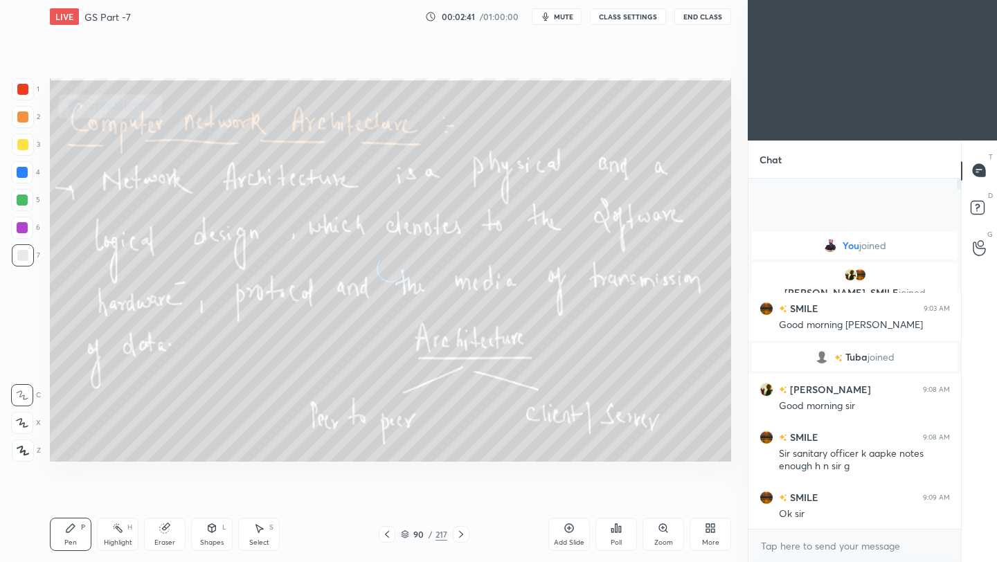
click at [463, 531] on icon at bounding box center [460, 534] width 11 height 11
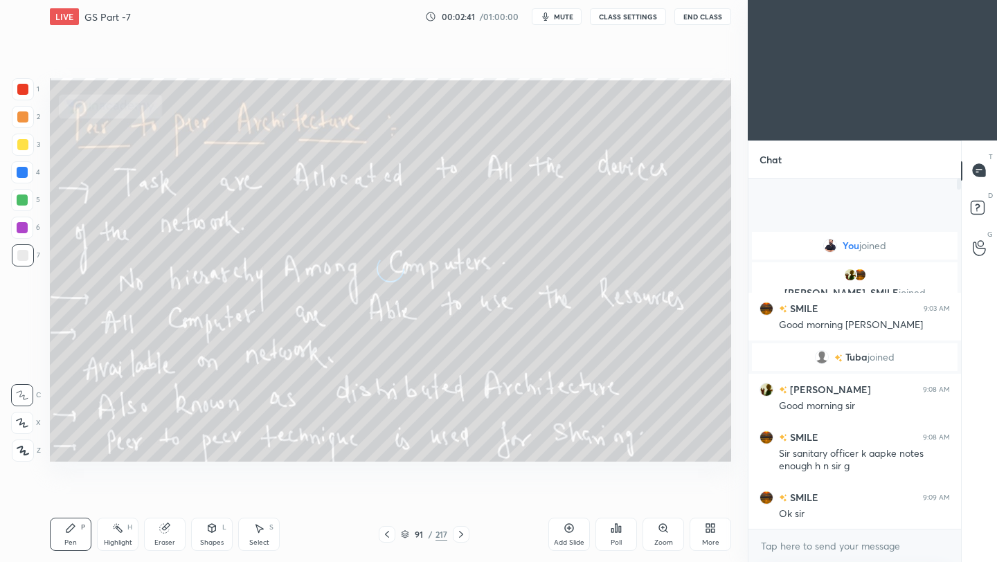
click at [463, 531] on icon at bounding box center [460, 534] width 11 height 11
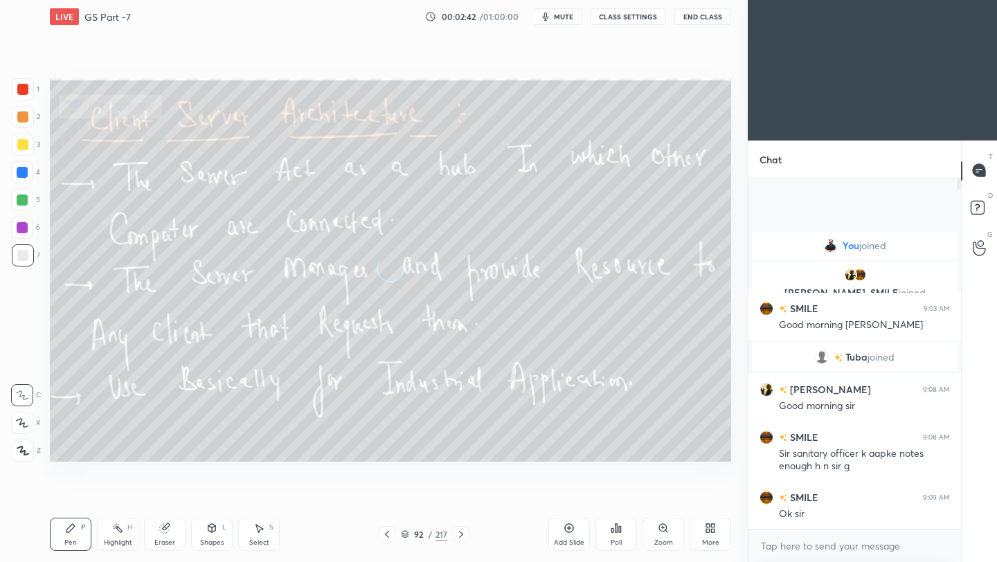
click at [463, 531] on icon at bounding box center [460, 534] width 11 height 11
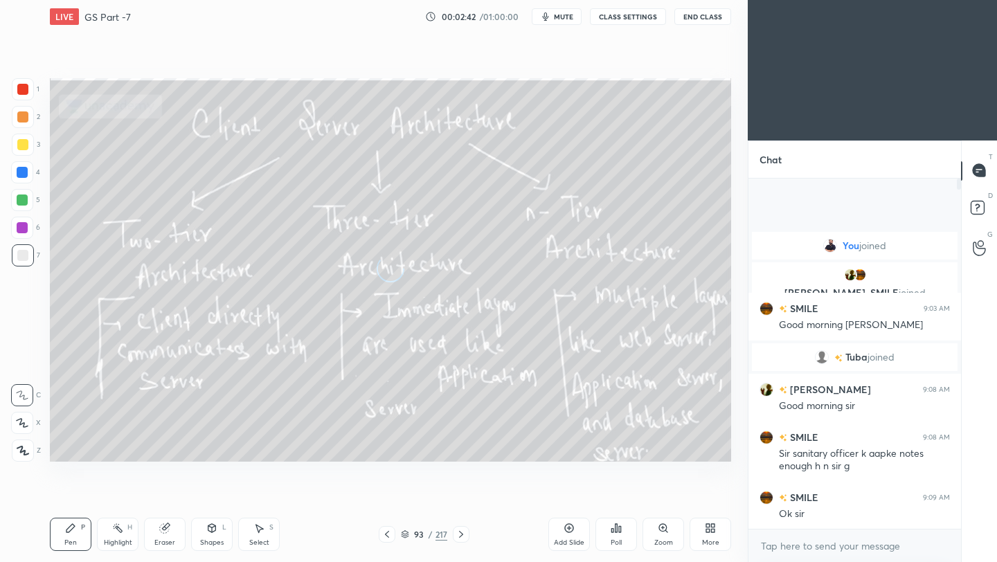
click at [463, 531] on icon at bounding box center [460, 534] width 11 height 11
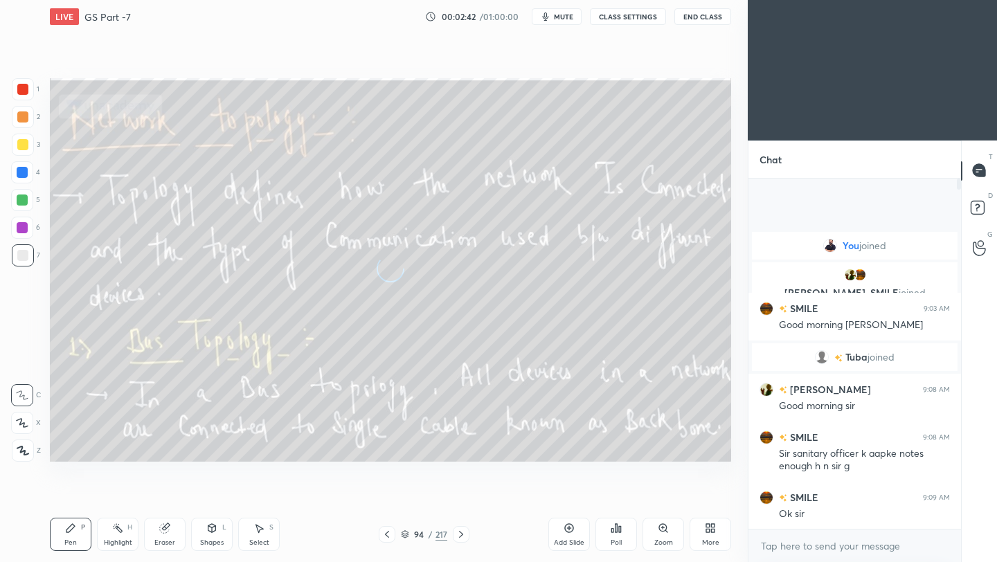
click at [463, 531] on icon at bounding box center [460, 534] width 11 height 11
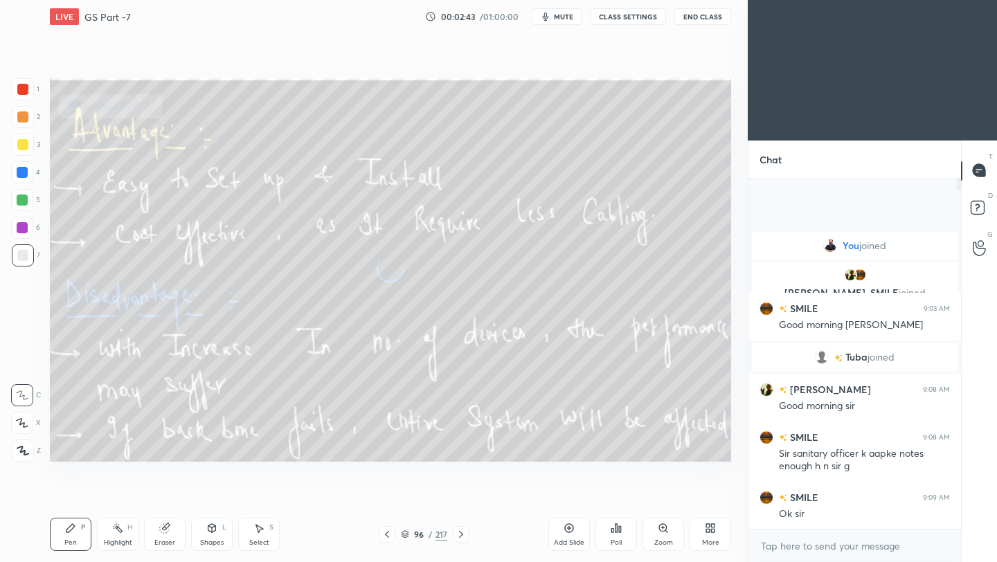
click at [463, 531] on icon at bounding box center [460, 534] width 11 height 11
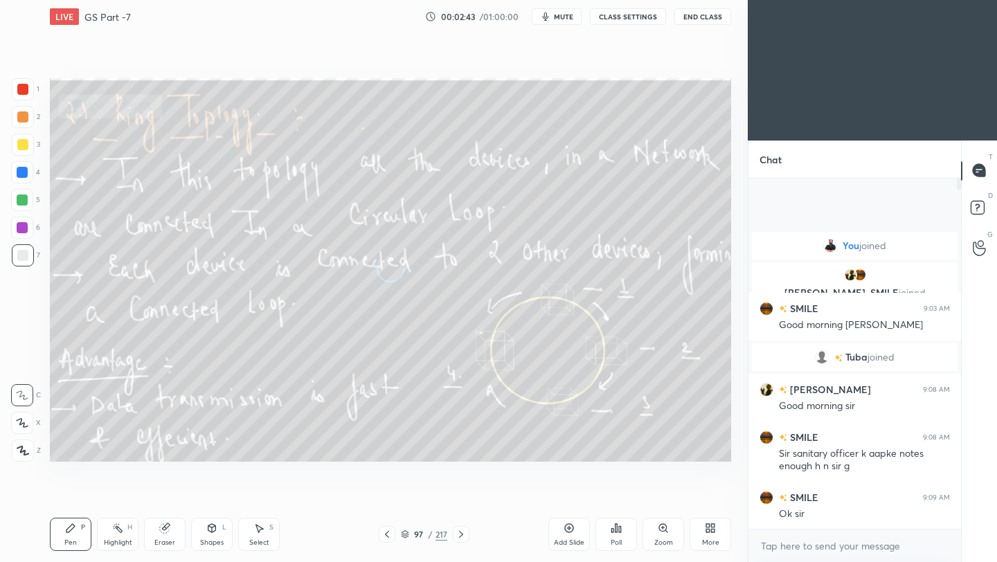
click at [463, 531] on icon at bounding box center [460, 534] width 11 height 11
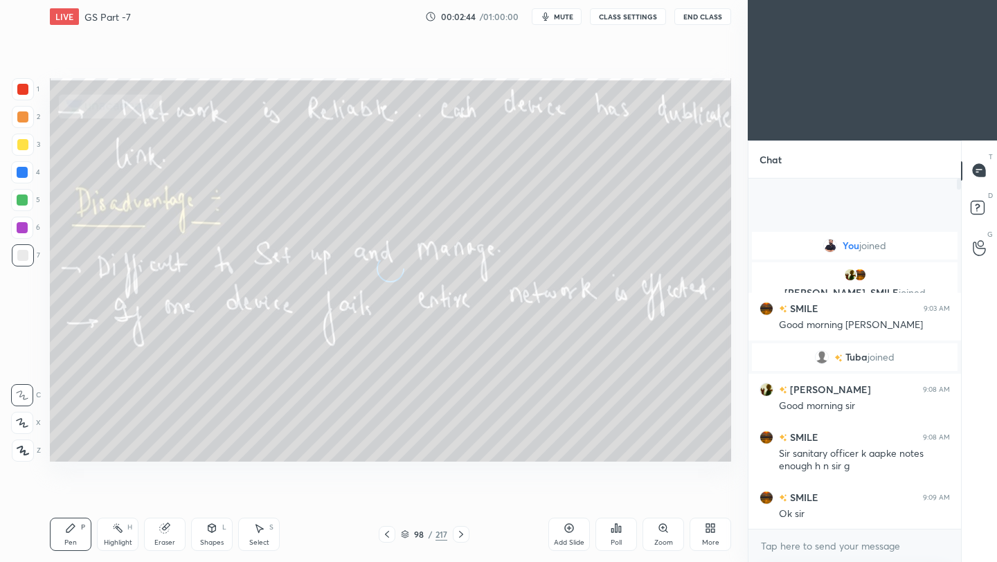
click at [463, 531] on icon at bounding box center [460, 534] width 11 height 11
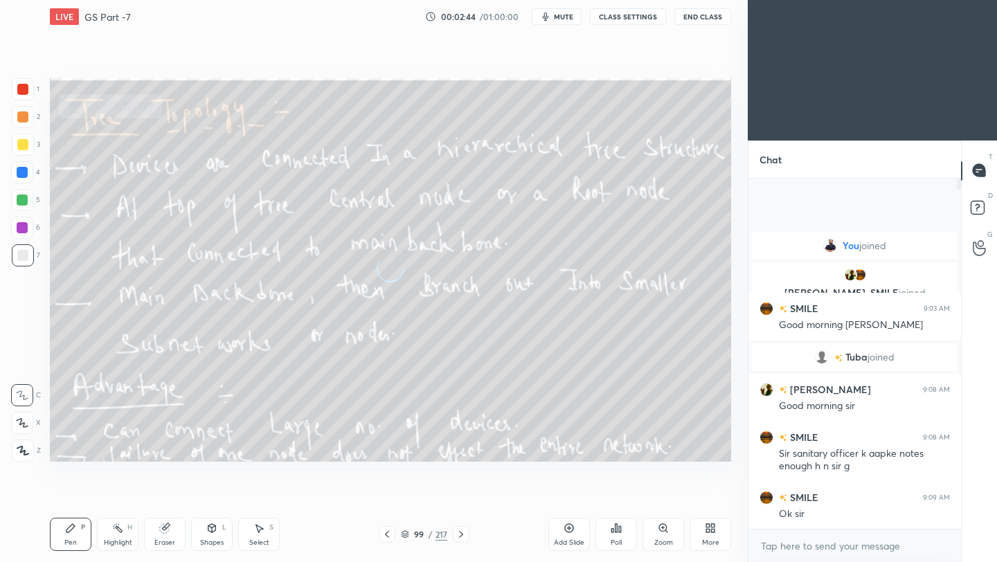
click at [463, 531] on icon at bounding box center [460, 534] width 11 height 11
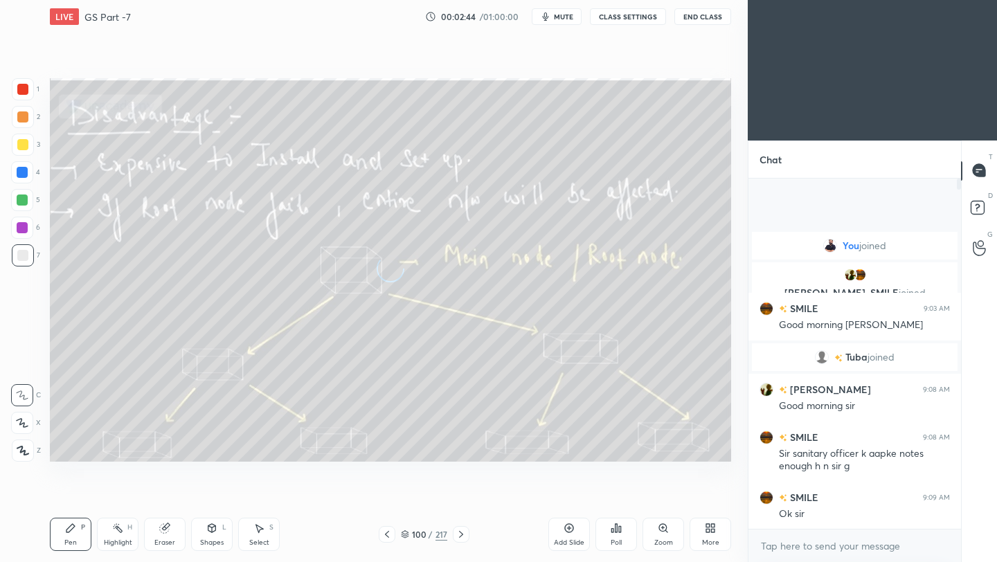
click at [463, 531] on icon at bounding box center [460, 534] width 11 height 11
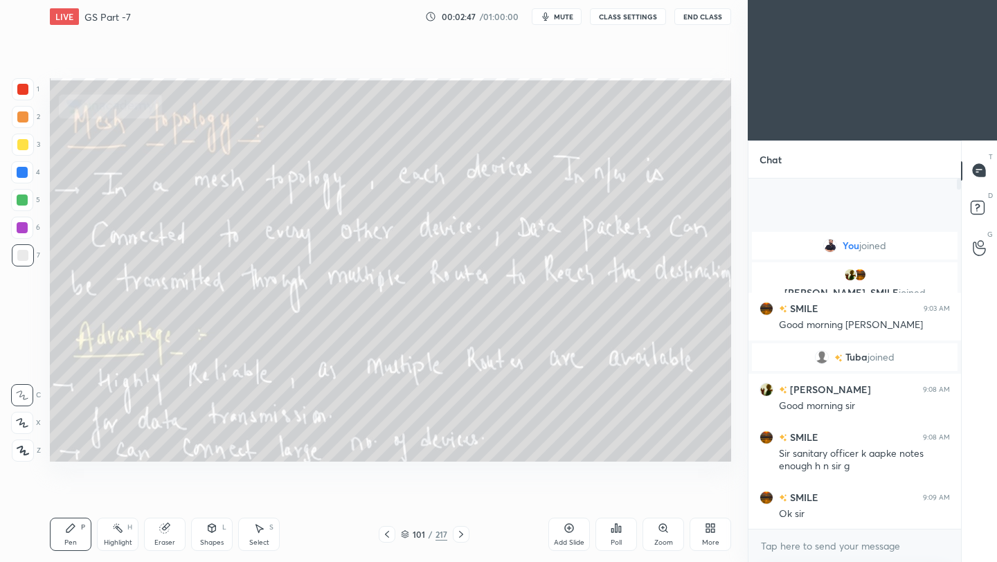
click at [463, 531] on icon at bounding box center [460, 534] width 11 height 11
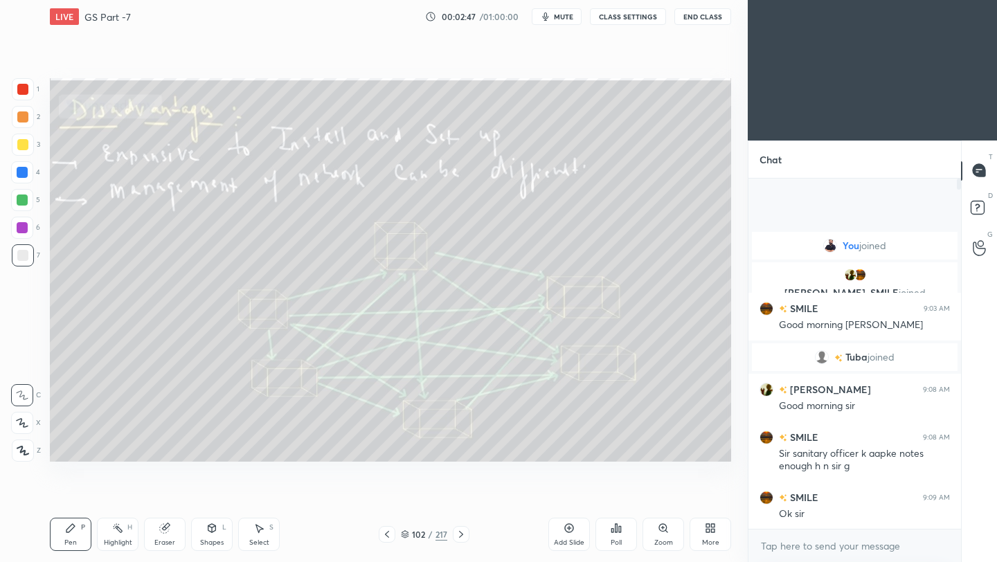
click at [463, 531] on icon at bounding box center [460, 534] width 11 height 11
click at [463, 532] on icon at bounding box center [460, 534] width 11 height 11
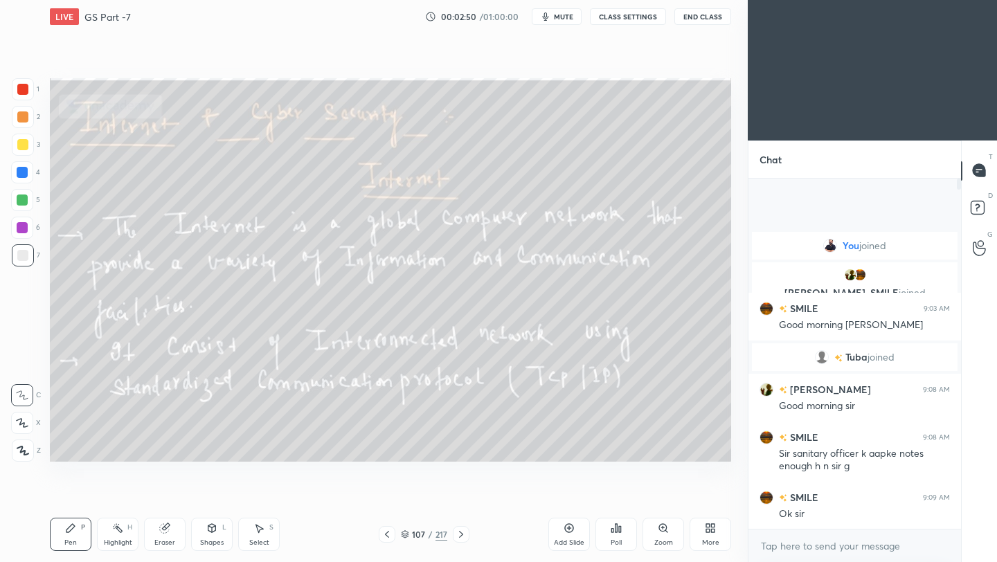
click at [463, 532] on icon at bounding box center [460, 534] width 11 height 11
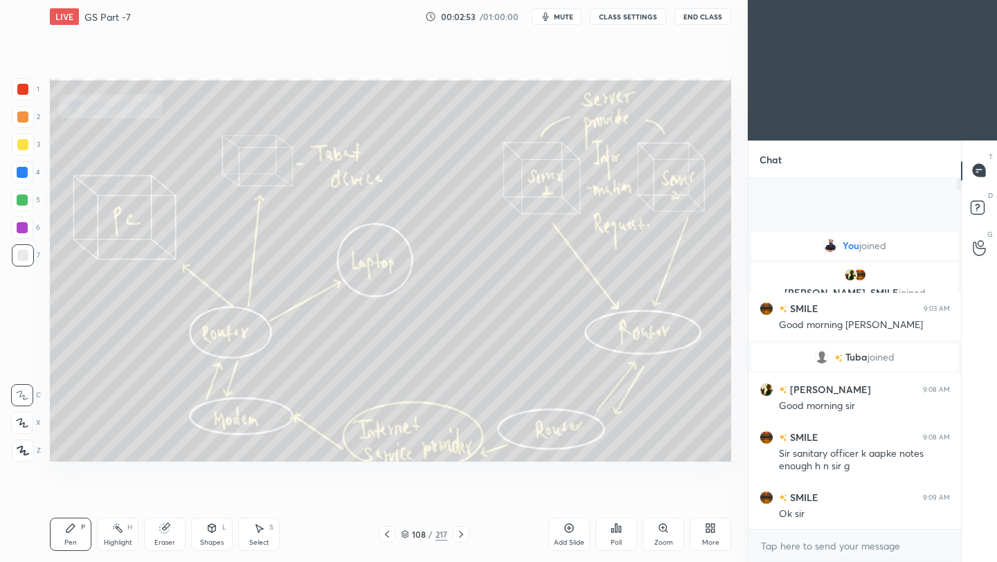
click at [463, 532] on icon at bounding box center [460, 534] width 11 height 11
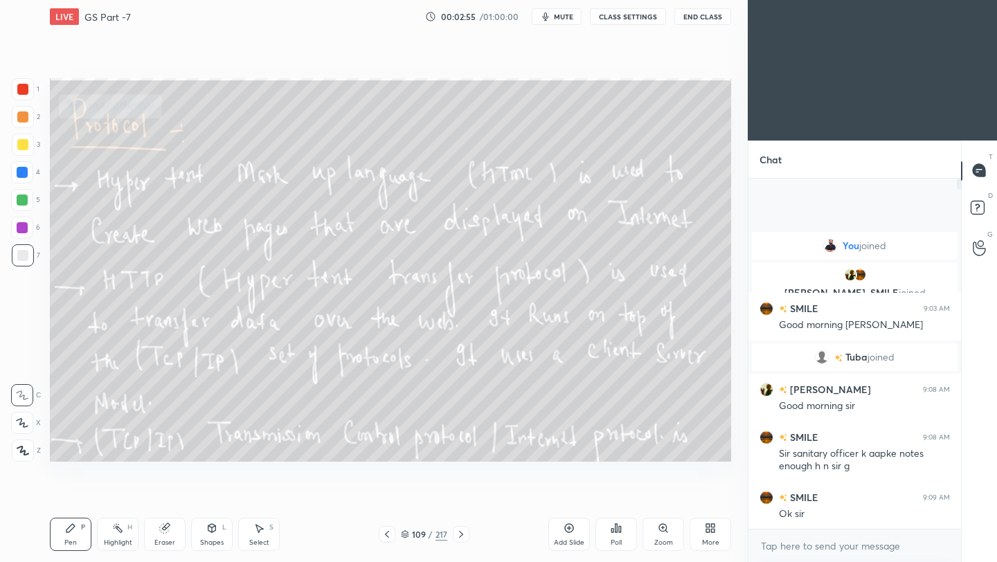
click at [384, 530] on icon at bounding box center [386, 534] width 11 height 11
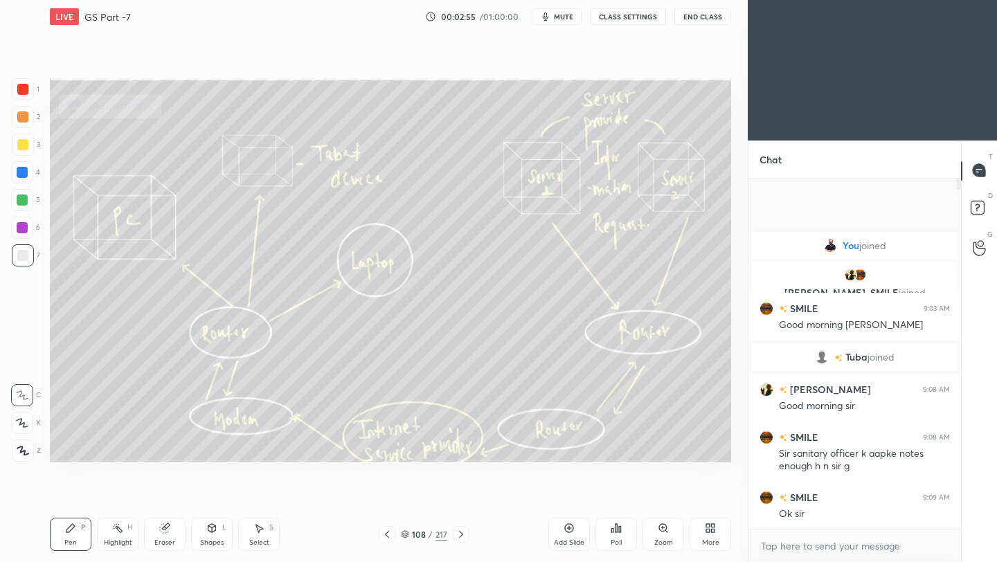
click at [384, 530] on icon at bounding box center [386, 534] width 11 height 11
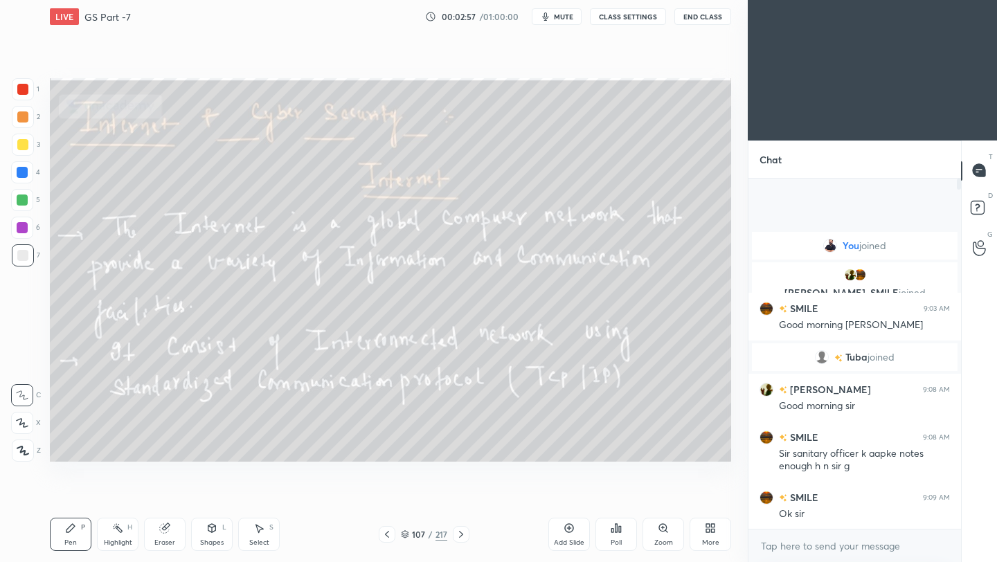
click at [384, 530] on icon at bounding box center [386, 534] width 11 height 11
click at [460, 532] on icon at bounding box center [461, 534] width 4 height 7
click at [711, 17] on button "End Class" at bounding box center [702, 16] width 57 height 17
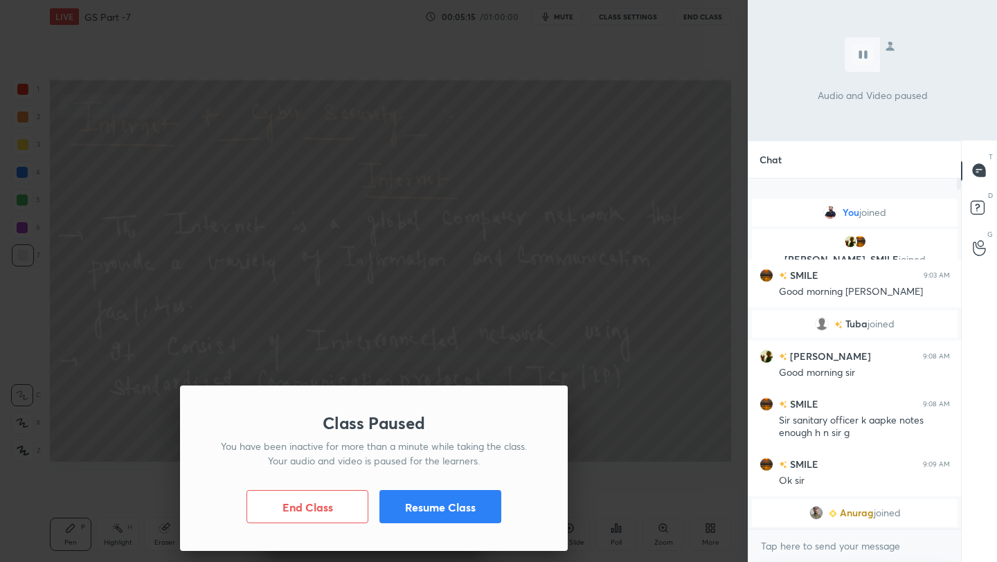
click at [463, 513] on button "Resume Class" at bounding box center [440, 506] width 122 height 33
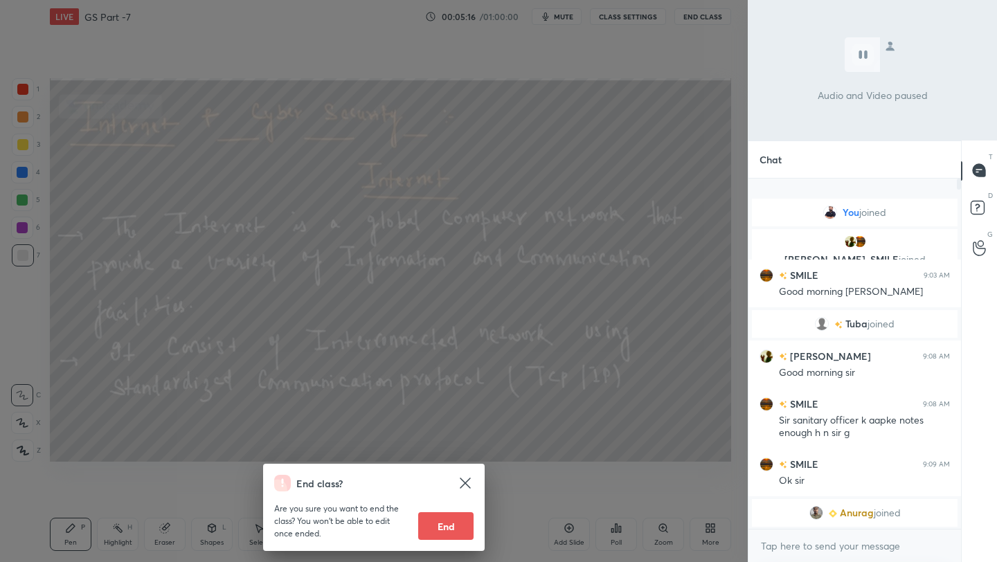
click at [605, 154] on div "End class? Are you sure you want to end the class? You won’t be able to edit on…" at bounding box center [373, 281] width 747 height 562
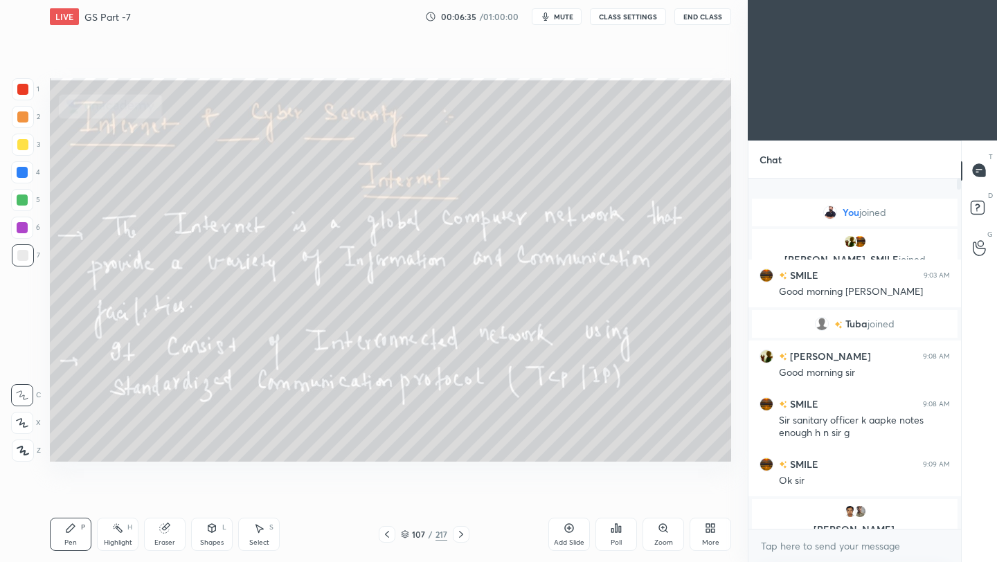
click at [465, 530] on icon at bounding box center [460, 534] width 11 height 11
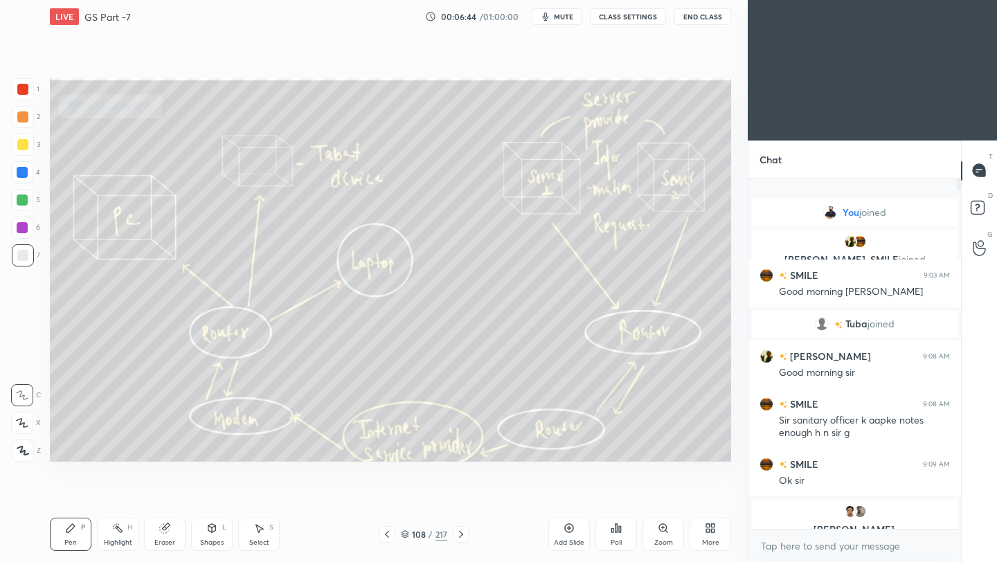
click at [706, 17] on button "End Class" at bounding box center [702, 16] width 57 height 17
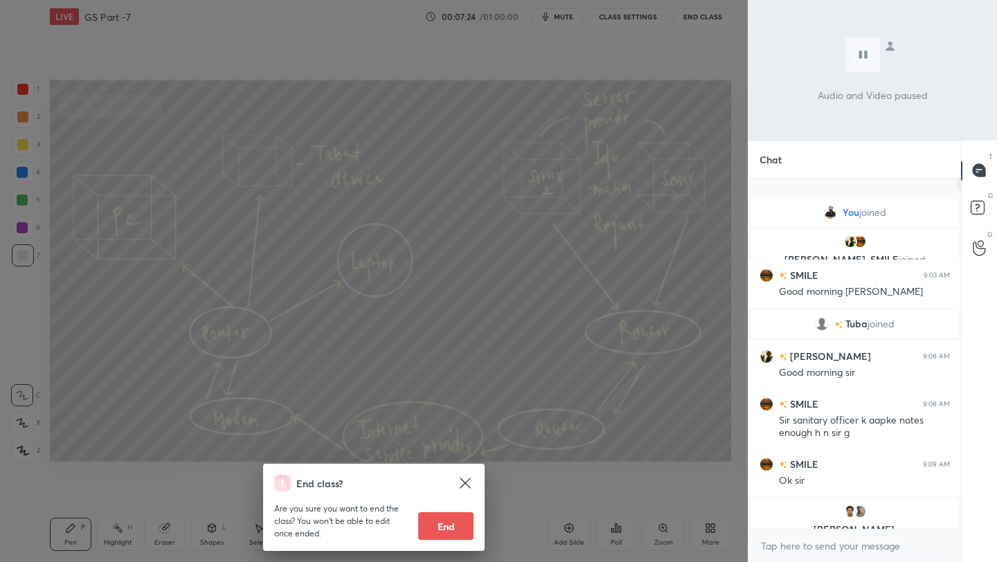
click at [531, 281] on div "End class? Are you sure you want to end the class? You won’t be able to edit on…" at bounding box center [373, 281] width 747 height 562
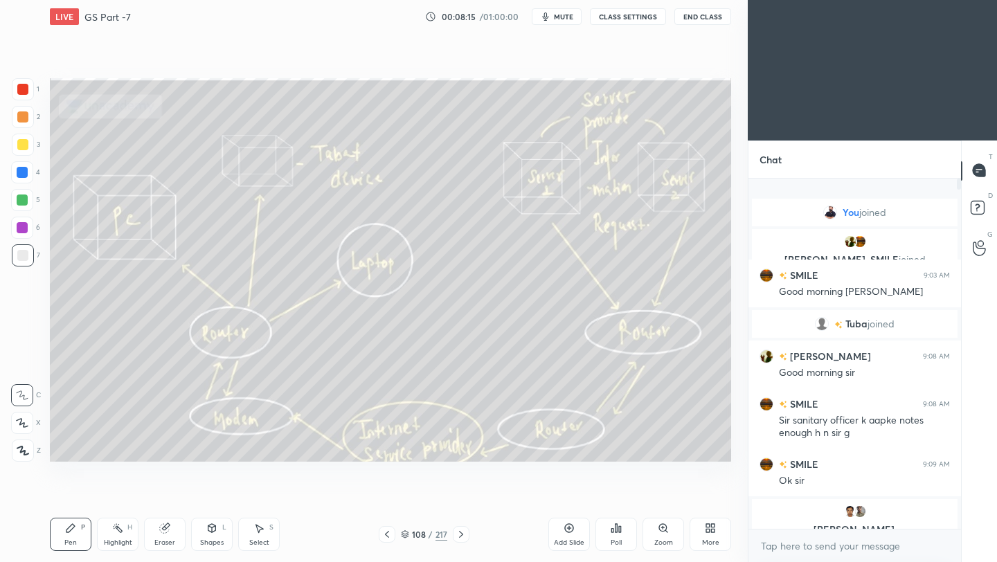
click at [459, 538] on icon at bounding box center [460, 534] width 11 height 11
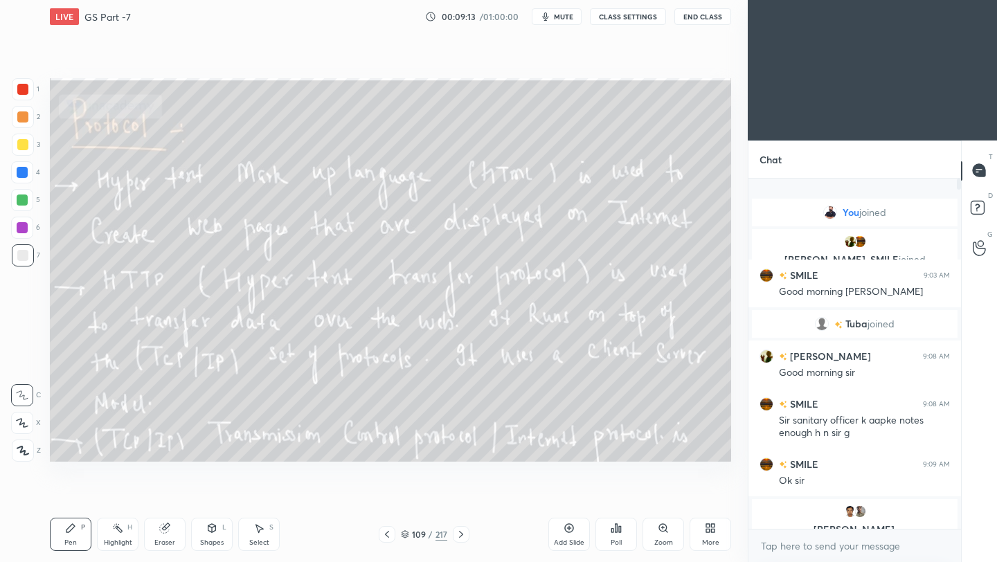
click at [710, 19] on button "End Class" at bounding box center [702, 16] width 57 height 17
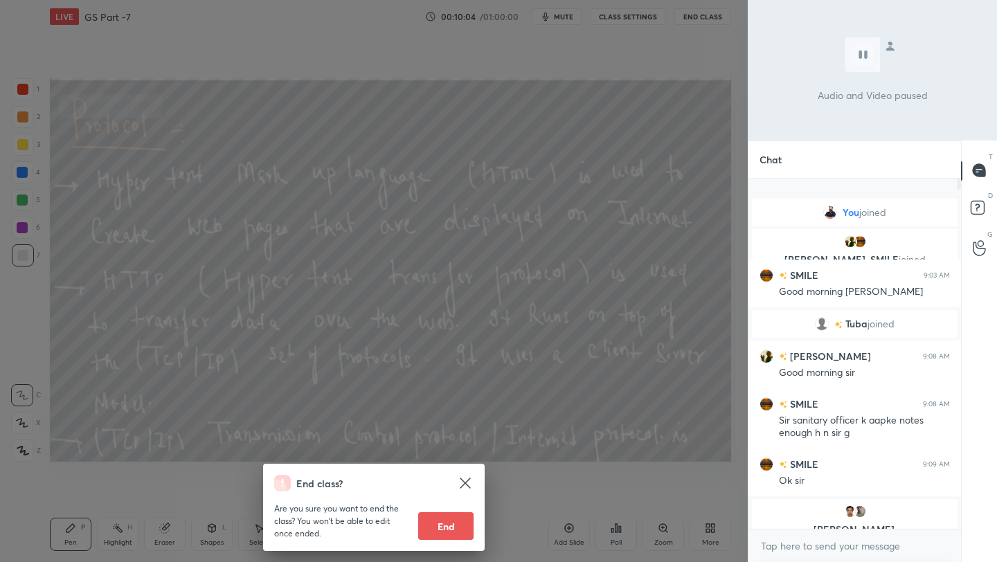
click at [535, 256] on div "End class? Are you sure you want to end the class? You won’t be able to edit on…" at bounding box center [373, 281] width 747 height 562
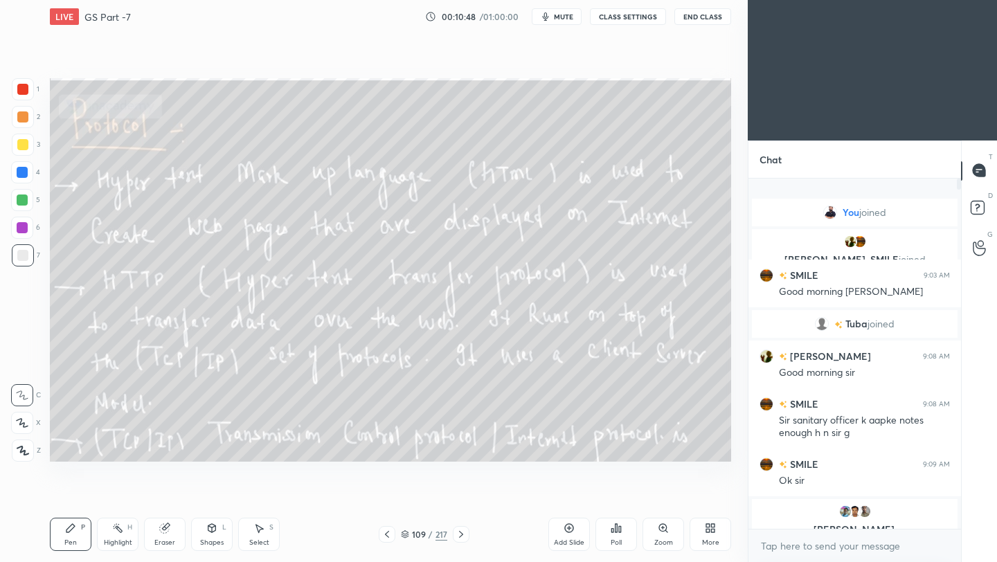
click at [458, 534] on icon at bounding box center [460, 534] width 11 height 11
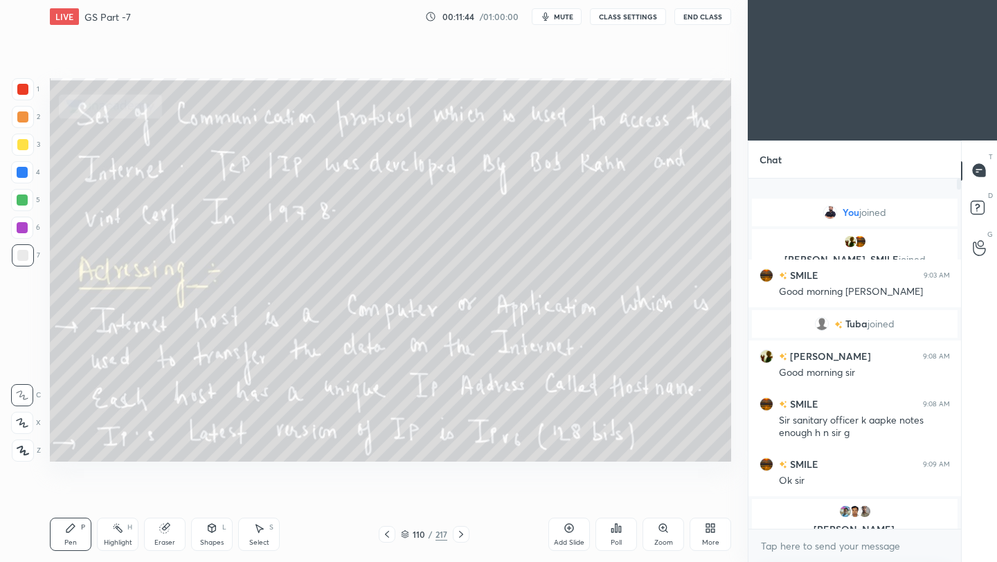
click at [19, 89] on div at bounding box center [22, 89] width 11 height 11
click at [19, 451] on icon at bounding box center [22, 450] width 11 height 8
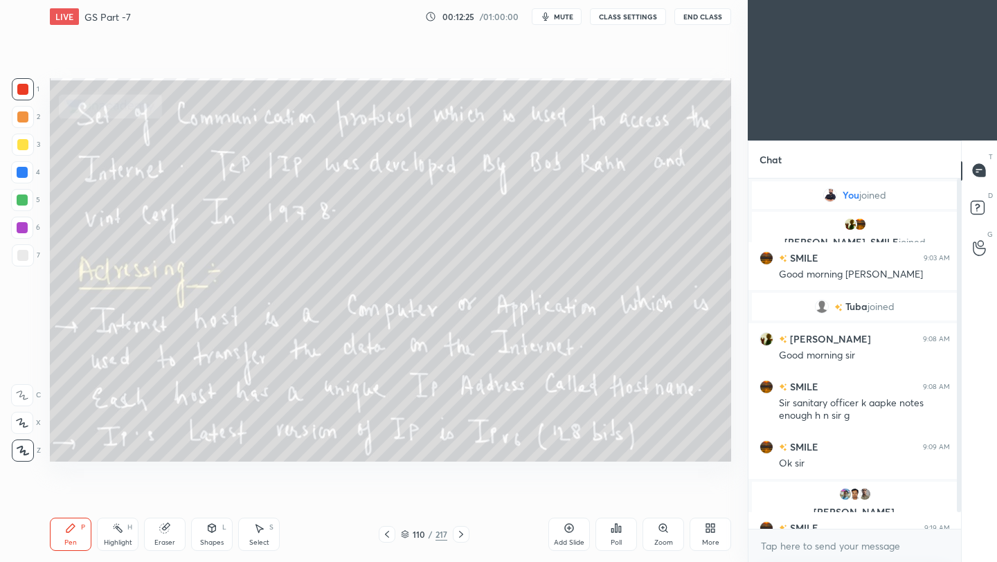
click at [172, 535] on div "Eraser" at bounding box center [165, 534] width 42 height 33
click at [77, 532] on div "Pen P" at bounding box center [71, 534] width 42 height 33
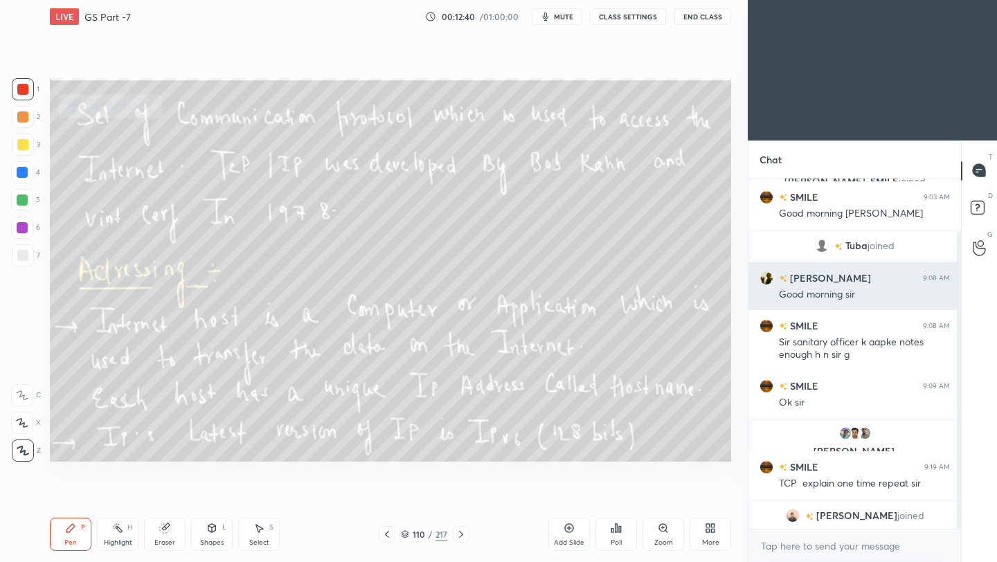
scroll to position [64, 0]
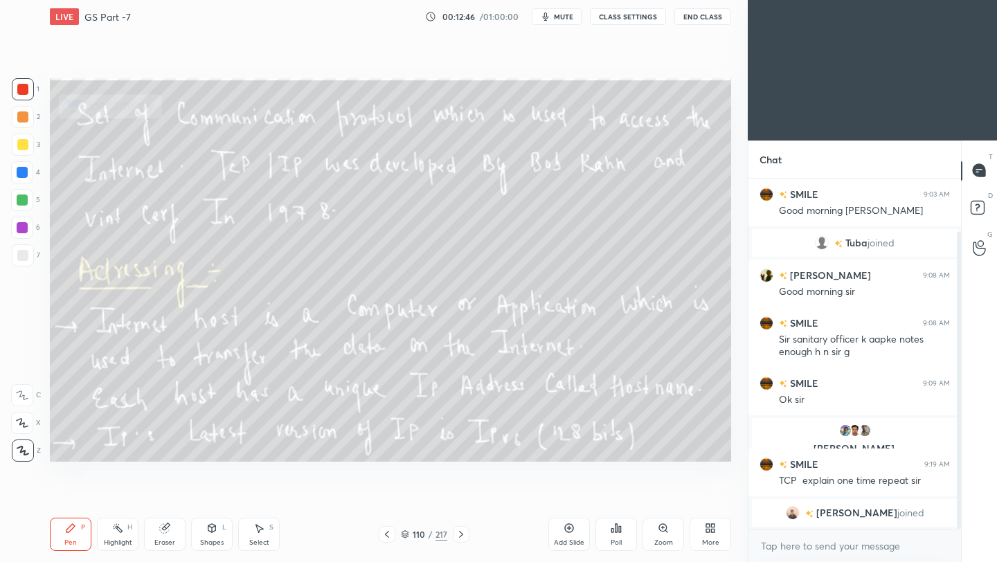
click at [388, 535] on icon at bounding box center [386, 534] width 11 height 11
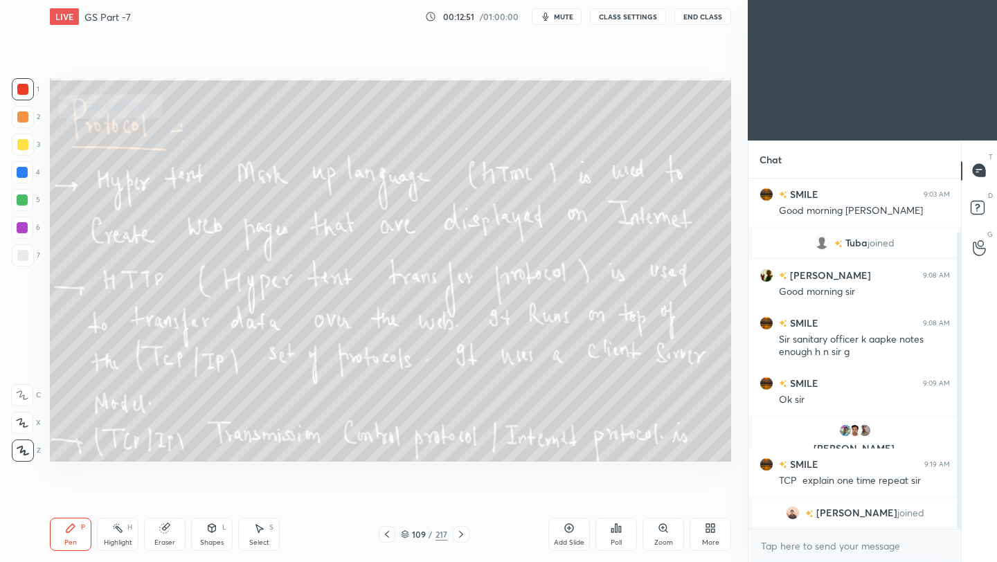
click at [462, 535] on icon at bounding box center [460, 534] width 11 height 11
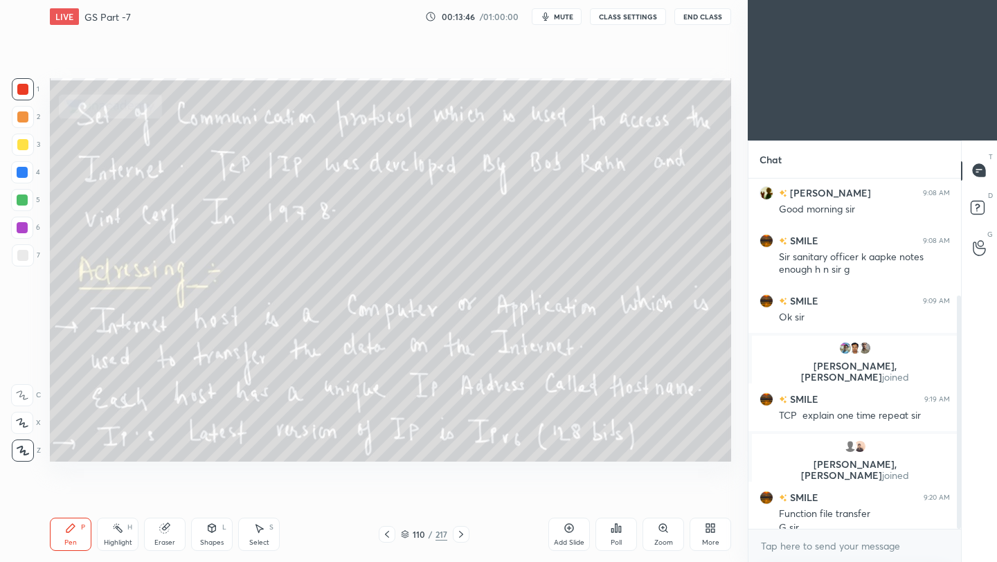
scroll to position [177, 0]
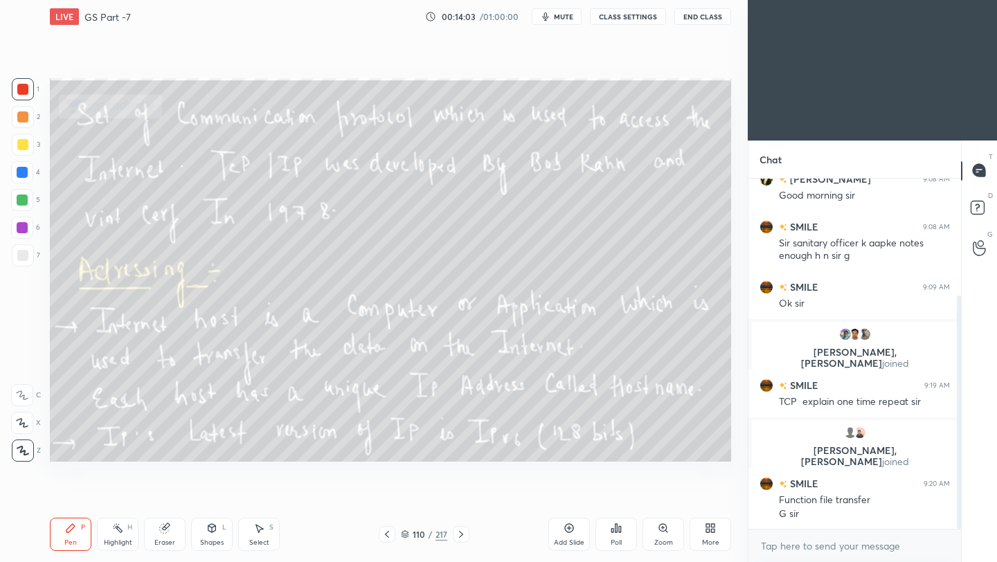
click at [384, 534] on icon at bounding box center [386, 534] width 11 height 11
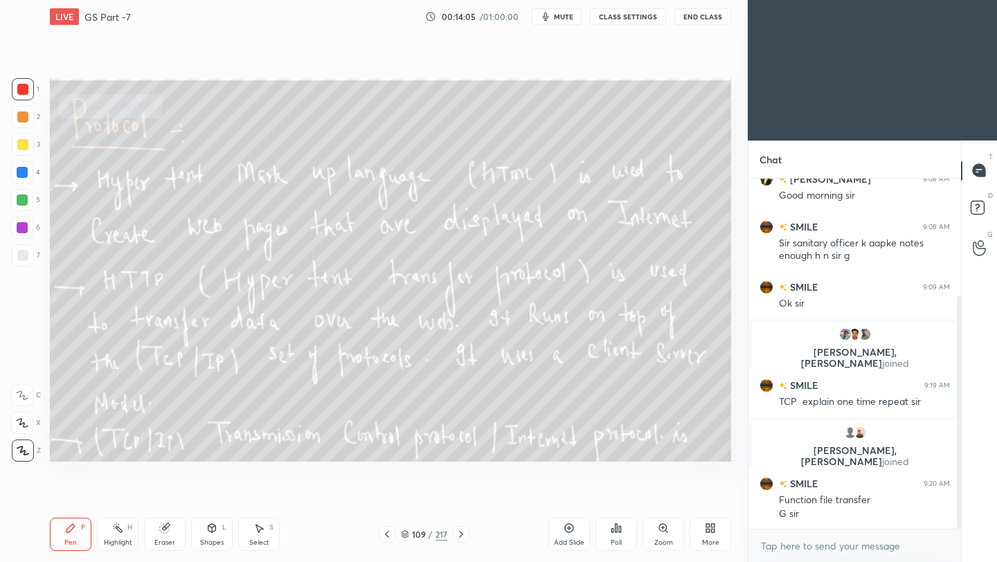
click at [462, 533] on icon at bounding box center [460, 534] width 11 height 11
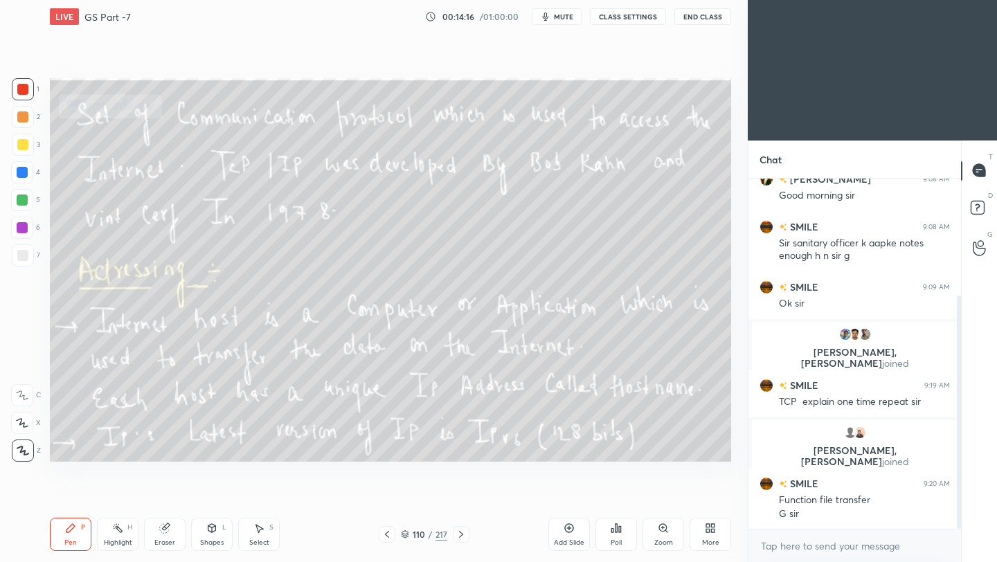
click at [694, 21] on button "End Class" at bounding box center [702, 16] width 57 height 17
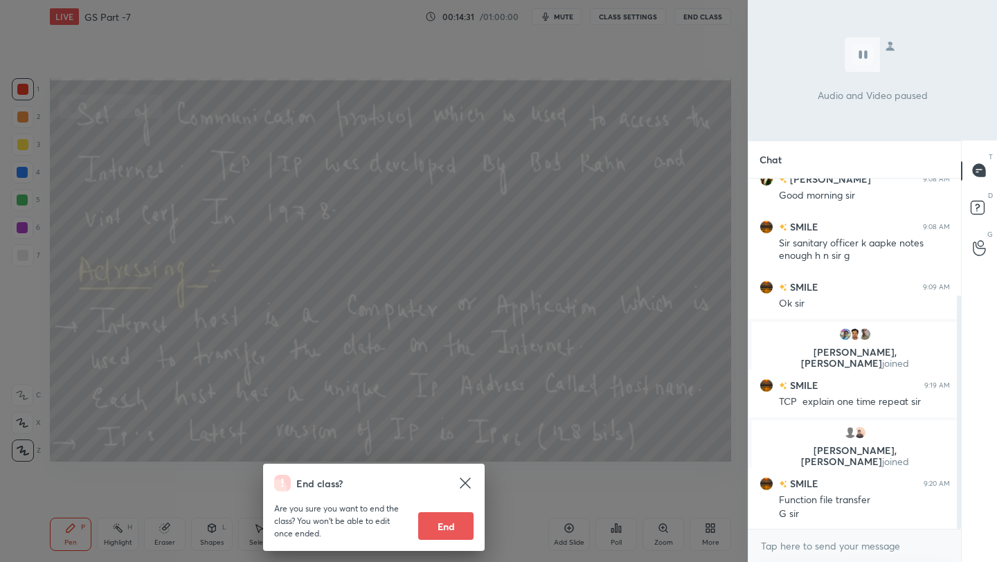
click at [409, 238] on div "End class? Are you sure you want to end the class? You won’t be able to edit on…" at bounding box center [373, 281] width 747 height 562
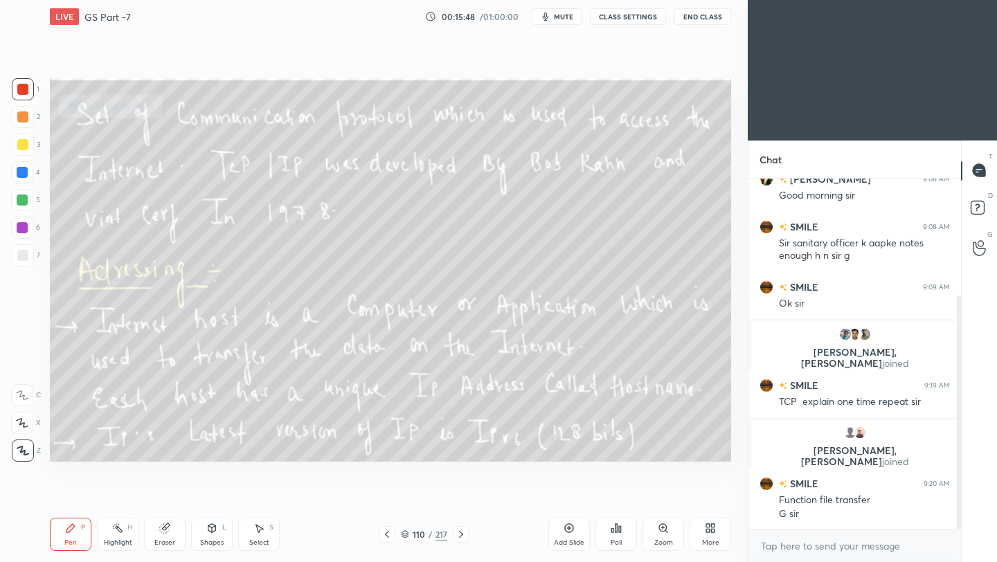
click at [703, 20] on button "End Class" at bounding box center [702, 16] width 57 height 17
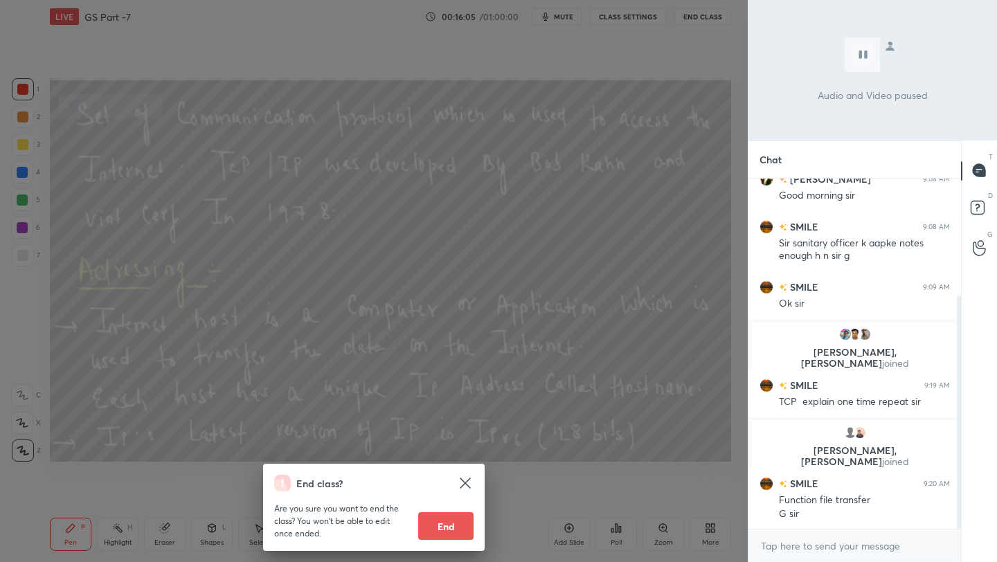
click at [331, 217] on div "End class? Are you sure you want to end the class? You won’t be able to edit on…" at bounding box center [373, 281] width 747 height 562
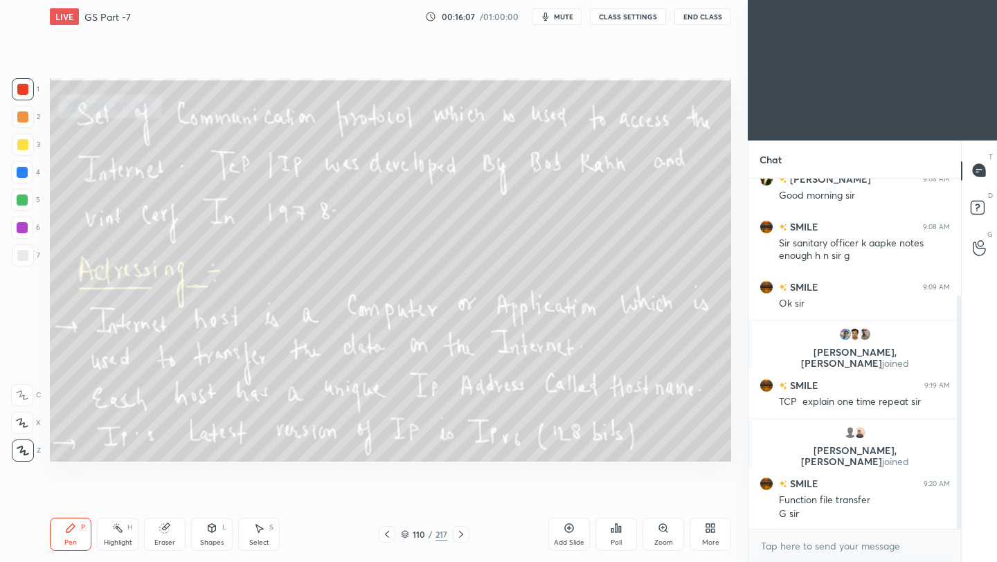
click at [460, 533] on icon at bounding box center [460, 534] width 11 height 11
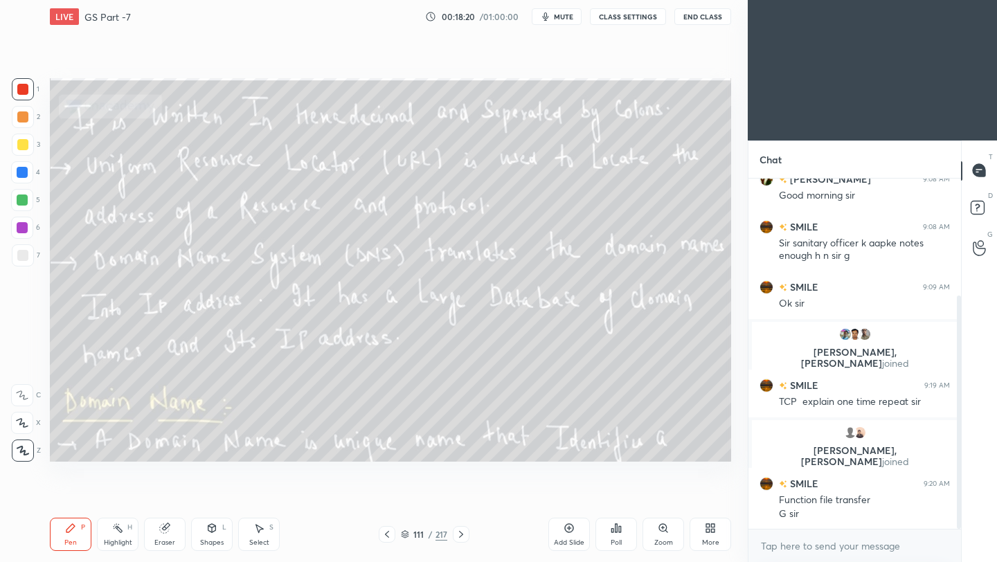
click at [458, 534] on icon at bounding box center [460, 534] width 11 height 11
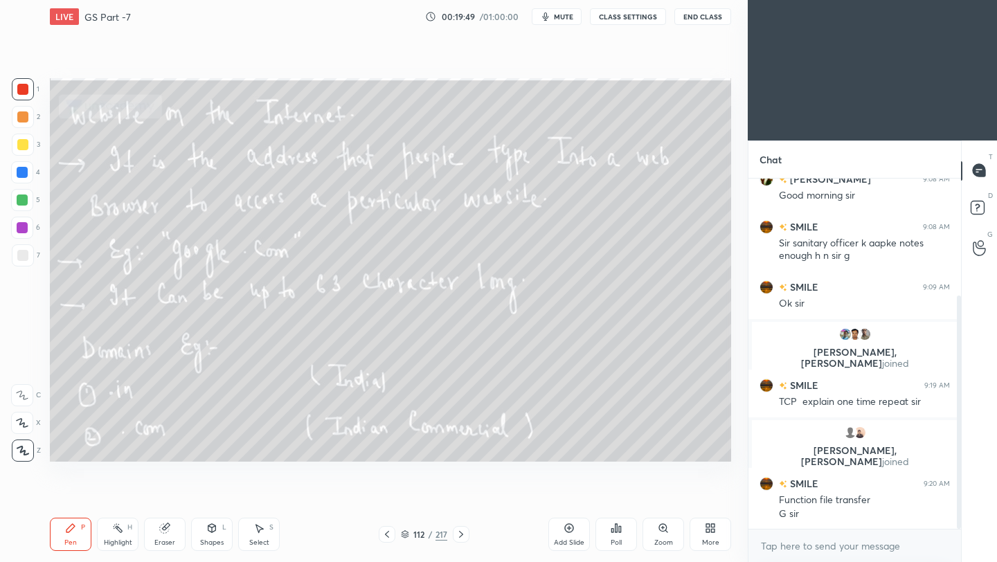
click at [388, 535] on icon at bounding box center [386, 534] width 11 height 11
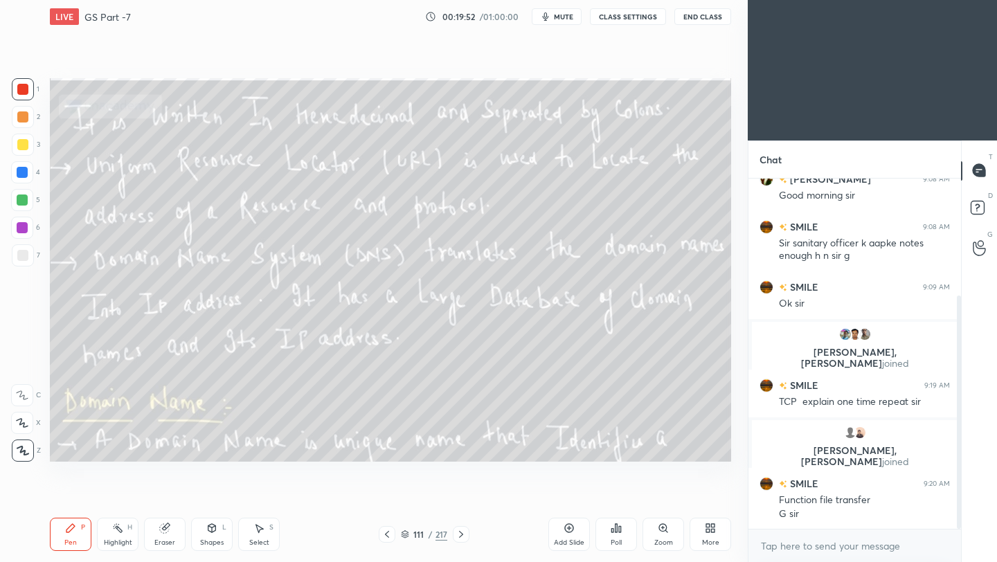
click at [462, 534] on icon at bounding box center [460, 534] width 11 height 11
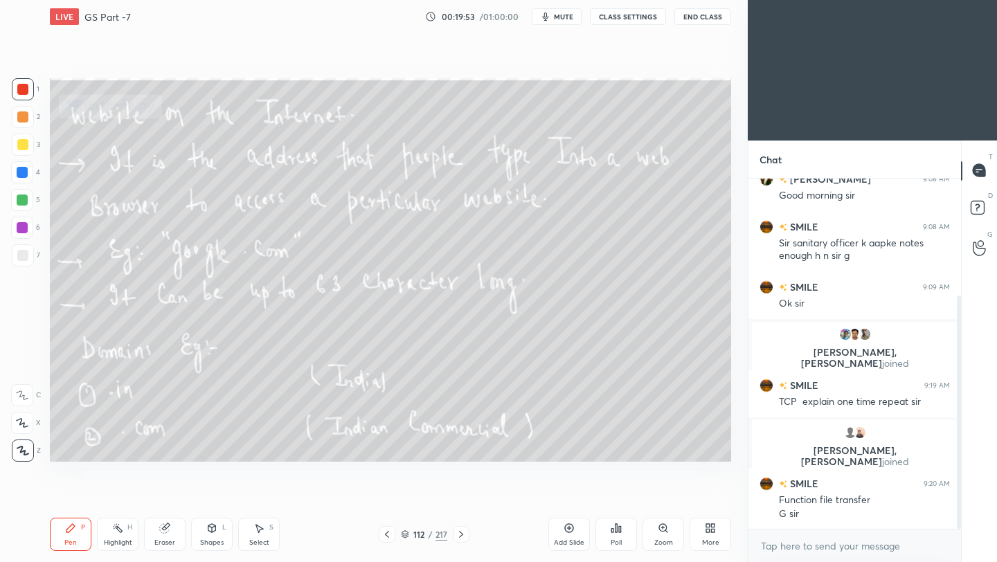
click at [462, 534] on icon at bounding box center [460, 534] width 11 height 11
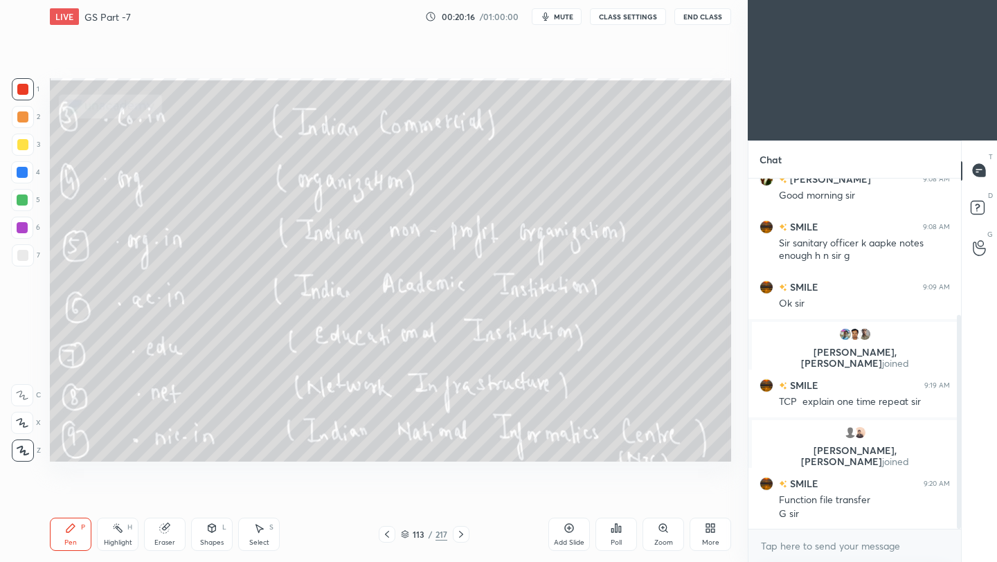
scroll to position [225, 0]
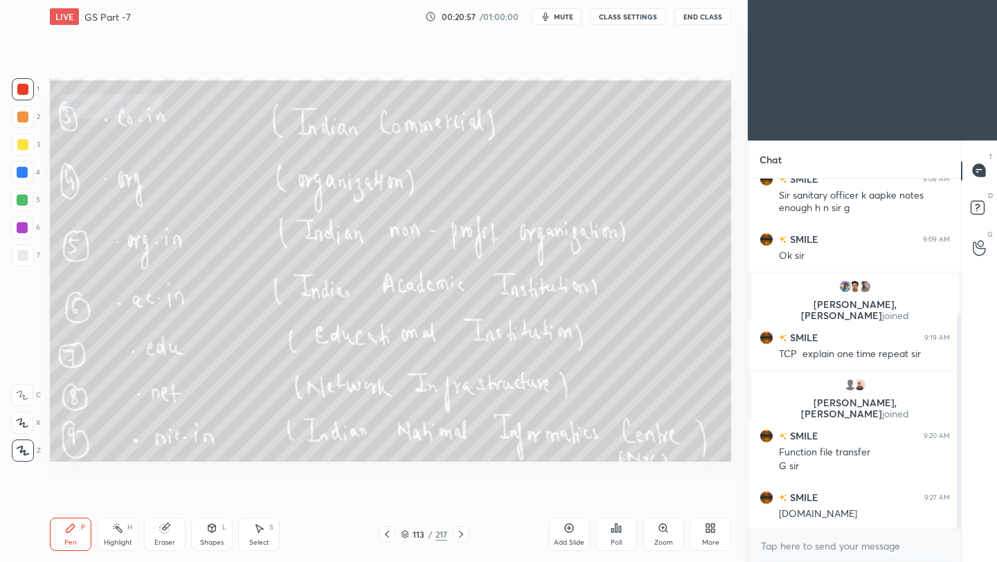
click at [696, 21] on button "End Class" at bounding box center [702, 16] width 57 height 17
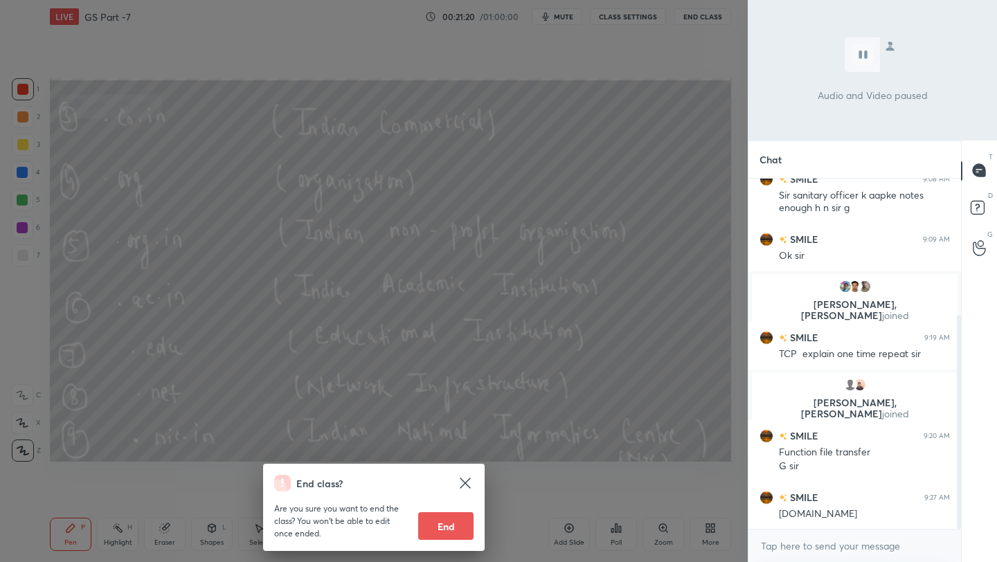
click at [586, 185] on div "End class? Are you sure you want to end the class? You won’t be able to edit on…" at bounding box center [373, 281] width 747 height 562
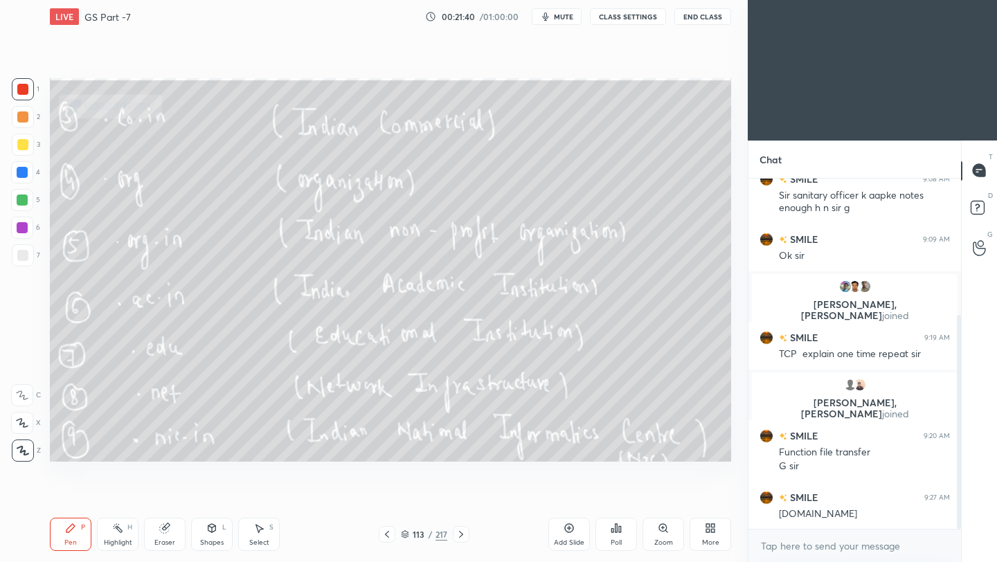
click at [462, 538] on icon at bounding box center [460, 534] width 11 height 11
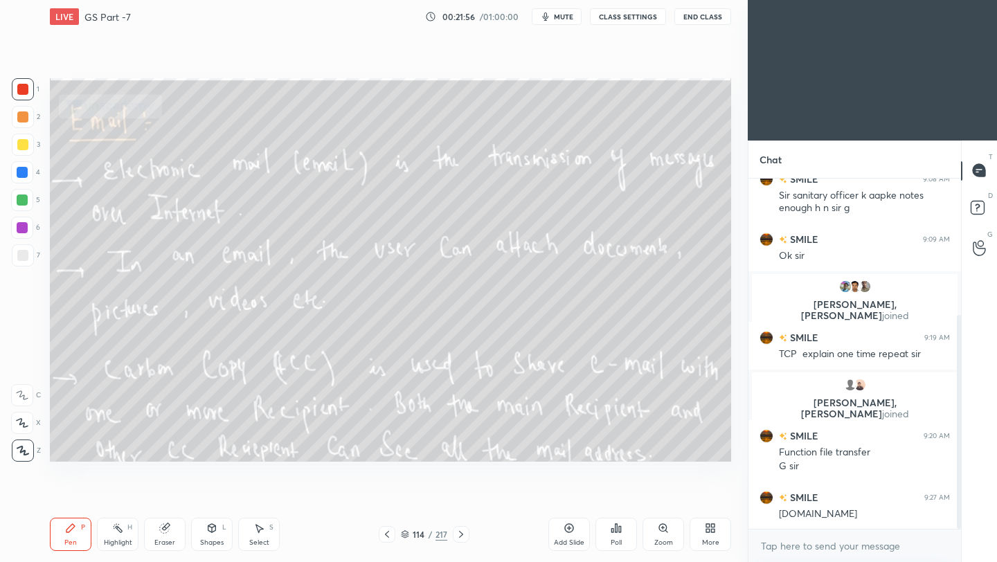
click at [710, 19] on button "End Class" at bounding box center [702, 16] width 57 height 17
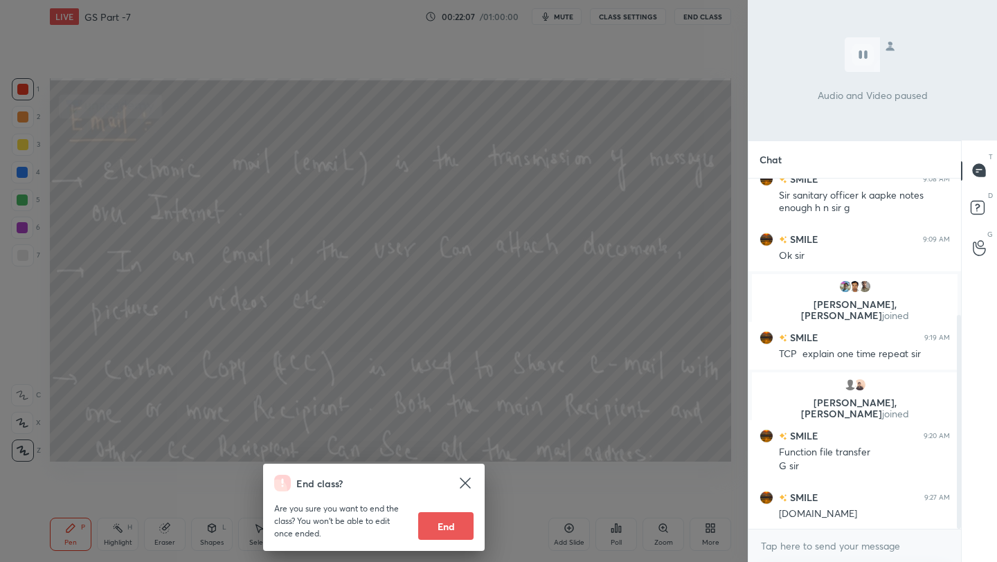
click at [569, 119] on div "End class? Are you sure you want to end the class? You won’t be able to edit on…" at bounding box center [373, 281] width 747 height 562
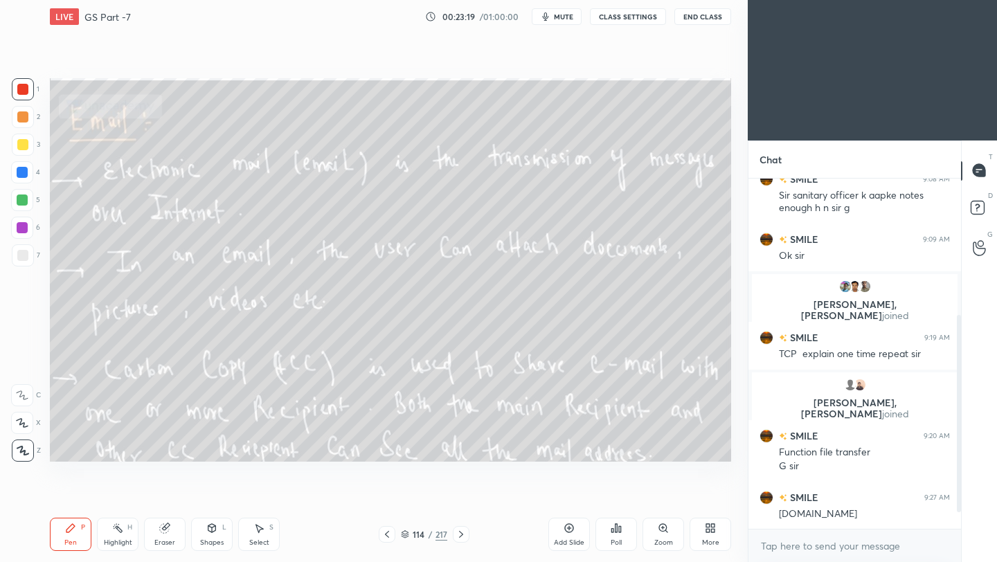
scroll to position [273, 0]
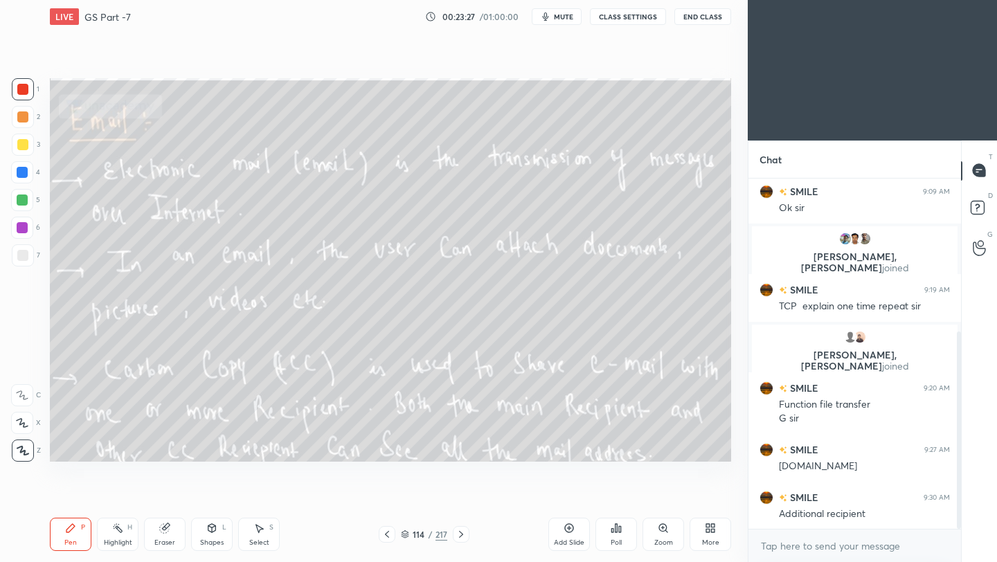
click at [460, 534] on icon at bounding box center [460, 534] width 11 height 11
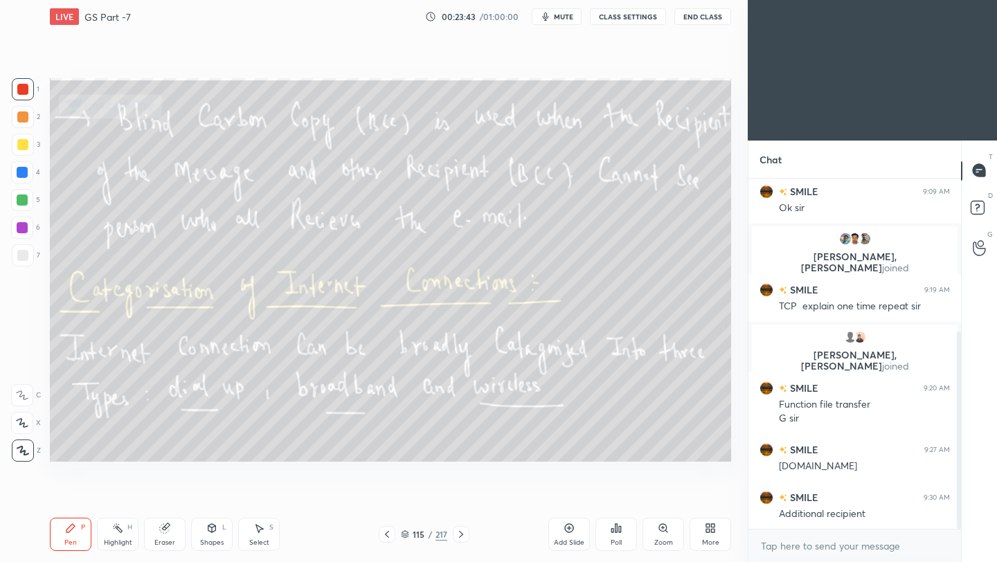
click at [712, 18] on button "End Class" at bounding box center [702, 16] width 57 height 17
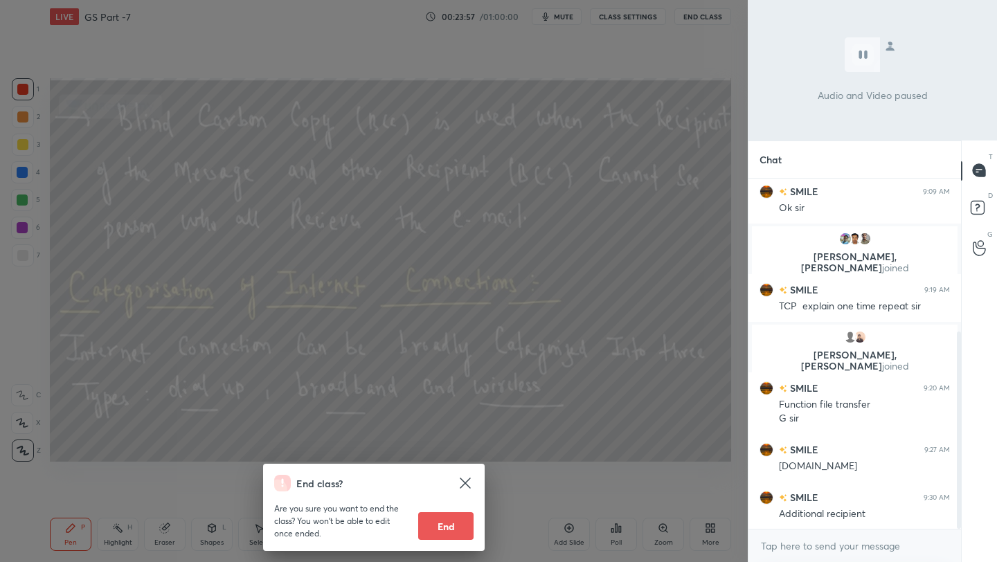
scroll to position [306, 0]
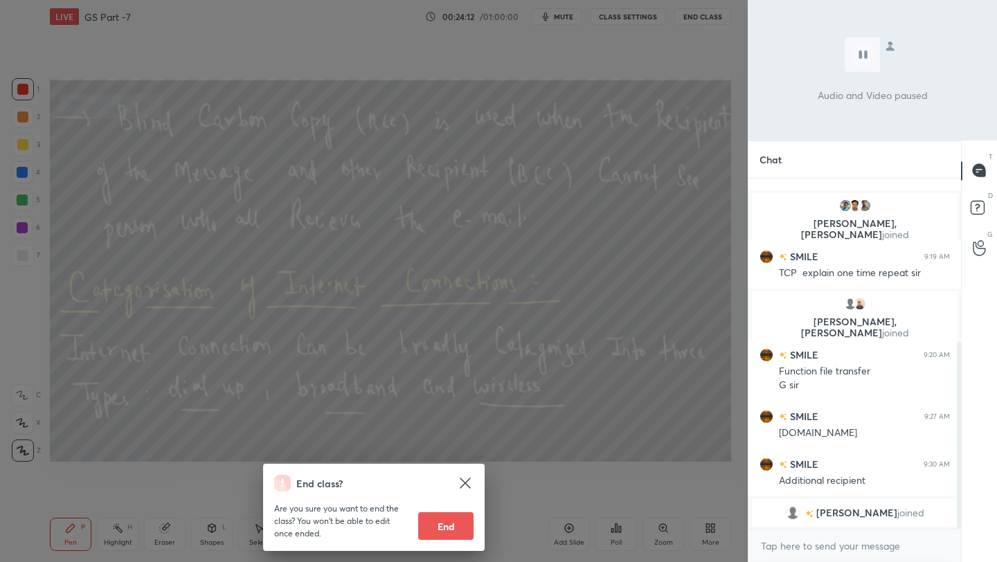
click at [597, 254] on div "End class? Are you sure you want to end the class? You won’t be able to edit on…" at bounding box center [373, 281] width 747 height 562
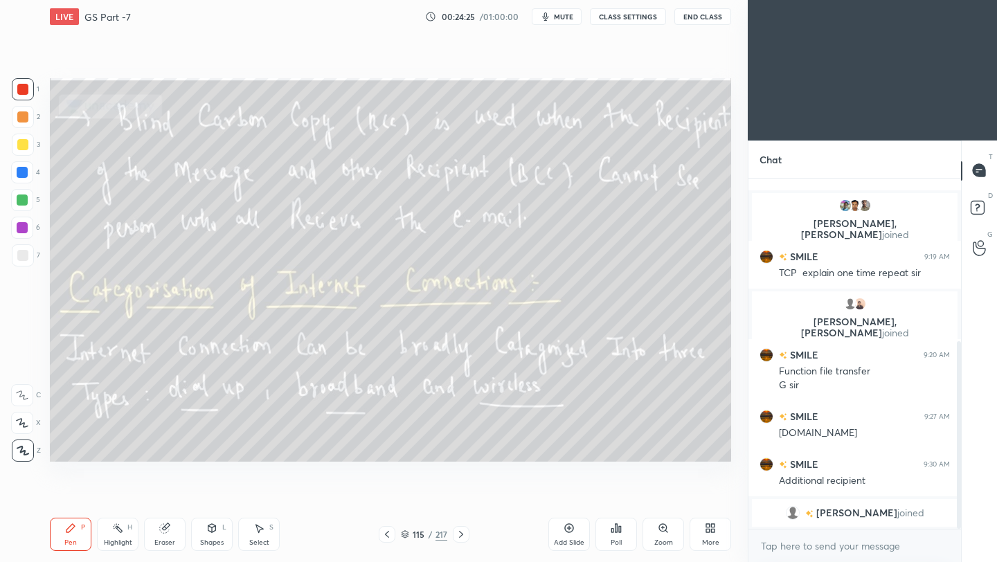
scroll to position [317, 0]
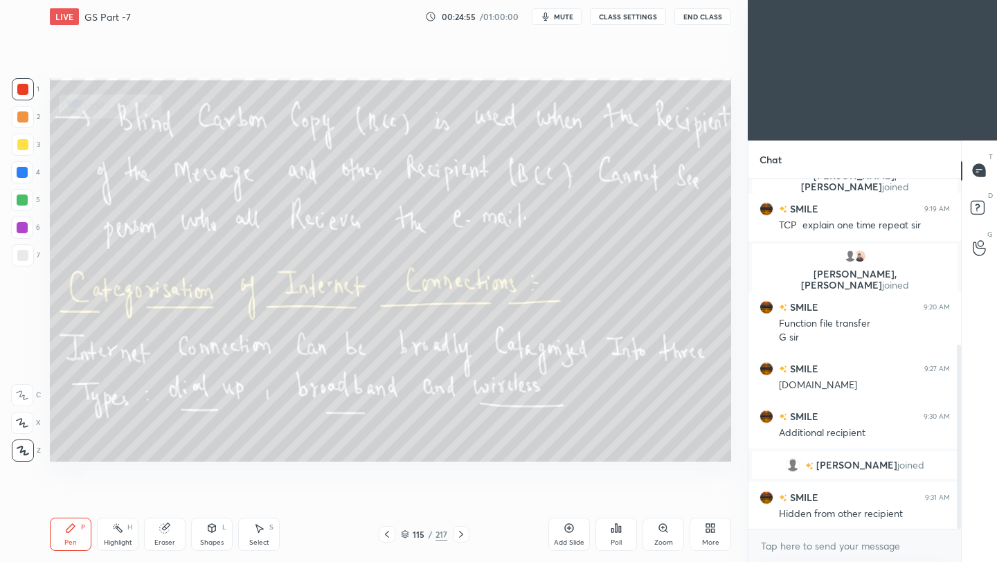
click at [461, 534] on icon at bounding box center [461, 534] width 4 height 7
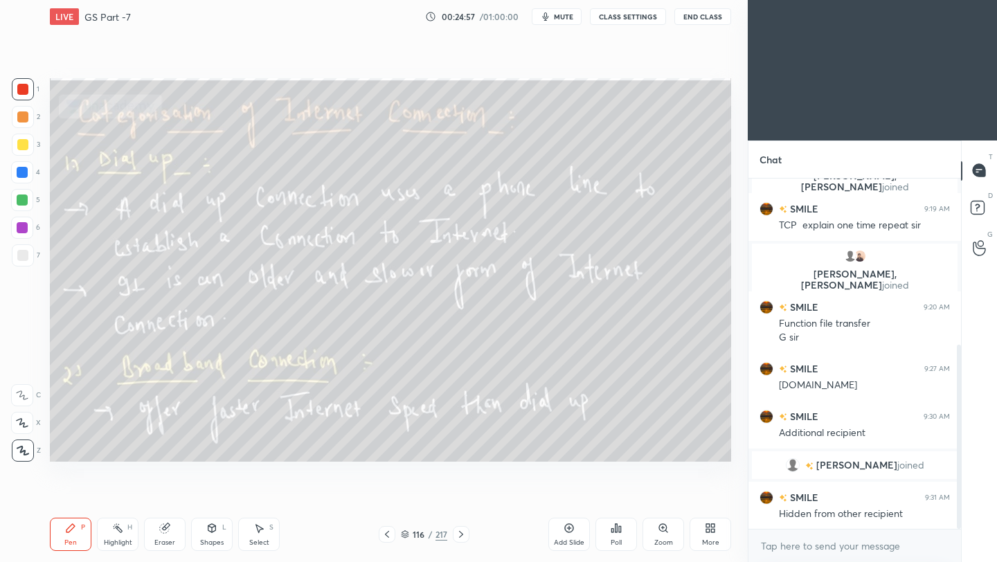
click at [392, 536] on div at bounding box center [387, 534] width 17 height 17
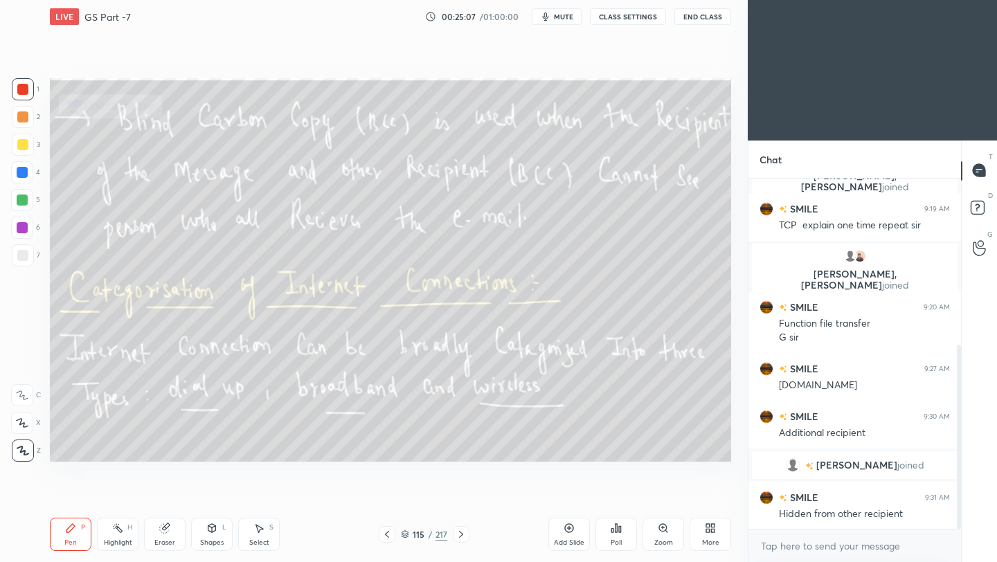
click at [459, 537] on icon at bounding box center [461, 534] width 4 height 7
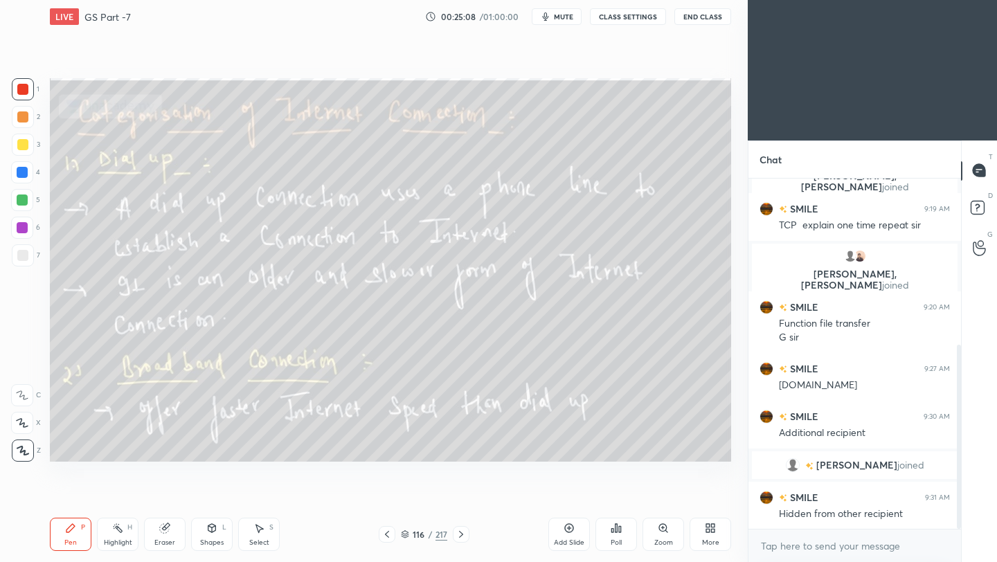
click at [458, 539] on icon at bounding box center [460, 534] width 11 height 11
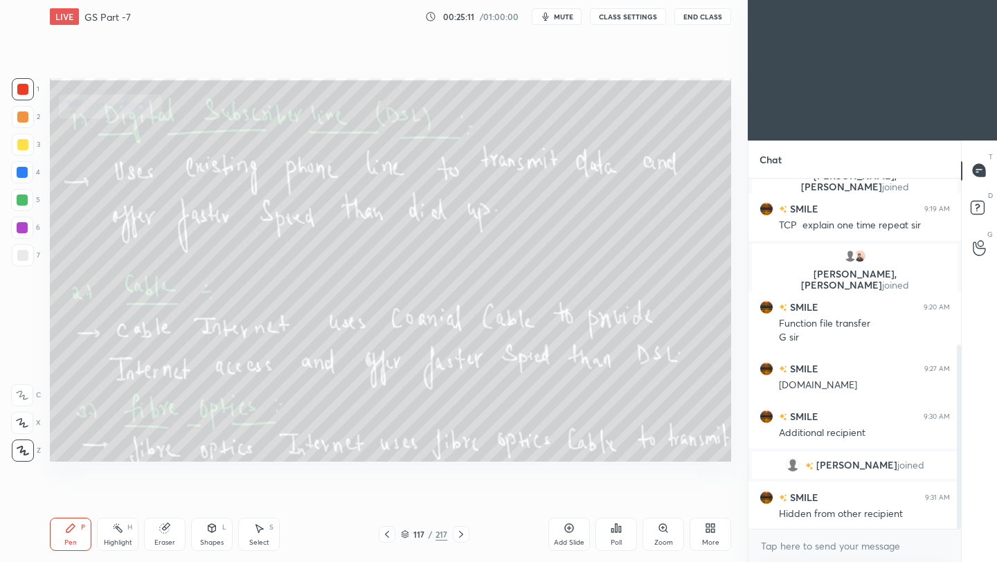
click at [376, 535] on div "117 / 217" at bounding box center [423, 534] width 249 height 17
click at [385, 535] on icon at bounding box center [387, 534] width 4 height 7
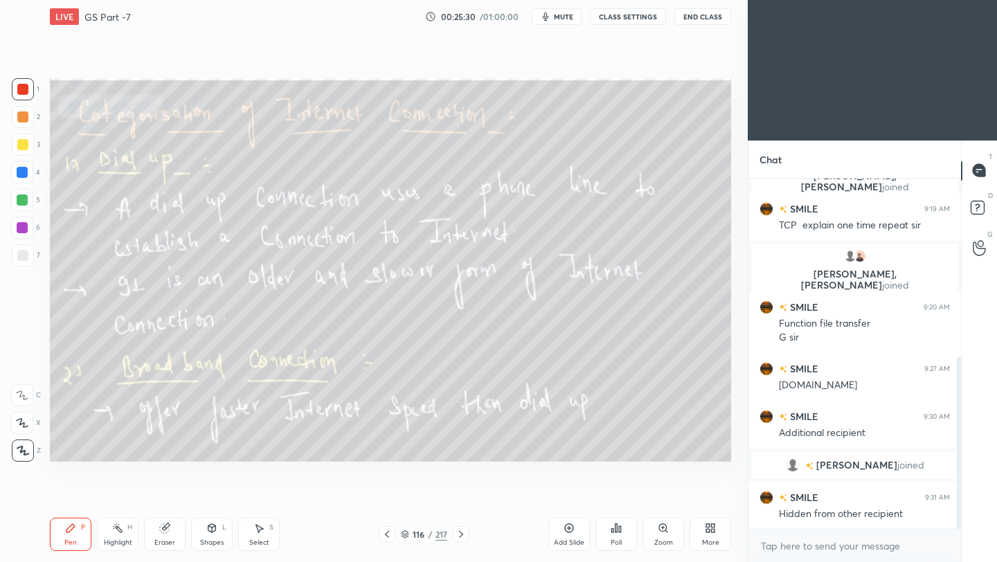
scroll to position [365, 0]
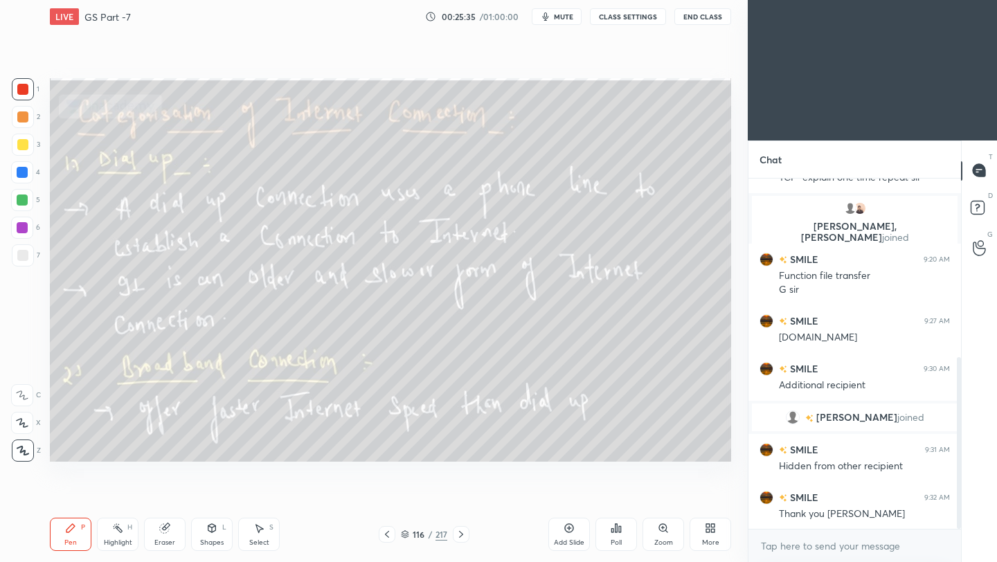
click at [691, 15] on button "End Class" at bounding box center [702, 16] width 57 height 17
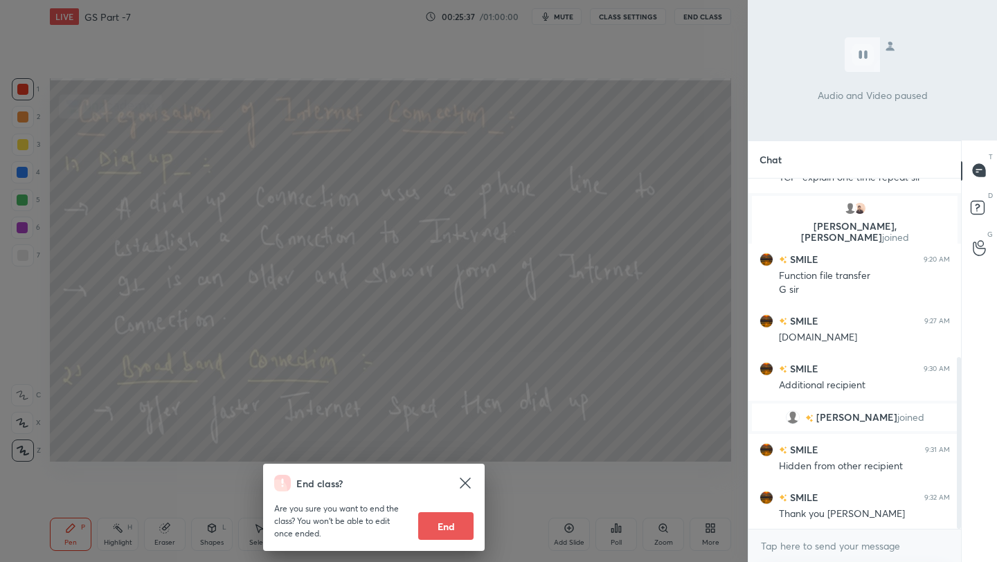
click at [439, 531] on button "End" at bounding box center [445, 526] width 55 height 28
type textarea "x"
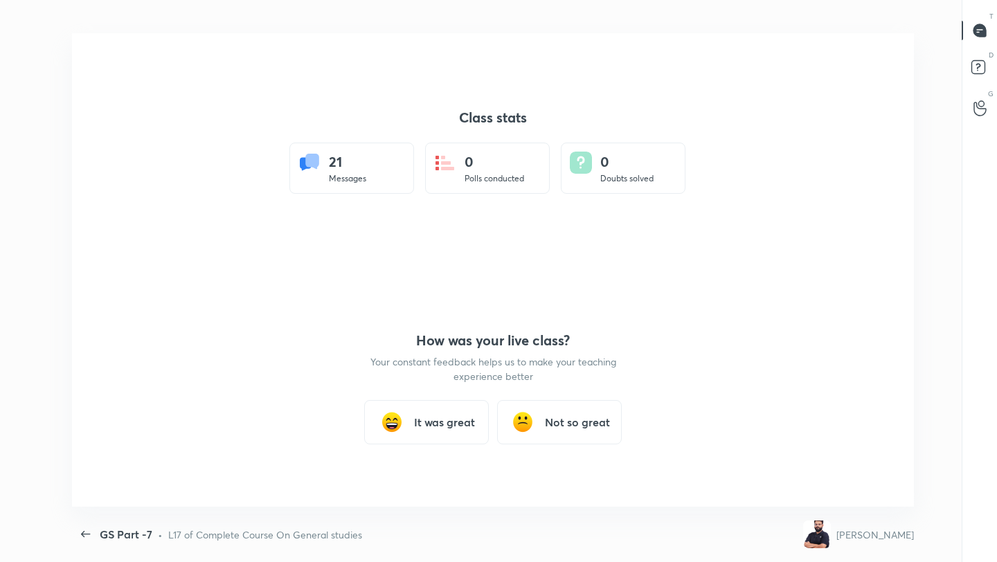
scroll to position [0, 0]
